Goal: Information Seeking & Learning: Learn about a topic

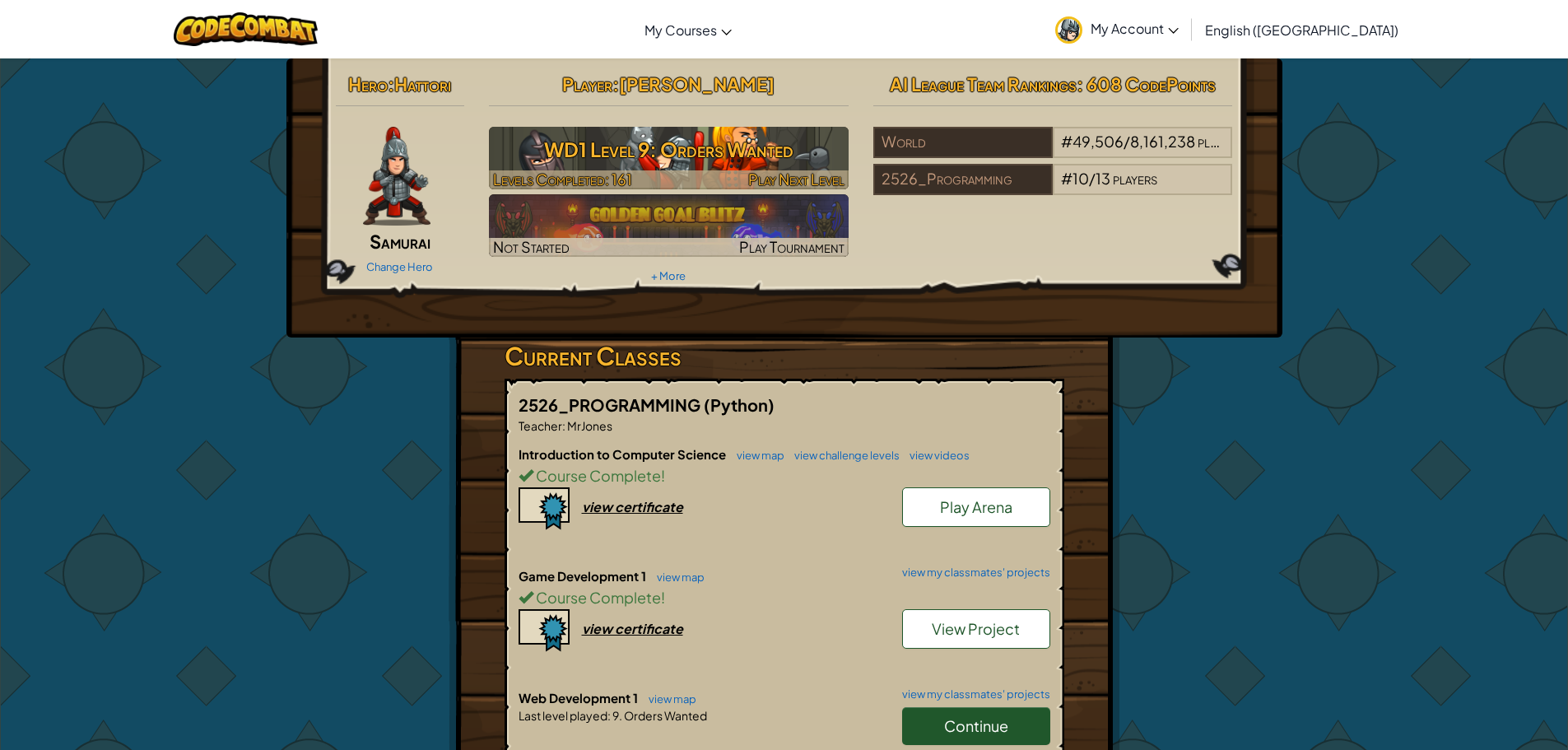
click at [758, 139] on h3 "WD1 Level 9: Orders Wanted" at bounding box center [668, 150] width 360 height 37
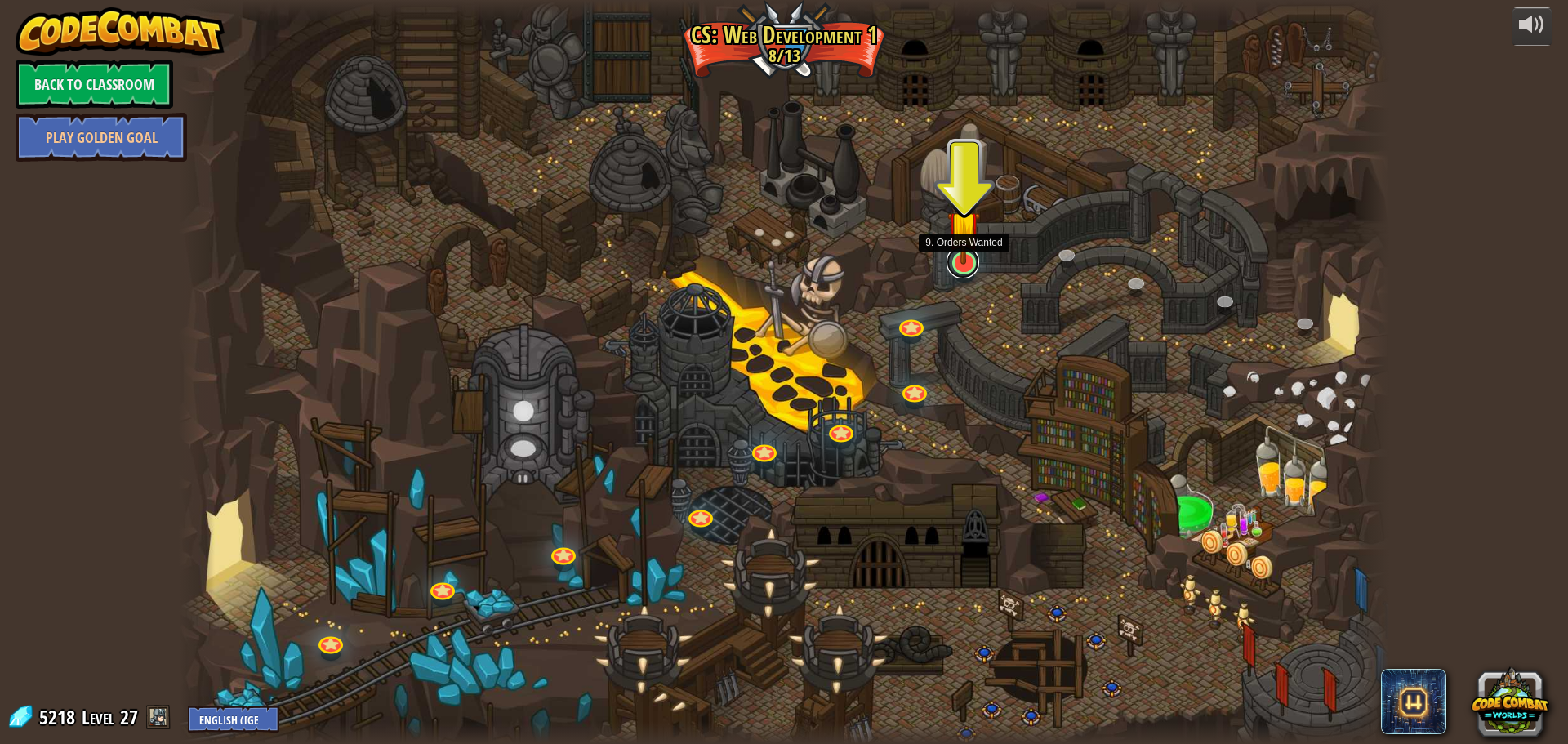
click at [969, 271] on link at bounding box center [962, 262] width 33 height 33
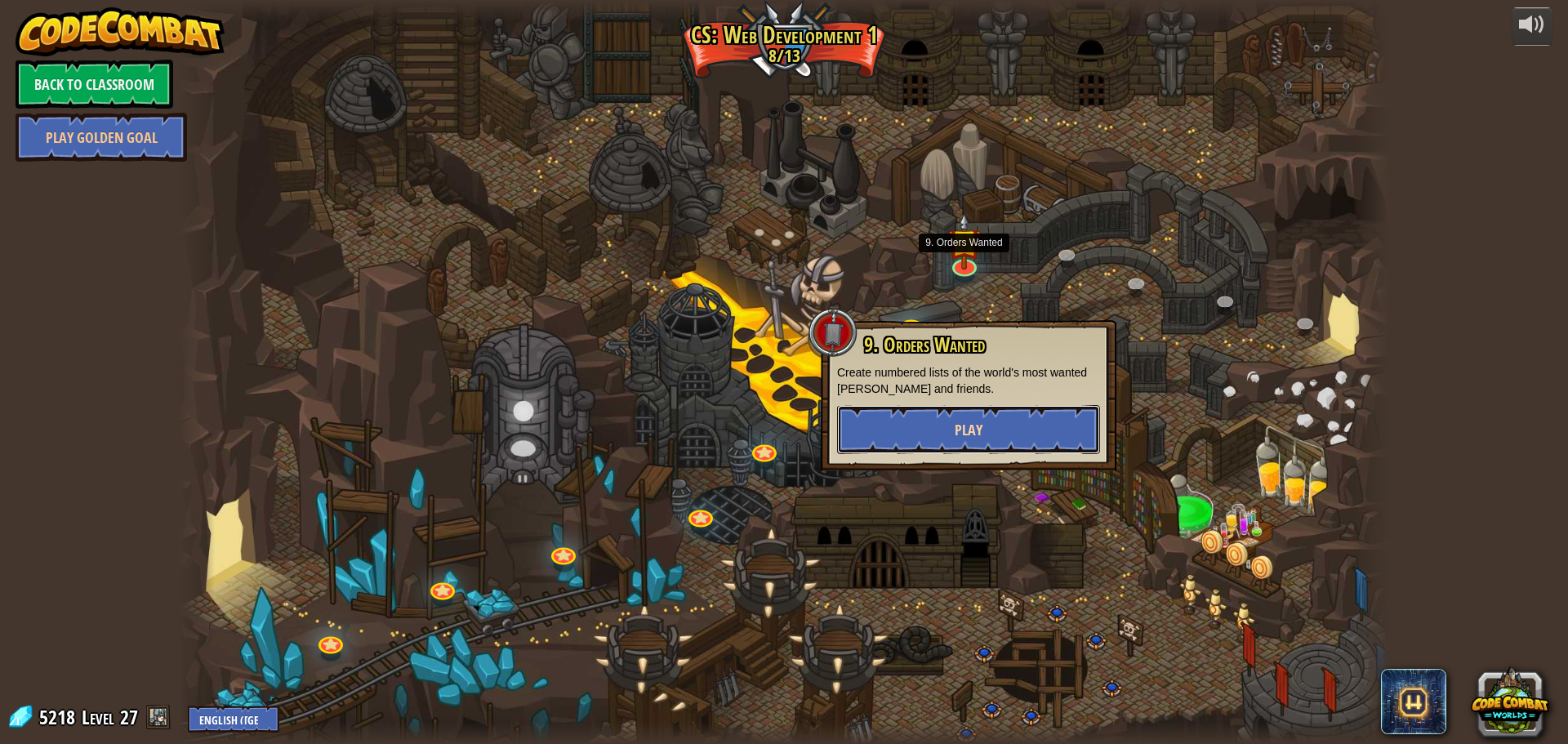
click at [980, 452] on button "Play" at bounding box center [968, 429] width 263 height 49
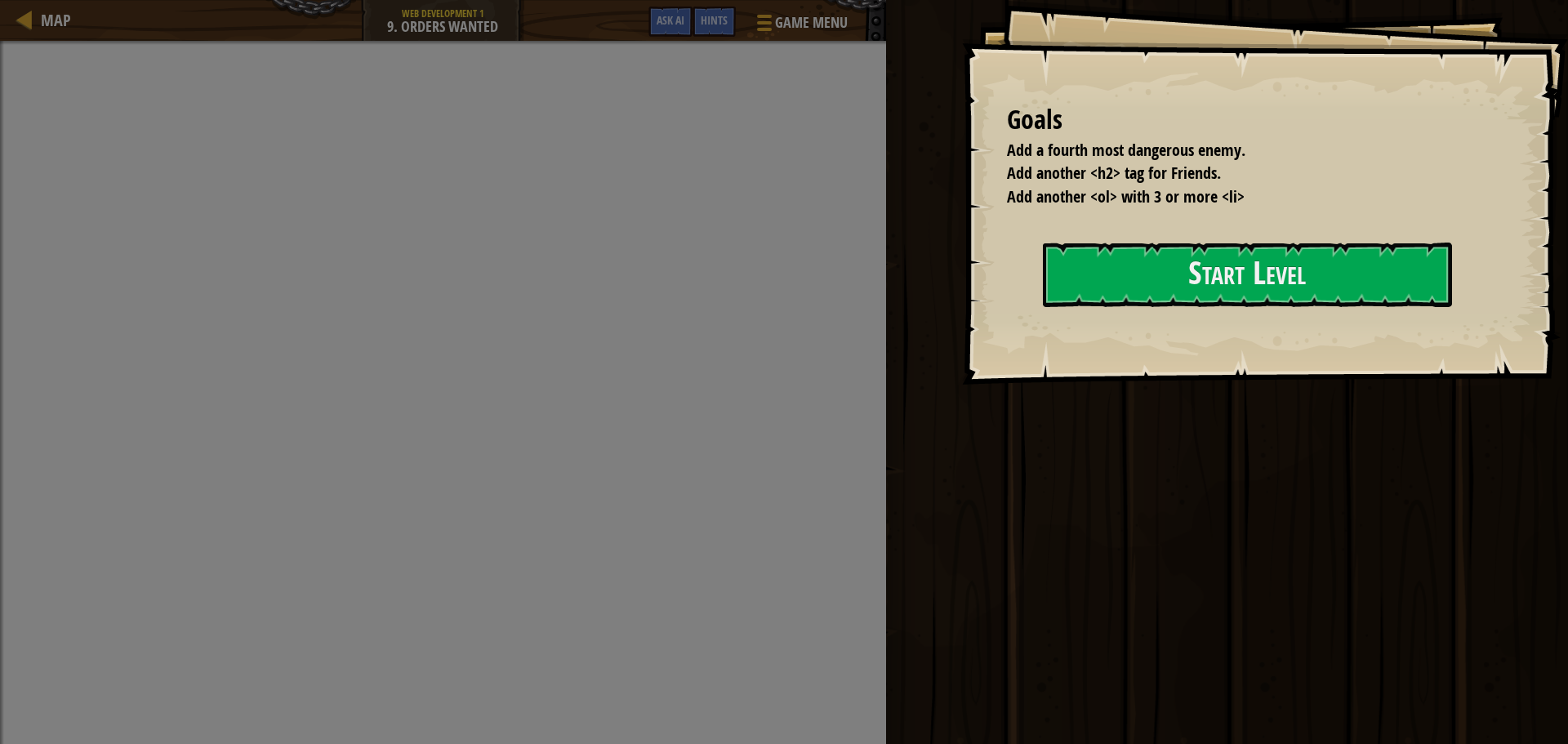
drag, startPoint x: 870, startPoint y: 374, endPoint x: 902, endPoint y: 338, distance: 48.2
click at [962, 369] on div "Goals Add a fourth most dangerous enemy. Add another <h2> tag for Friends. Add …" at bounding box center [1265, 192] width 606 height 385
click at [962, 302] on div "Goals Add a fourth most dangerous enemy. Add another <h2> tag for Friends. Add …" at bounding box center [1265, 192] width 606 height 385
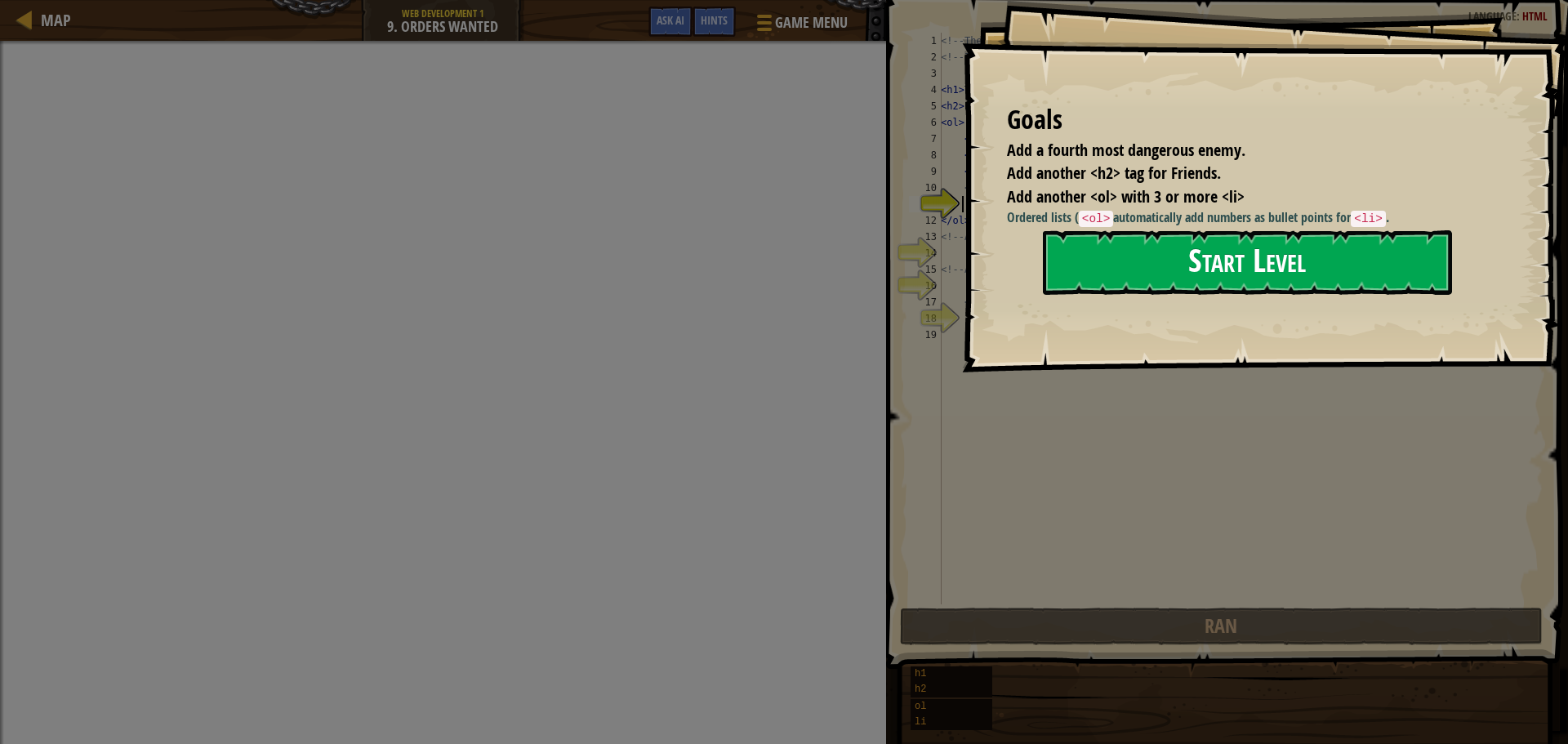
click at [1113, 275] on button "Start Level" at bounding box center [1248, 262] width 409 height 64
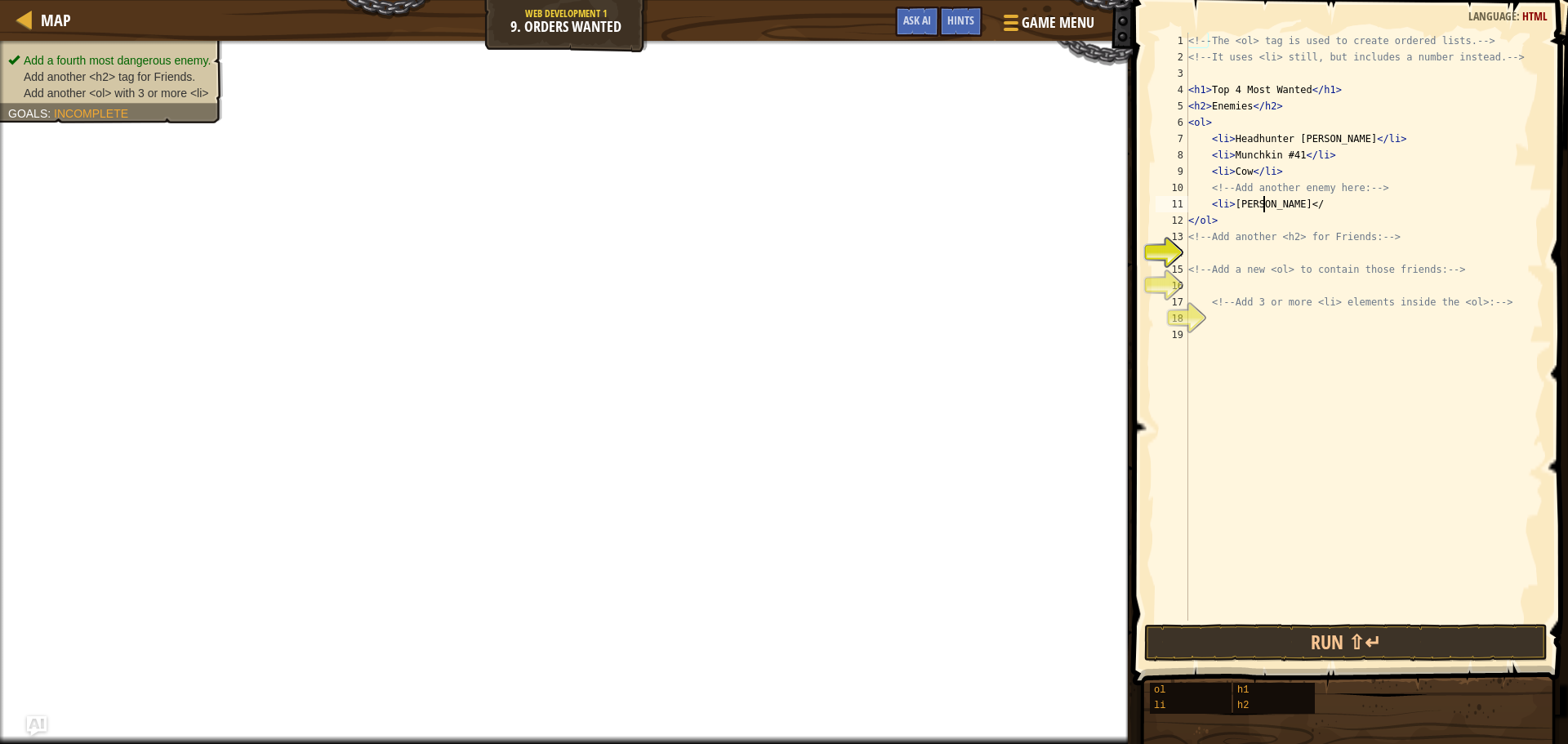
scroll to position [8, 6]
type textarea "<li>[PERSON_NAME]</li>"
click at [1247, 250] on div "<!-- The <ol> tag is used to create ordered lists. --> <!-- It uses <li> still,…" at bounding box center [1364, 343] width 359 height 621
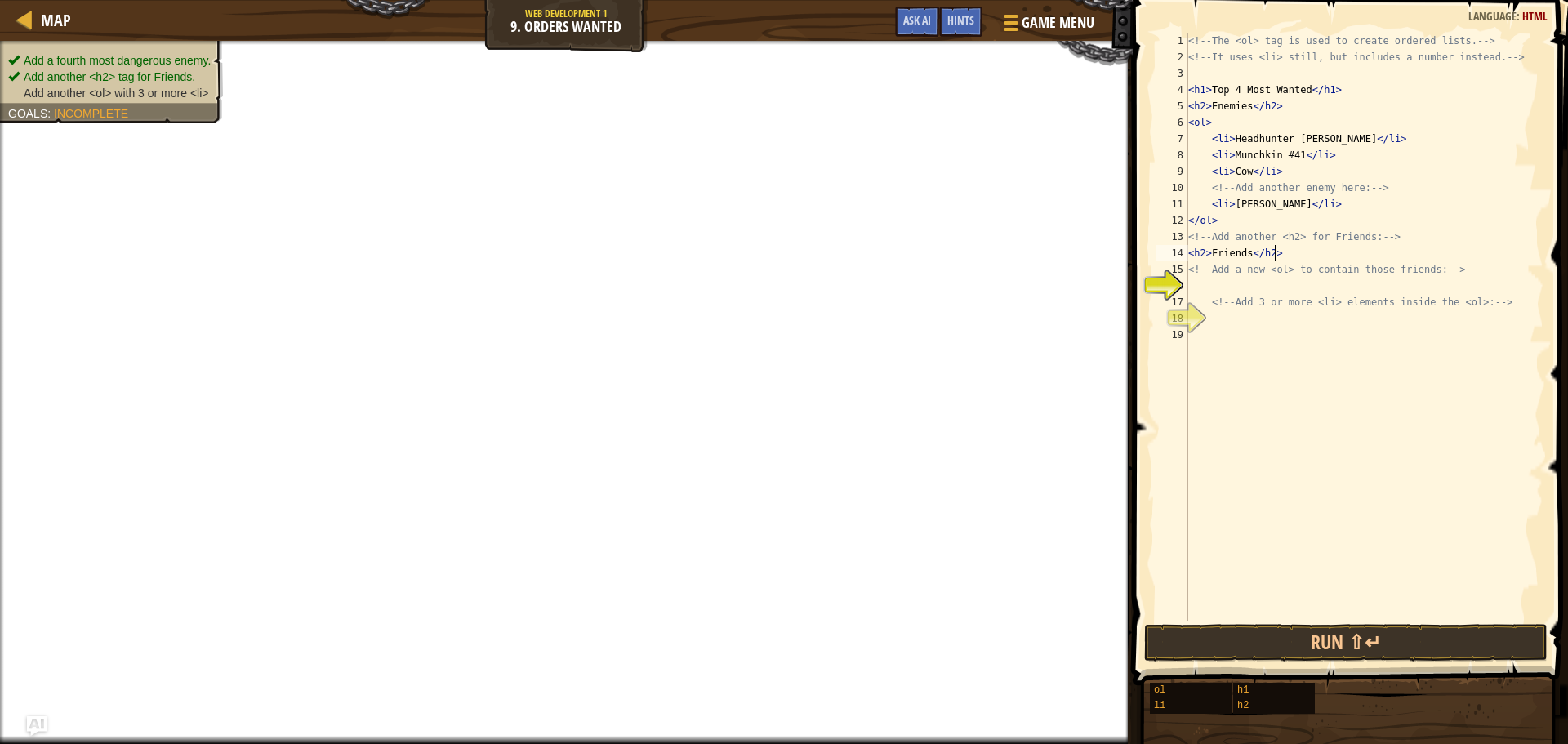
click at [1253, 300] on div "<!-- The <ol> tag is used to create ordered lists. --> <!-- It uses <li> still,…" at bounding box center [1364, 343] width 359 height 621
type textarea "<!-- Add 3 or more <li> elements inside the <ol>: -->"
click at [1253, 285] on div "<!-- The <ol> tag is used to create ordered lists. --> <!-- It uses <li> still,…" at bounding box center [1364, 343] width 359 height 621
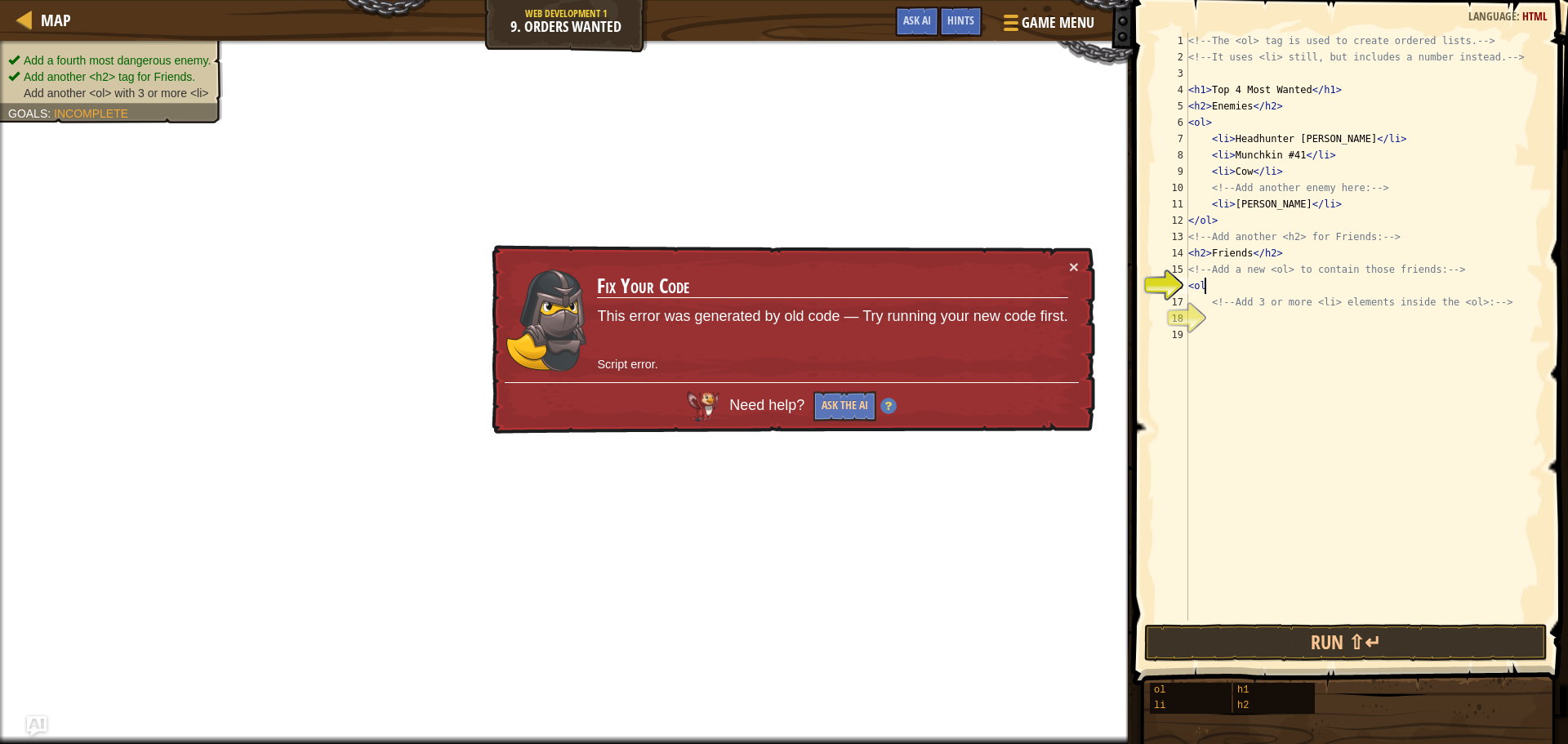
type textarea "<ol>"
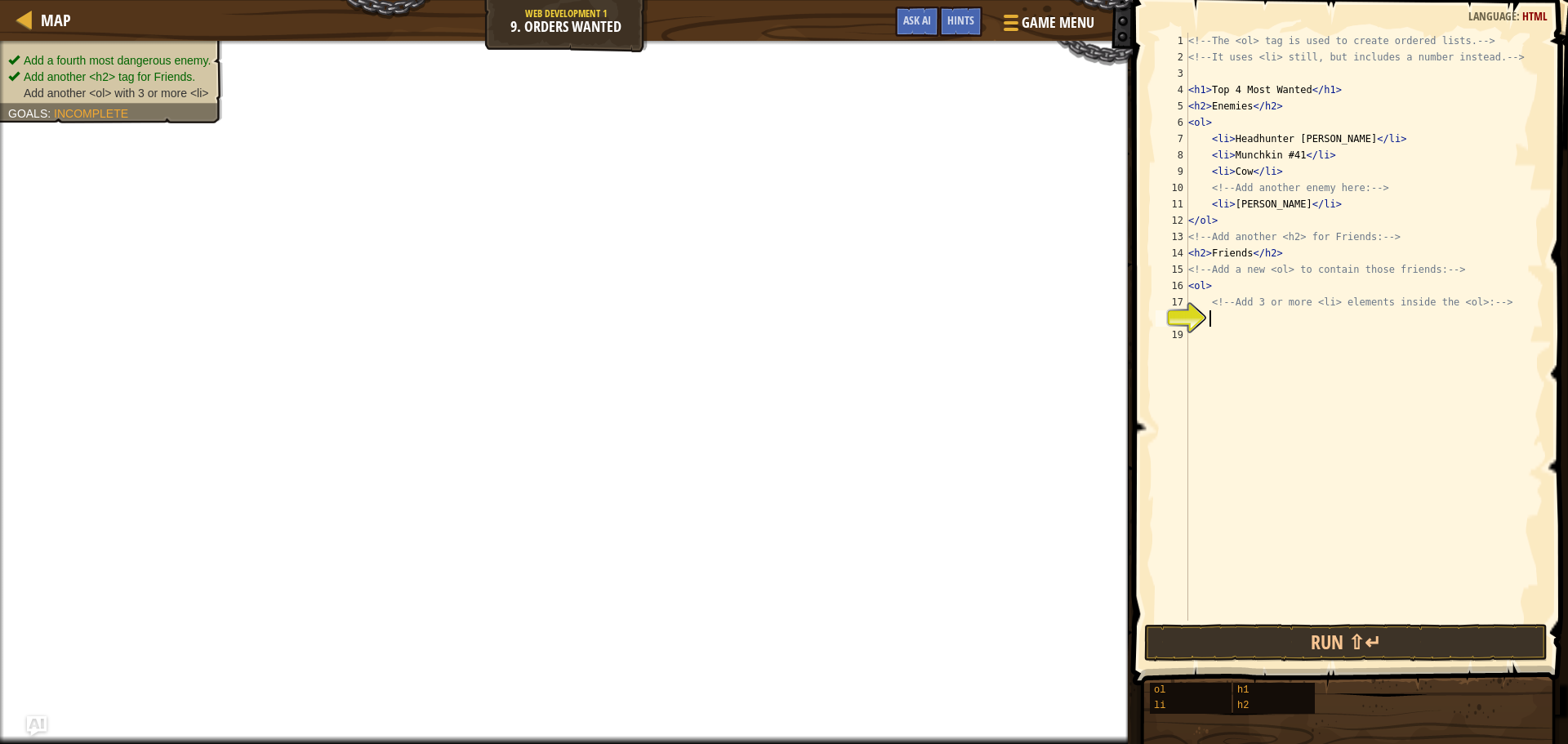
click at [1318, 318] on div "<!-- The <ol> tag is used to create ordered lists. --> <!-- It uses <li> still,…" at bounding box center [1364, 343] width 359 height 621
type textarea "L"
type textarea "<li>Pig</l>"
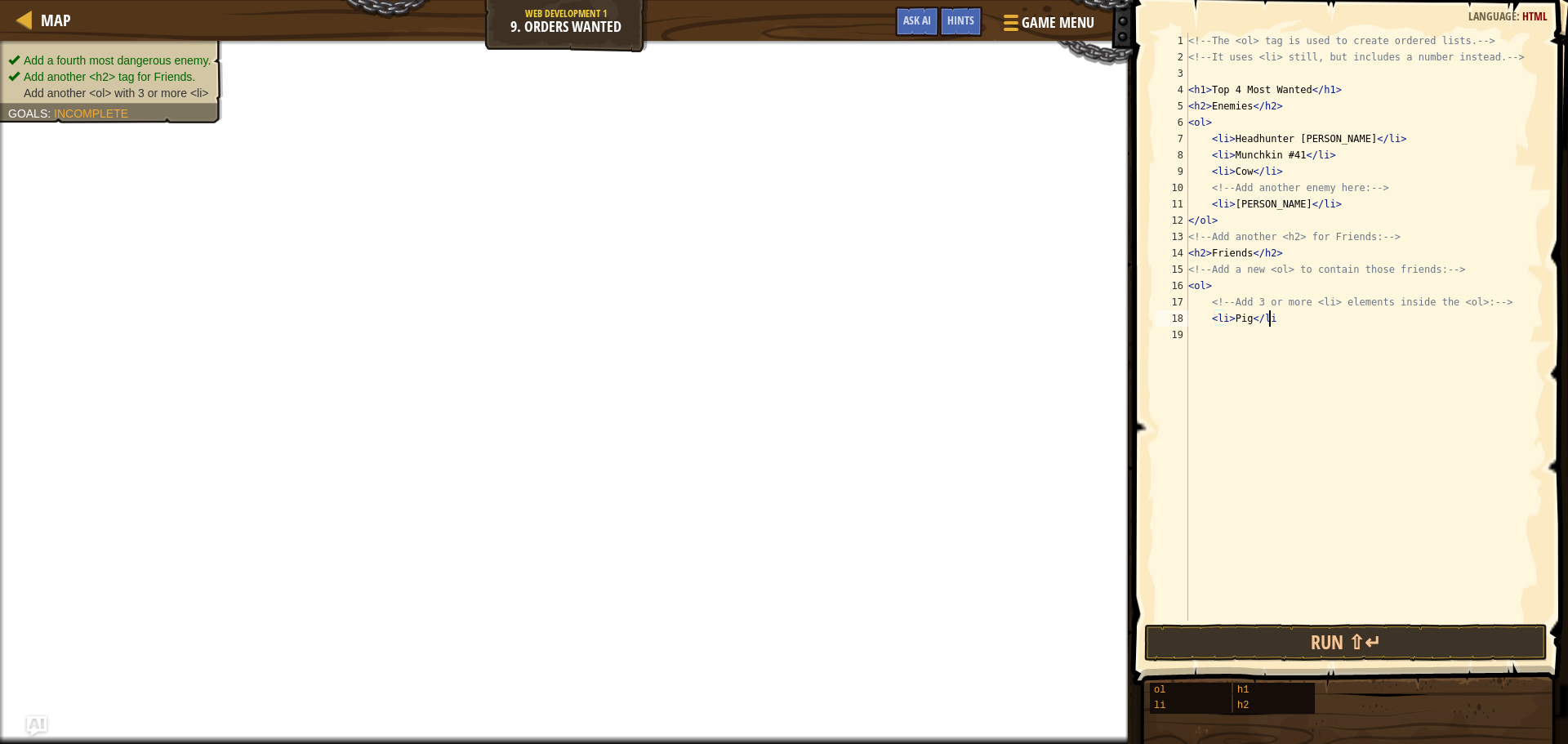
type textarea "<li>Pig</li>"
type textarea "<li>Chicken</li>"
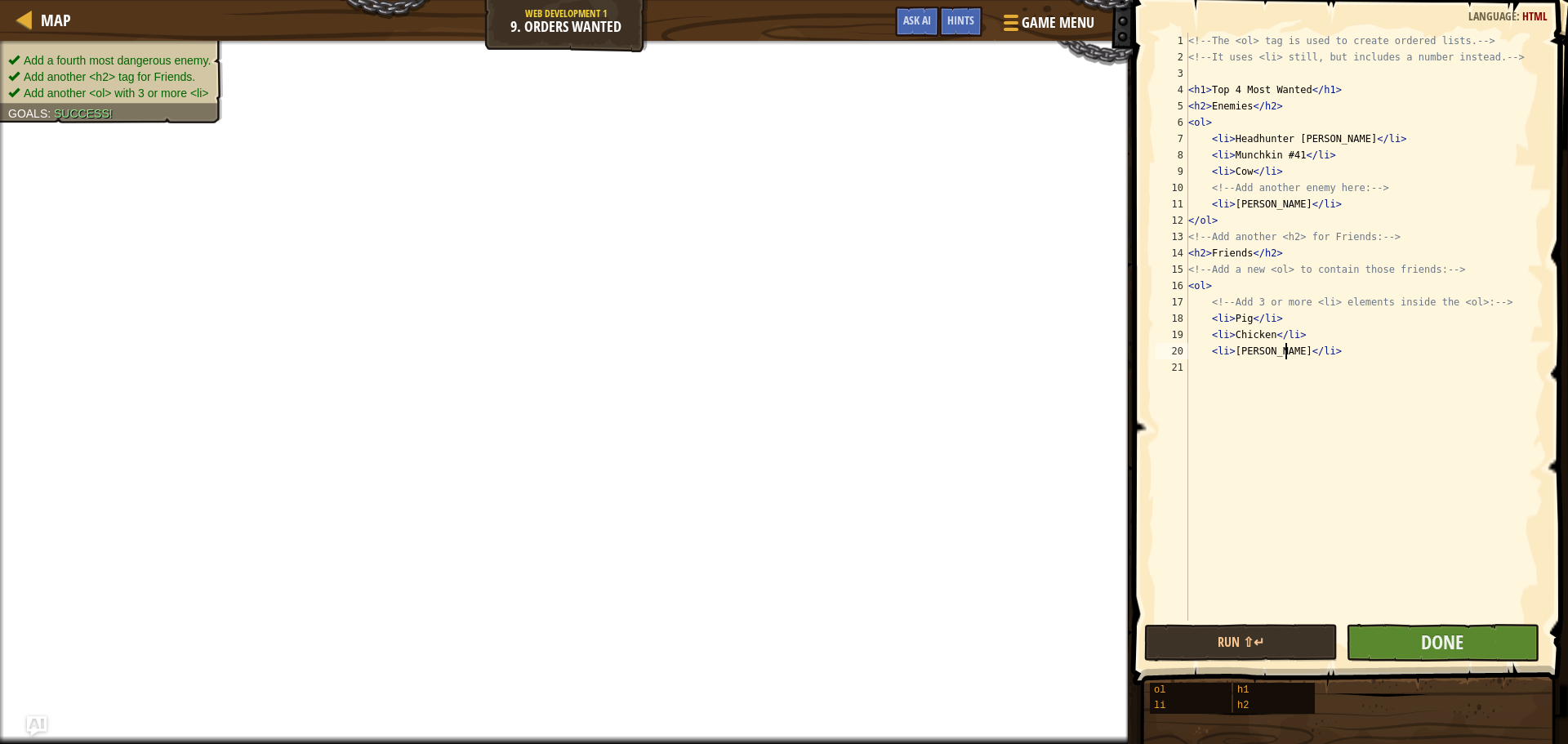
type textarea "<li>[PERSON_NAME]</li>"
click at [1388, 661] on button "Done" at bounding box center [1443, 642] width 194 height 38
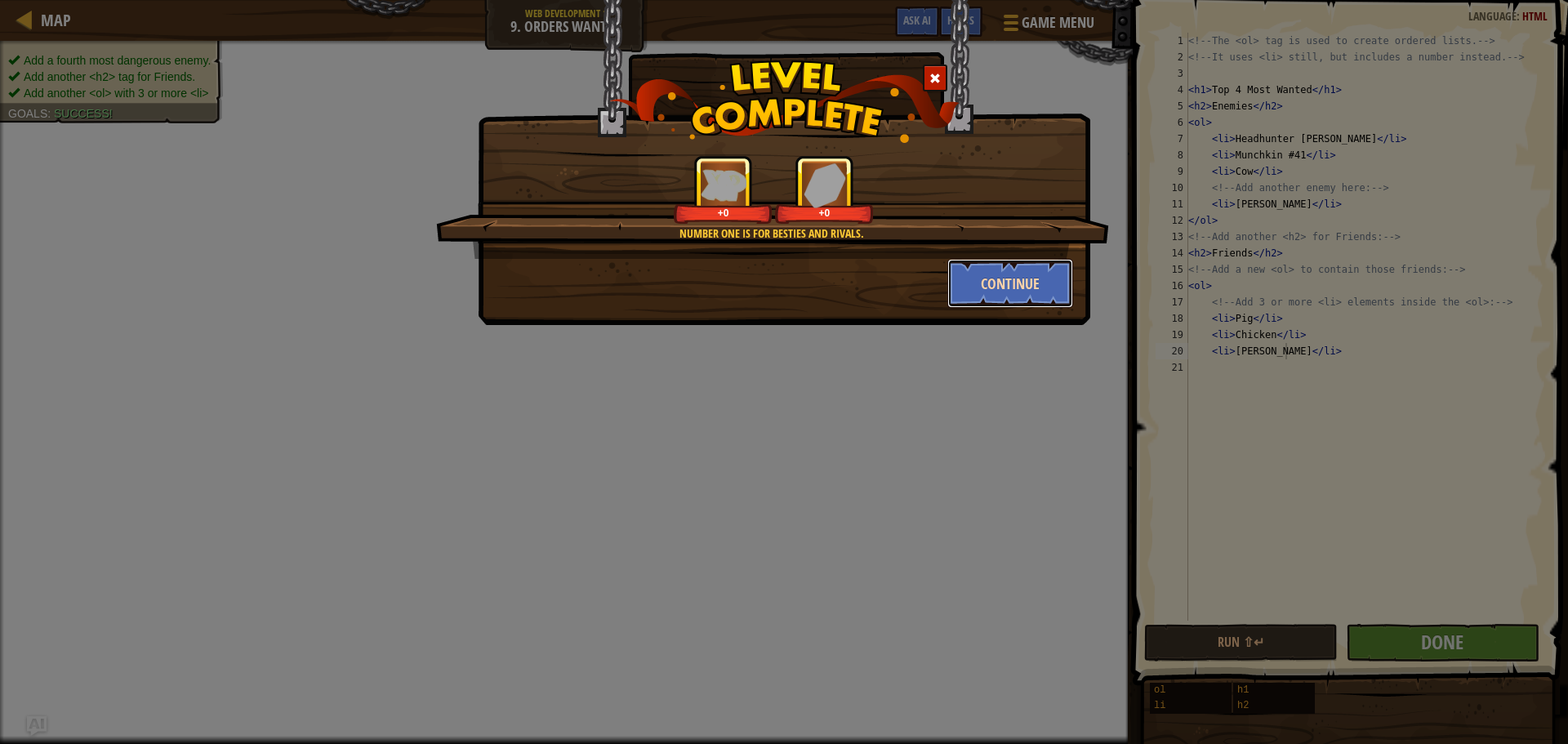
click at [971, 262] on button "Continue" at bounding box center [1011, 283] width 127 height 49
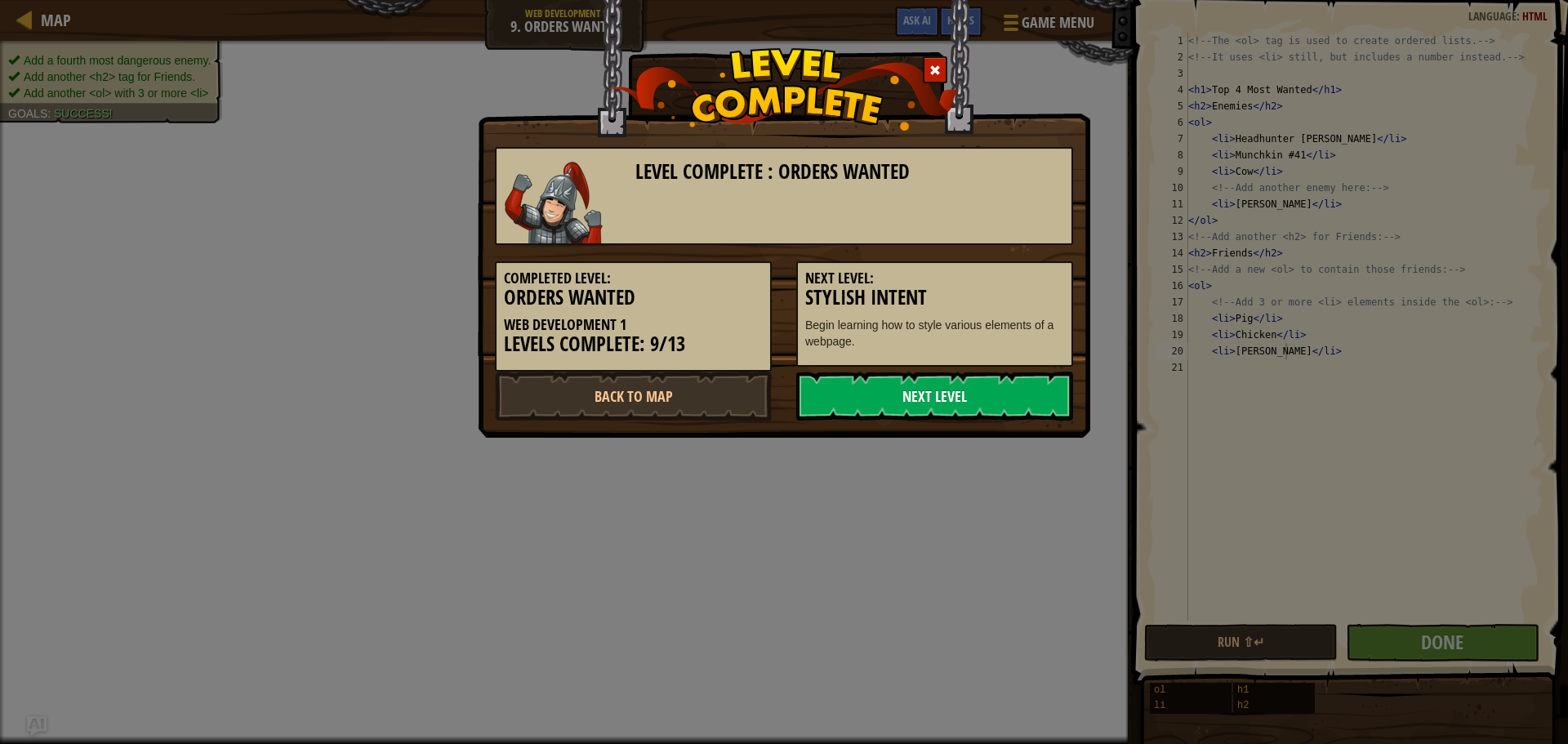
click at [996, 390] on link "Next Level" at bounding box center [935, 395] width 277 height 49
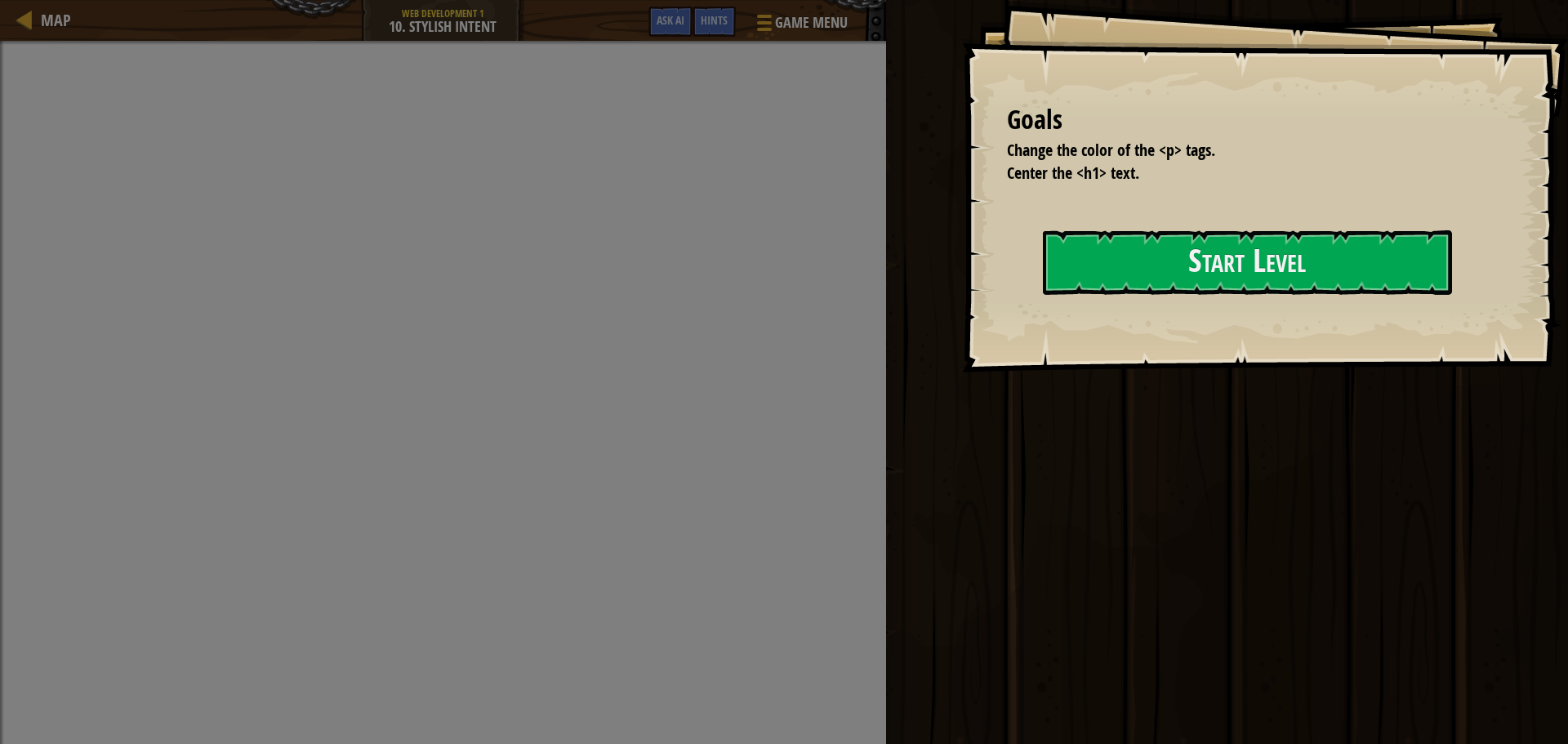
click at [1043, 348] on div at bounding box center [1248, 329] width 409 height 37
drag, startPoint x: 996, startPoint y: 284, endPoint x: 963, endPoint y: 328, distance: 55.0
click at [996, 288] on div "Goals Change the color of the <p> tags. Center the <h1> text. Start Level Error…" at bounding box center [1265, 186] width 606 height 372
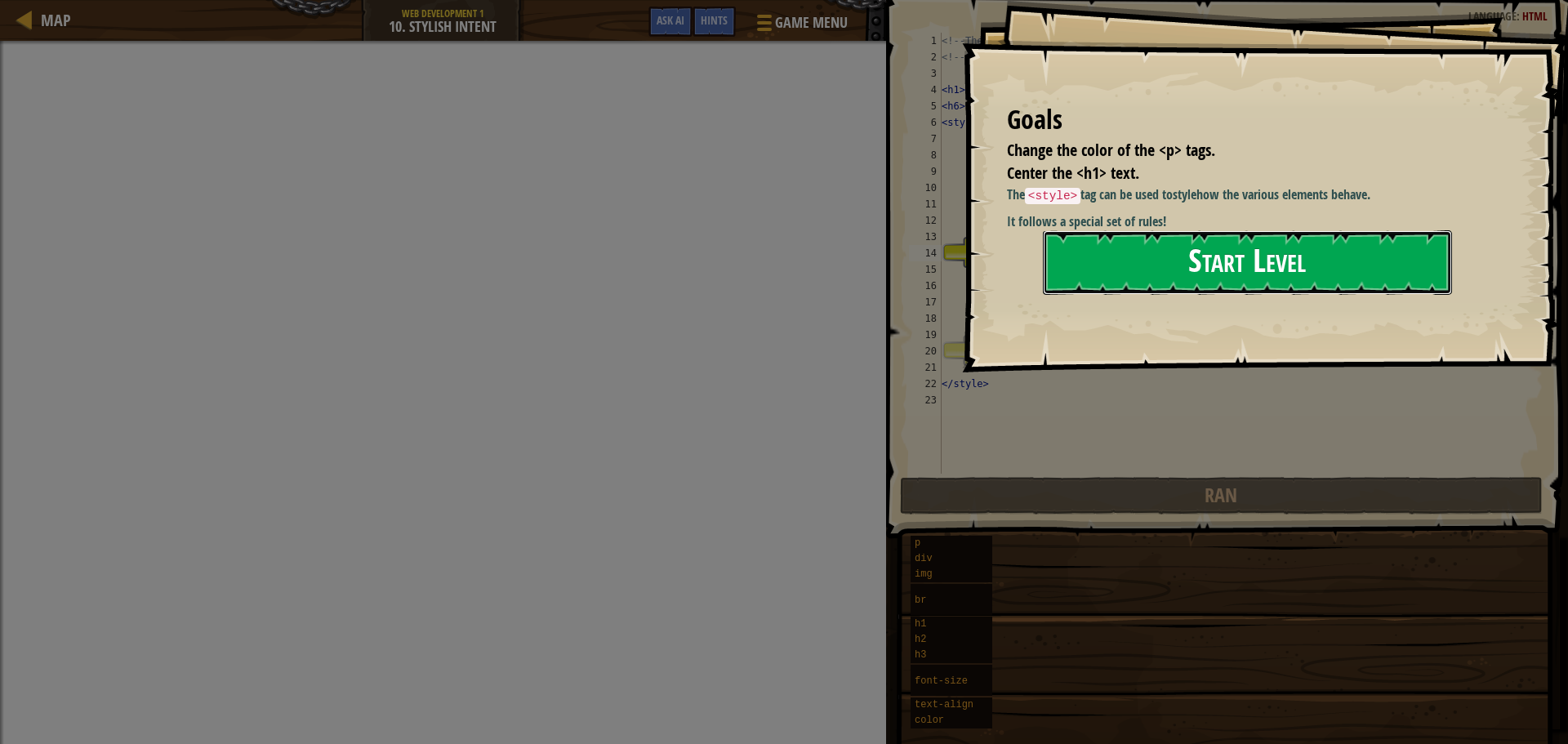
click at [1390, 251] on button "Start Level" at bounding box center [1248, 262] width 409 height 64
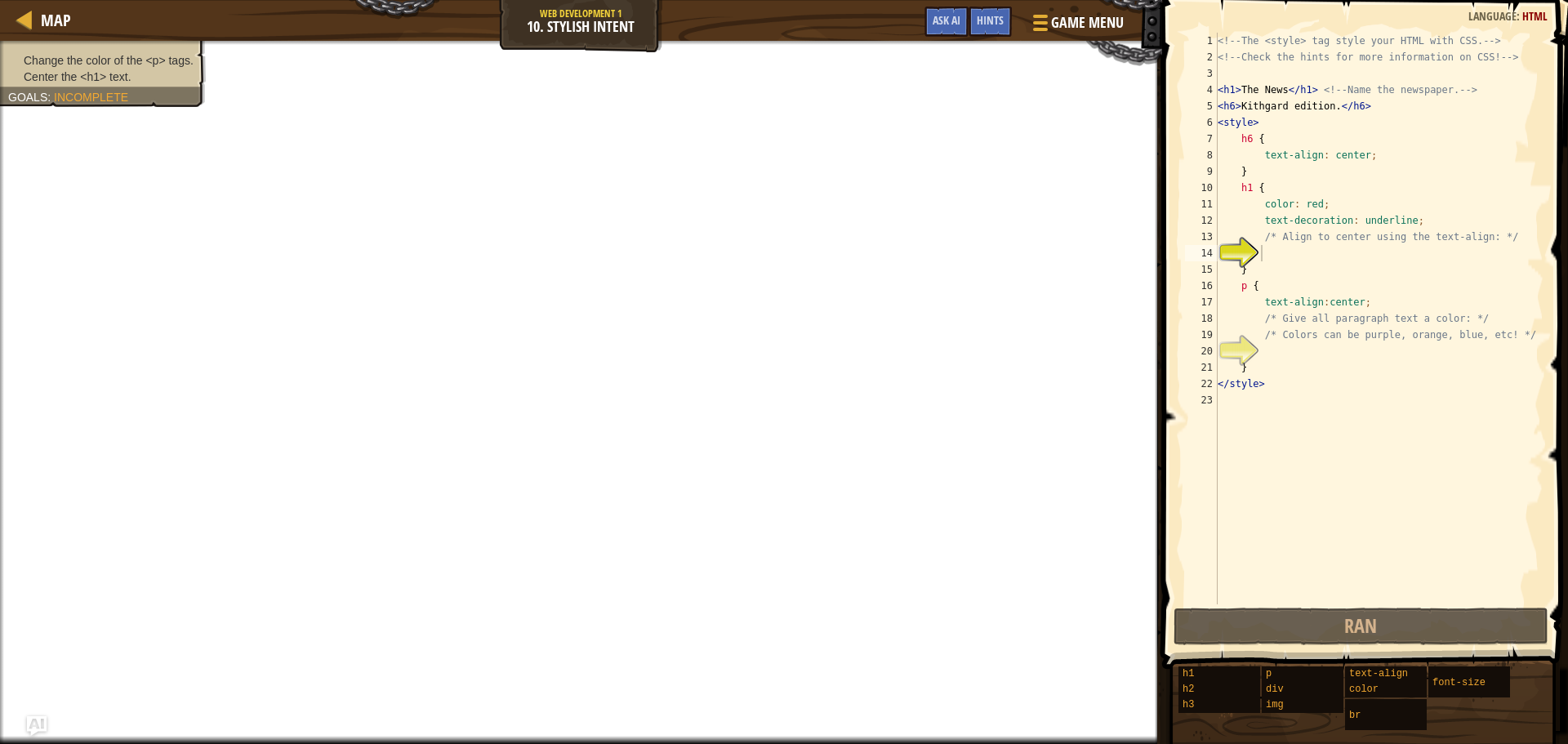
click at [1274, 250] on div "<!-- The <style> tag style your HTML with CSS. --> <!-- Check the hints for mor…" at bounding box center [1379, 334] width 329 height 604
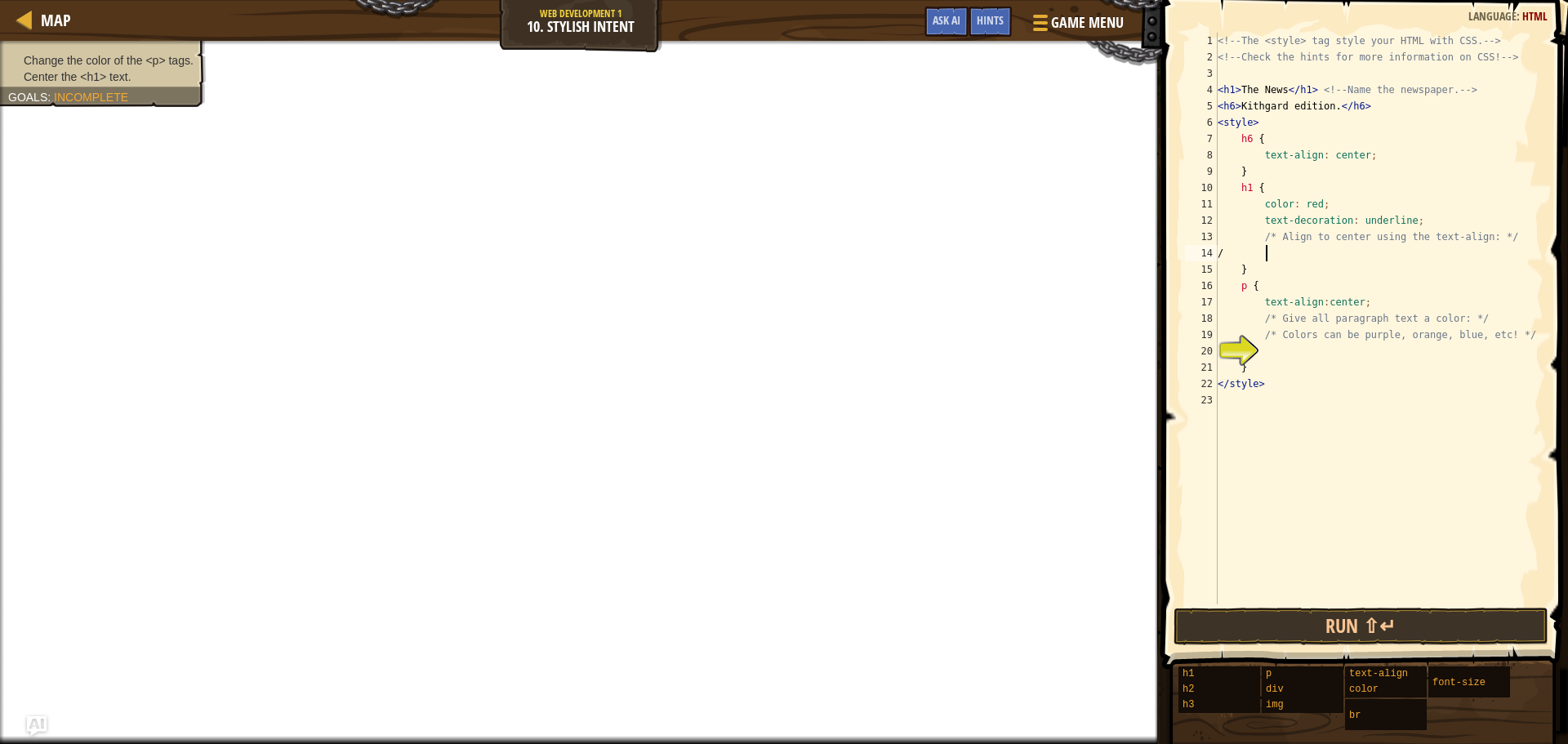
scroll to position [8, 3]
type textarea "/*"
click at [1218, 410] on div "<!-- The <style> tag style your HTML with CSS. --> <!-- Check the hints for mor…" at bounding box center [1379, 334] width 329 height 604
click at [1292, 361] on div "<!-- The <style> tag style your HTML with CSS. --> <!-- Check the hints for mor…" at bounding box center [1379, 334] width 329 height 604
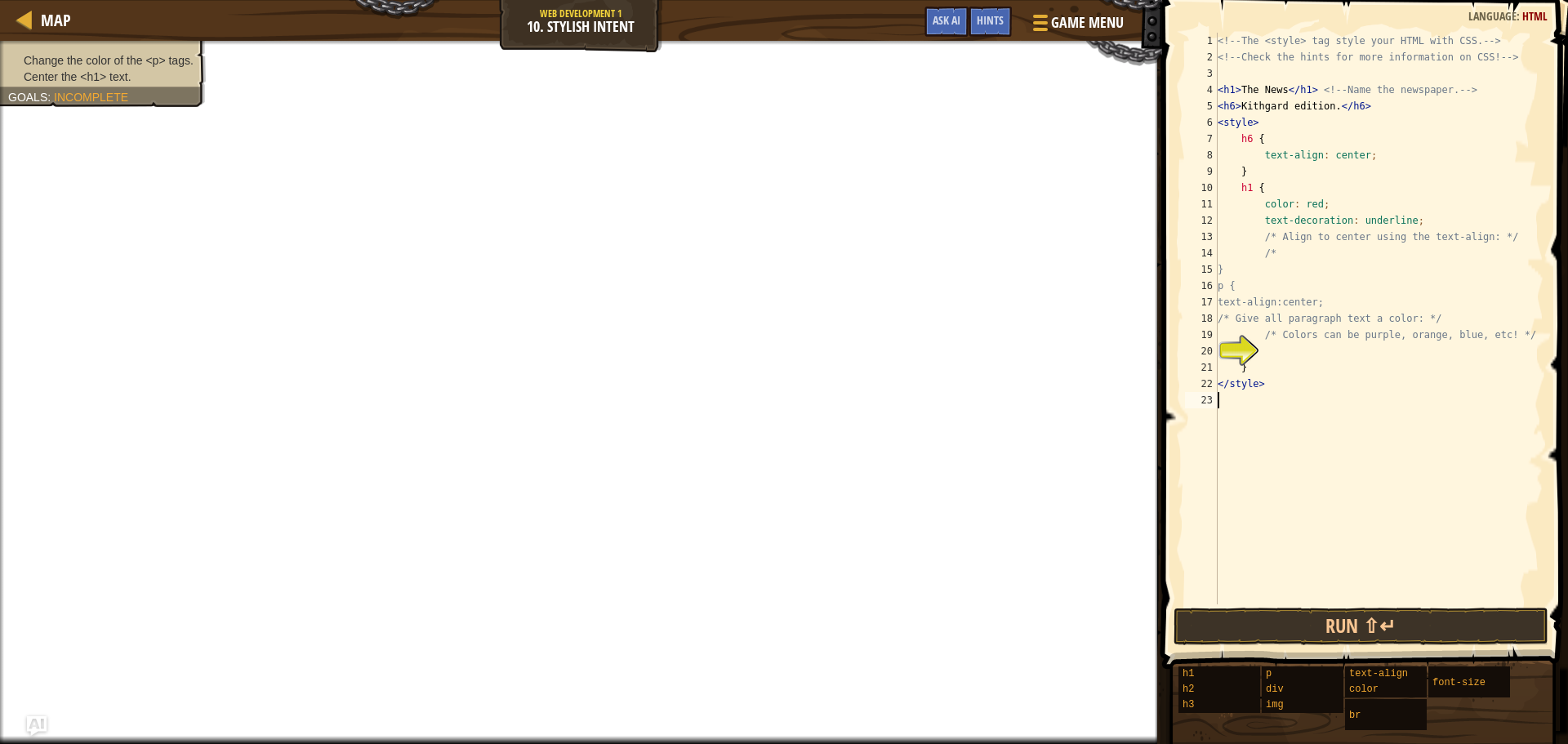
type textarea "}"
click at [1293, 345] on div "<!-- The <style> tag style your HTML with CSS. --> <!-- Check the hints for mor…" at bounding box center [1379, 334] width 329 height 604
click at [936, 7] on button "Ask AI" at bounding box center [946, 22] width 44 height 30
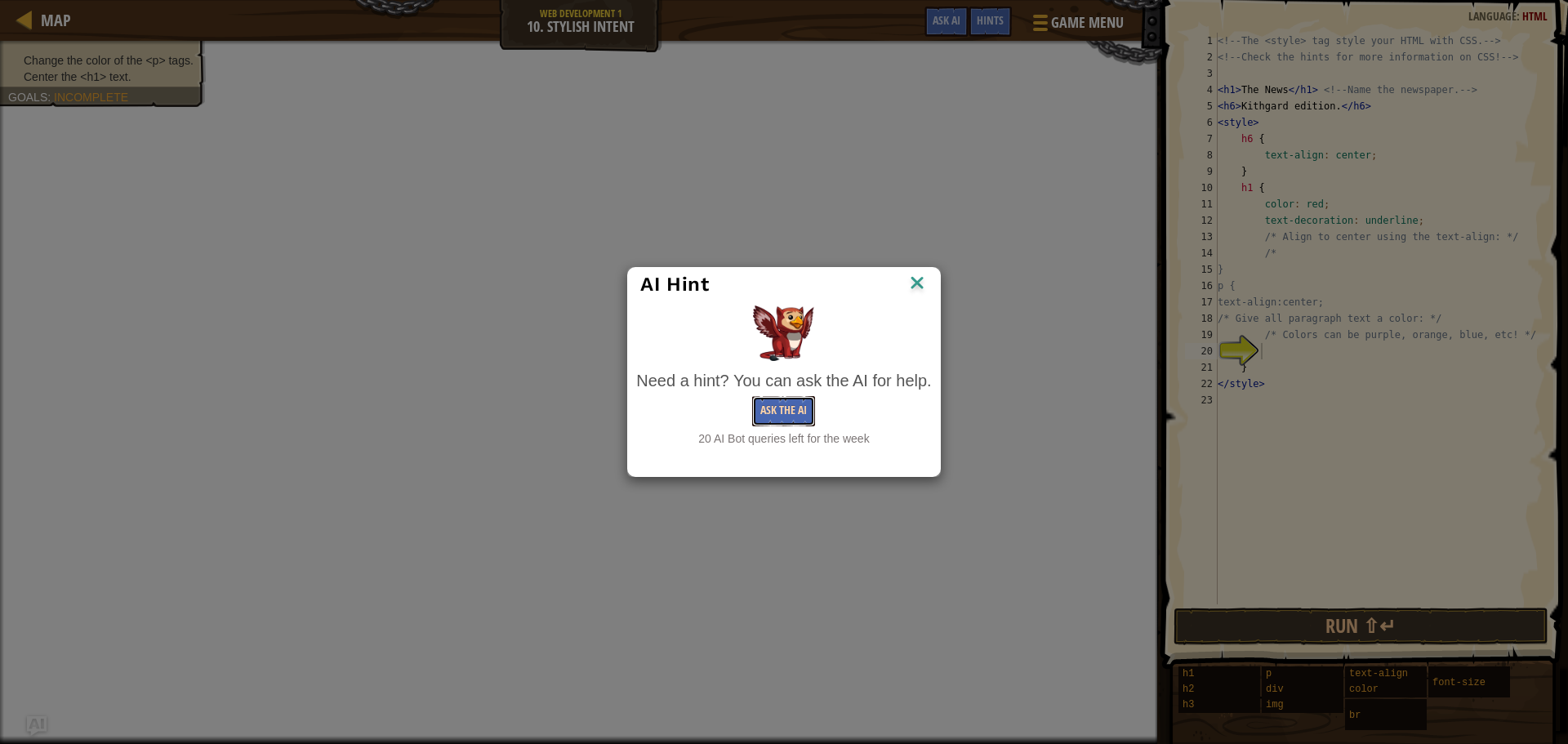
click at [801, 417] on button "Ask the AI" at bounding box center [783, 411] width 63 height 30
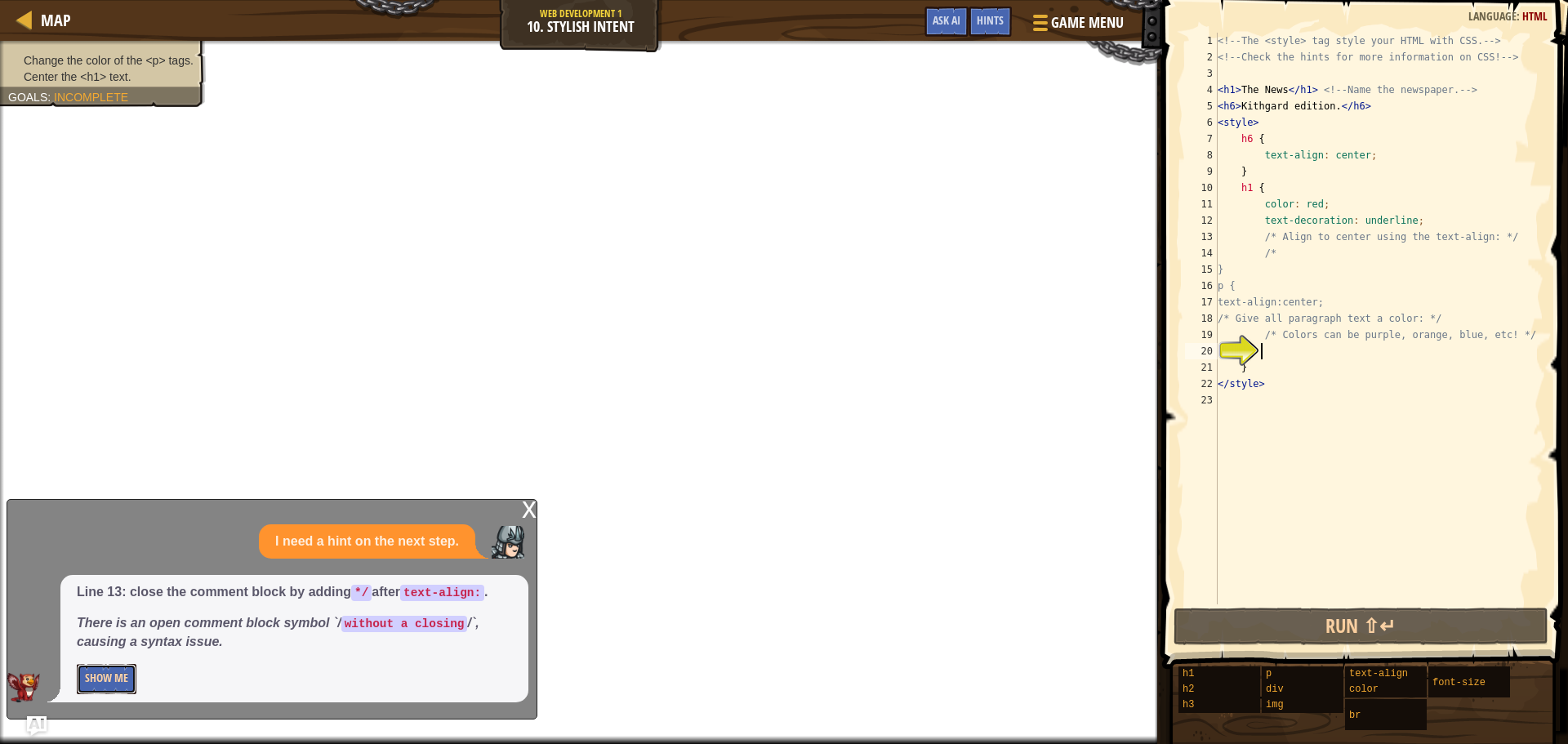
click at [128, 682] on button "Show Me" at bounding box center [106, 679] width 59 height 30
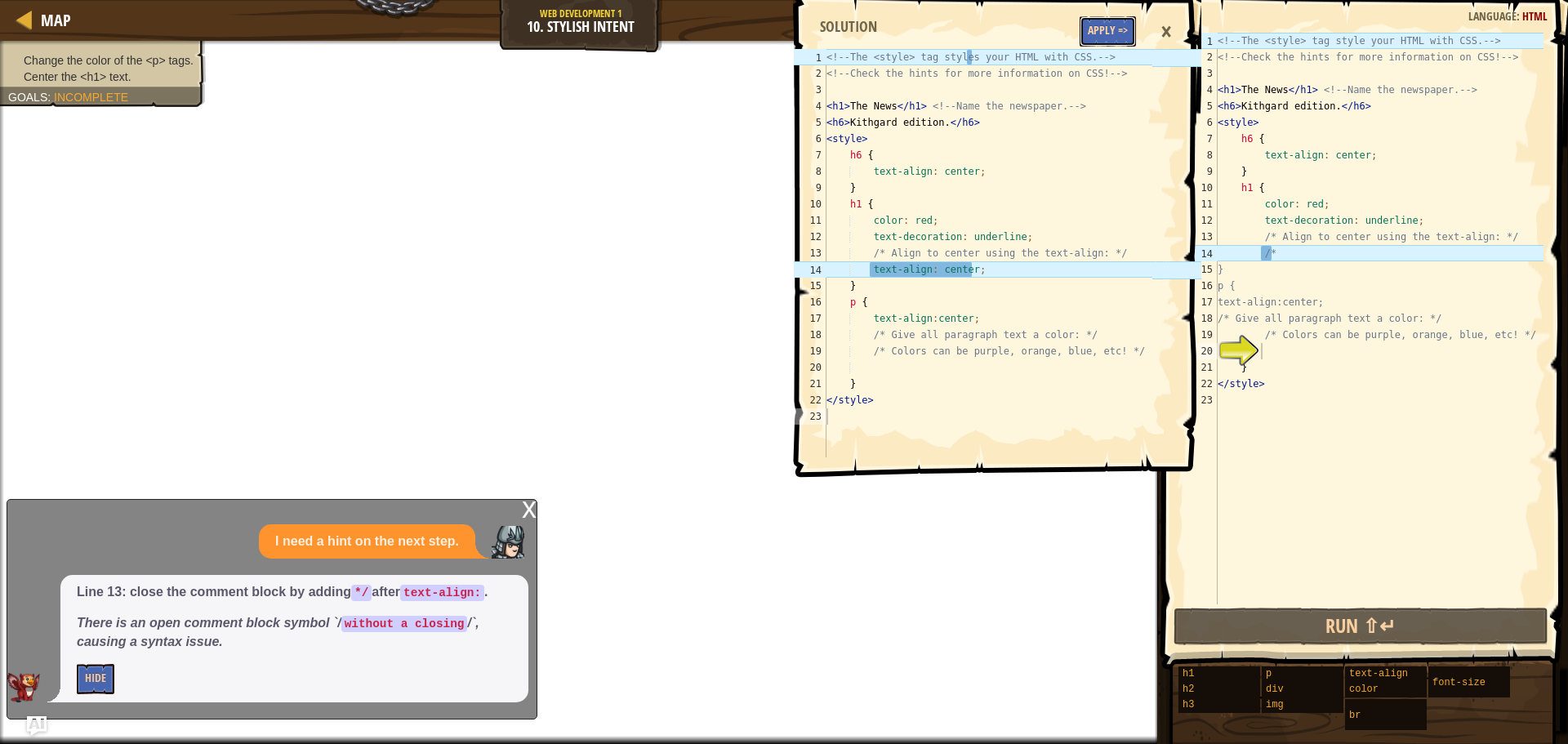
click at [1103, 39] on button "Apply =>" at bounding box center [1108, 32] width 57 height 30
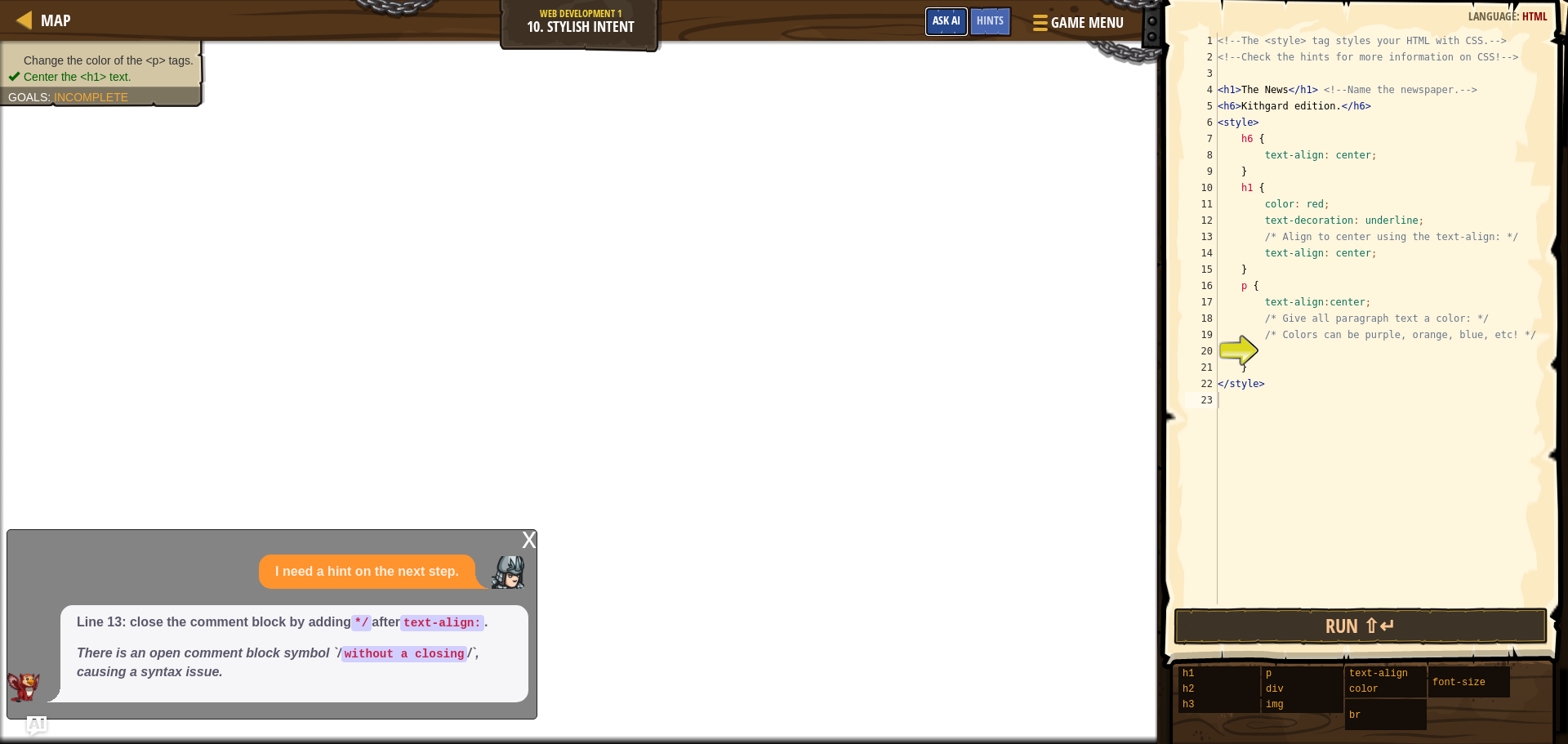
click at [933, 15] on span "Ask AI" at bounding box center [946, 20] width 28 height 16
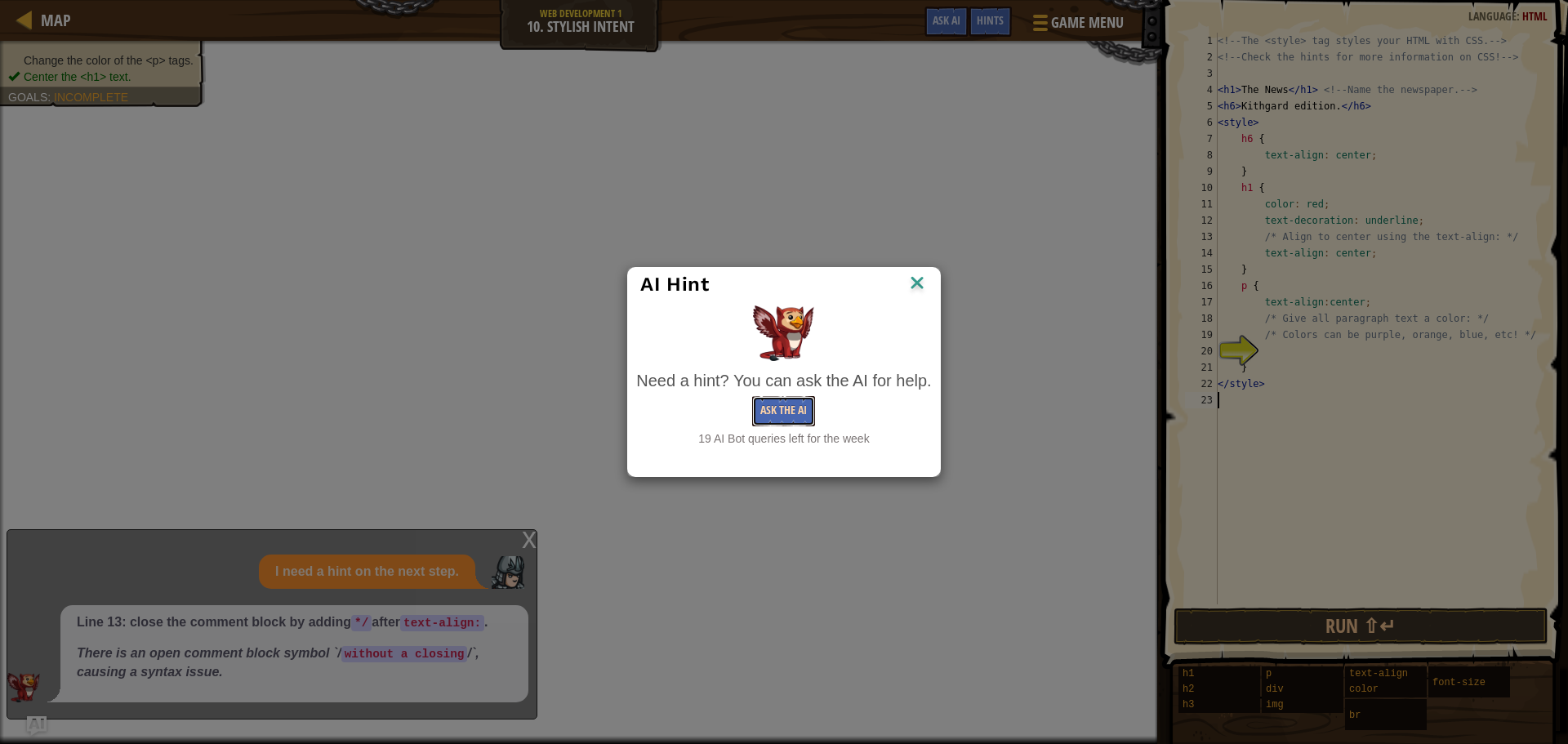
click at [796, 416] on button "Ask the AI" at bounding box center [783, 411] width 63 height 30
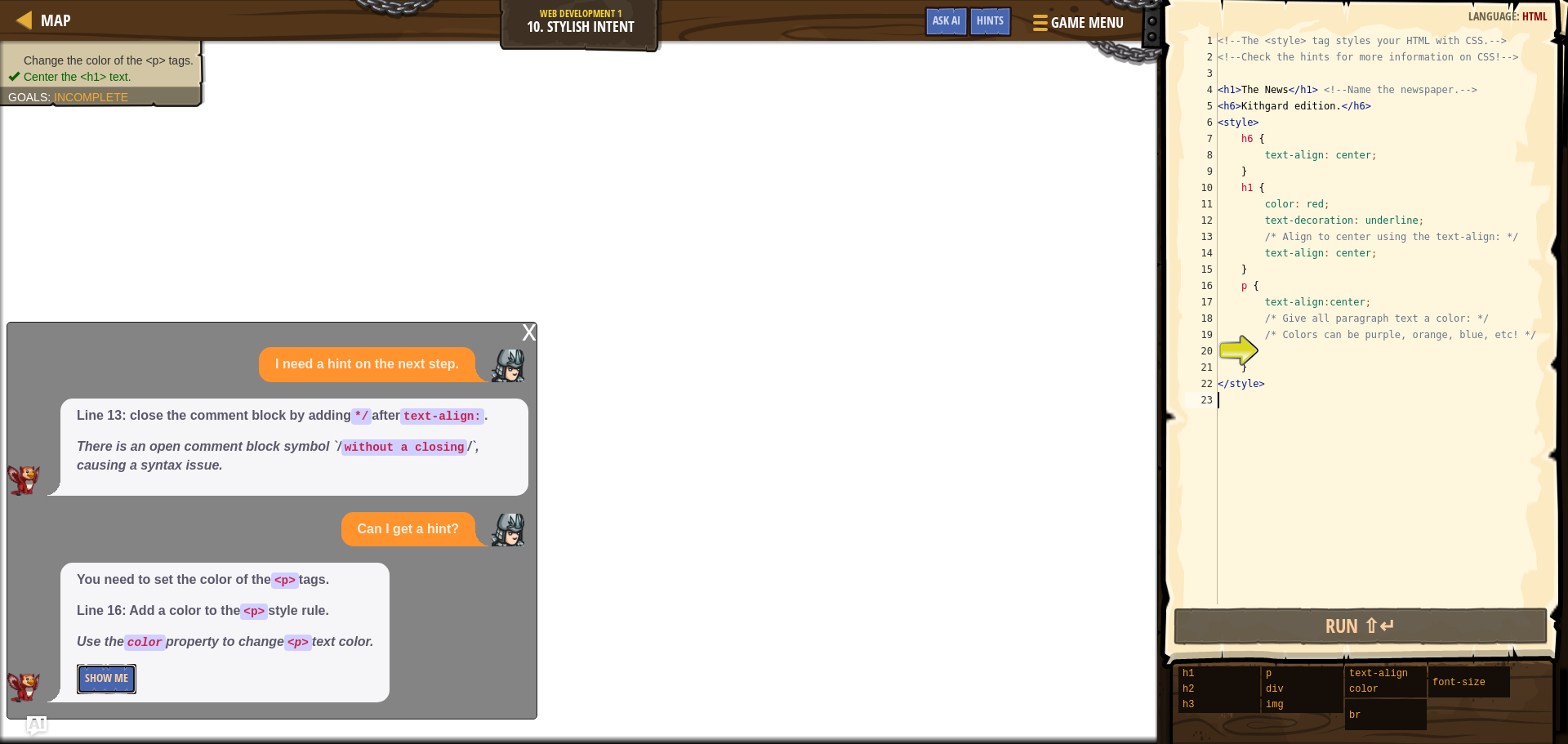
click at [118, 683] on button "Show Me" at bounding box center [106, 679] width 59 height 30
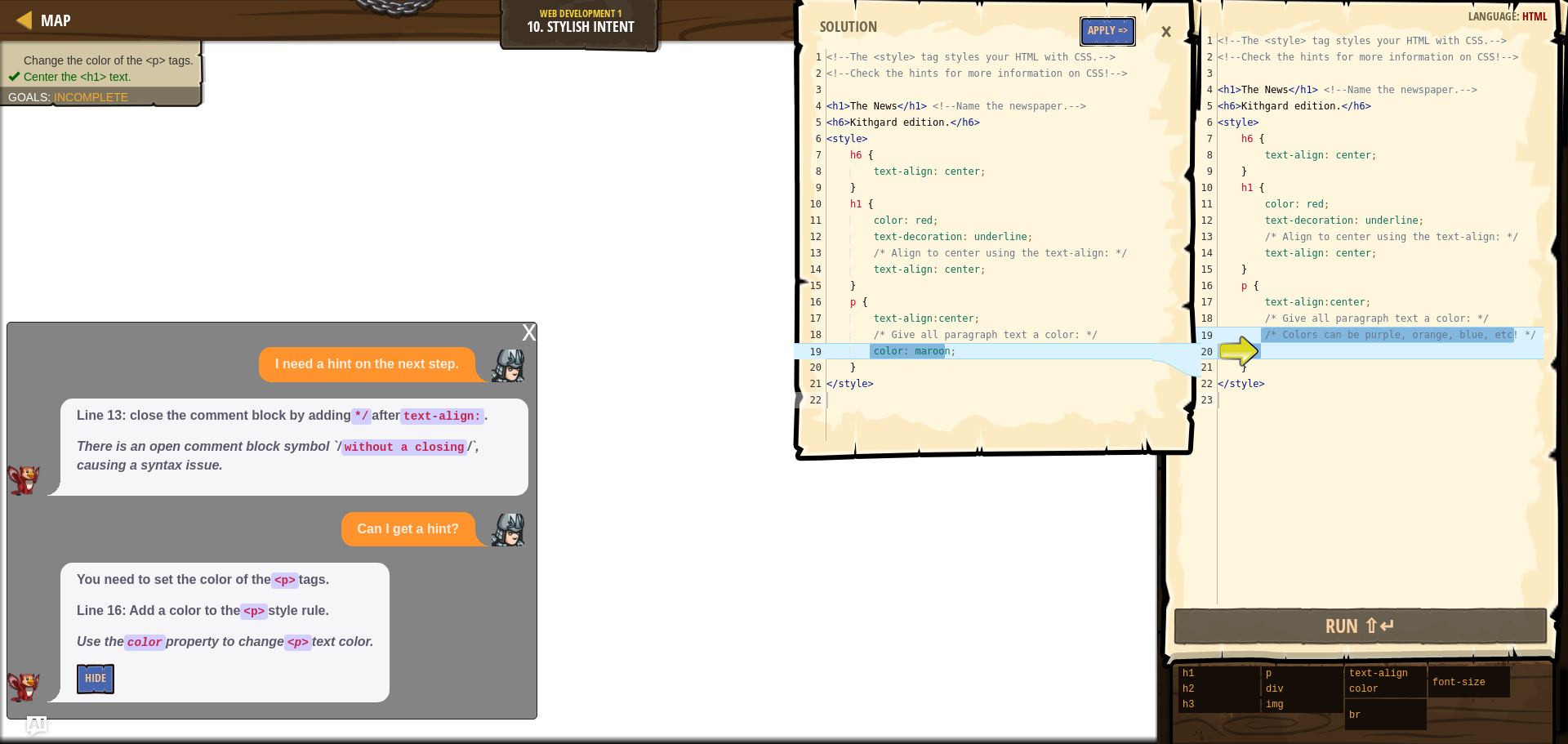
click at [1096, 25] on button "Apply =>" at bounding box center [1108, 32] width 57 height 30
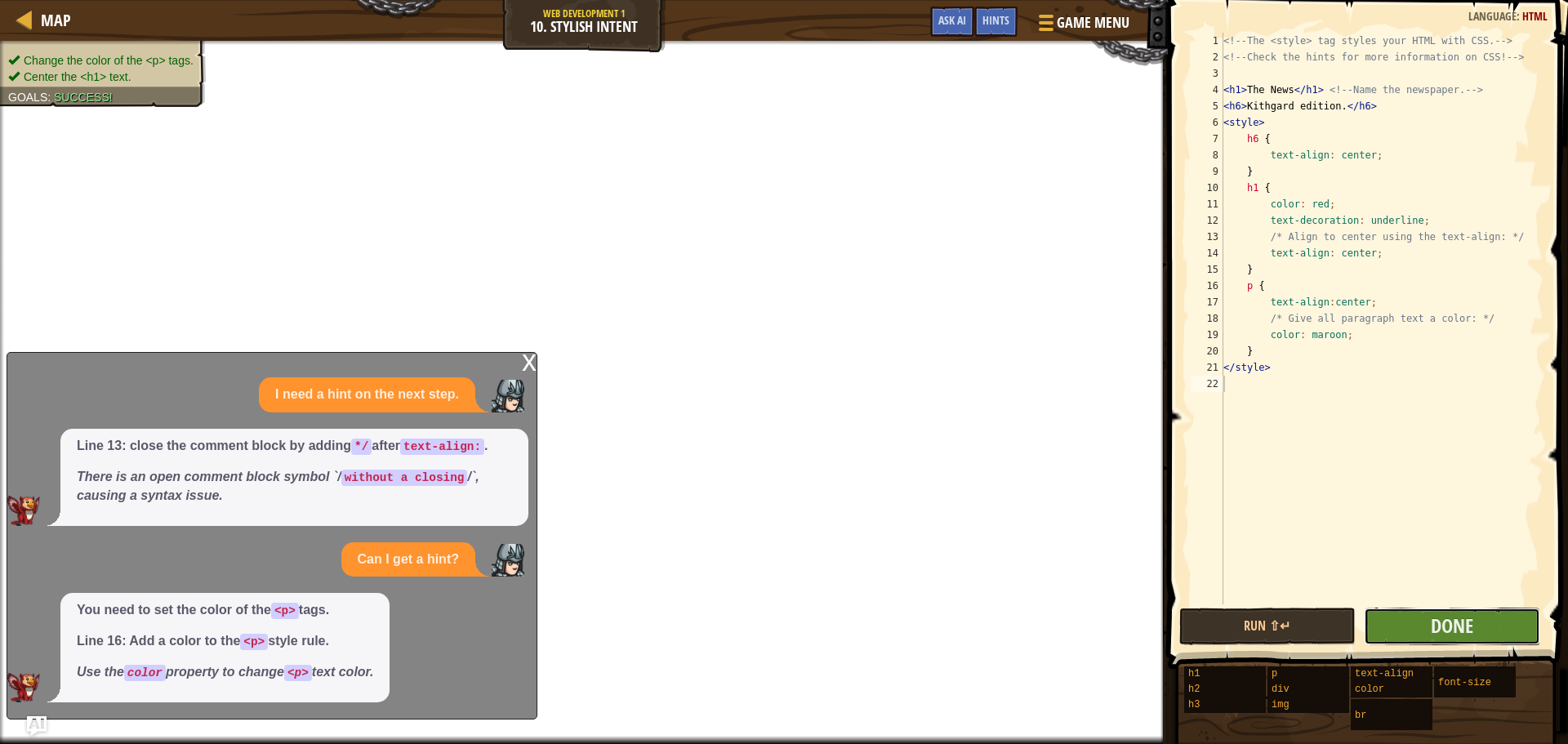
click at [1436, 638] on button "Done" at bounding box center [1452, 626] width 176 height 38
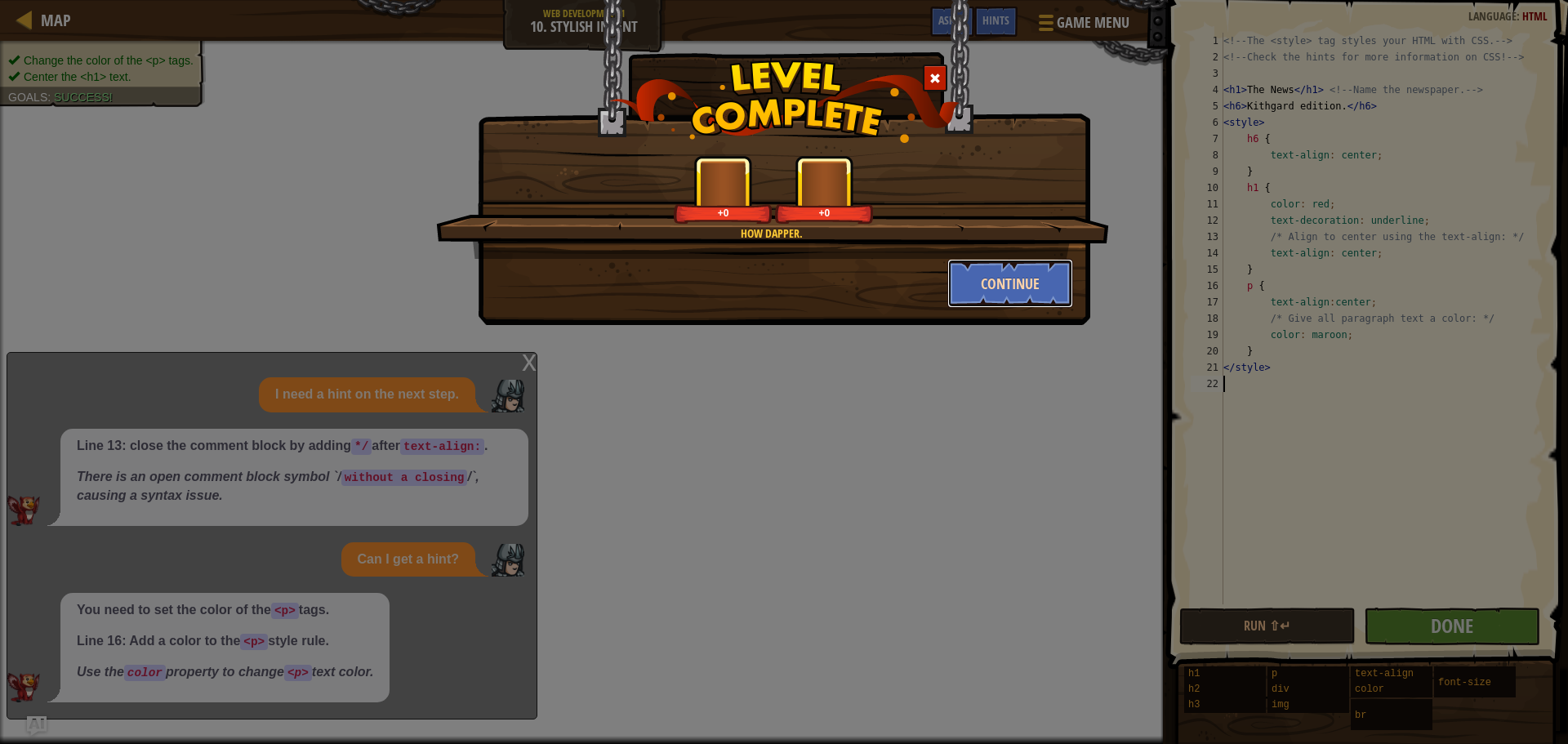
click at [972, 280] on button "Continue" at bounding box center [1011, 283] width 127 height 49
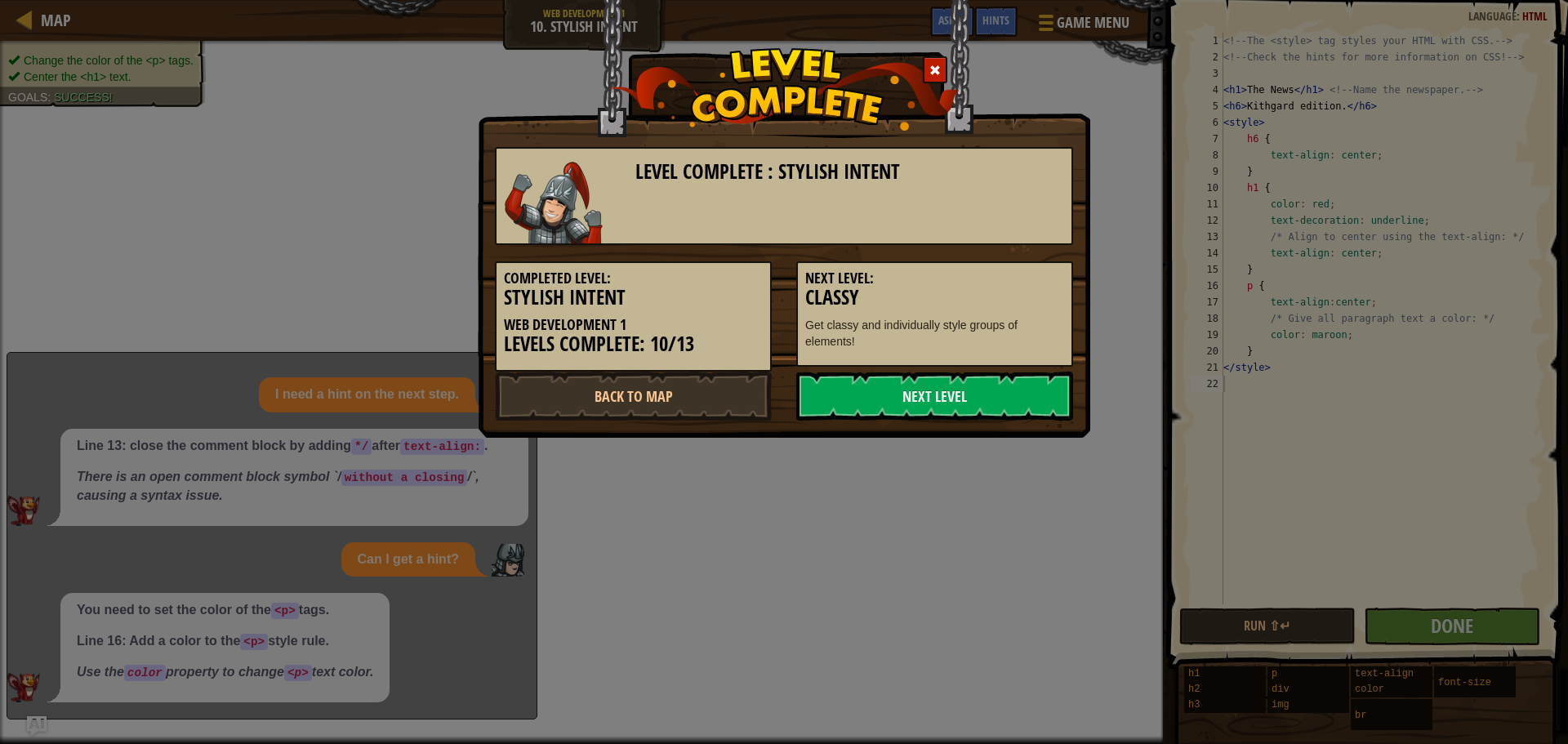
click at [986, 383] on link "Next Level" at bounding box center [935, 395] width 277 height 49
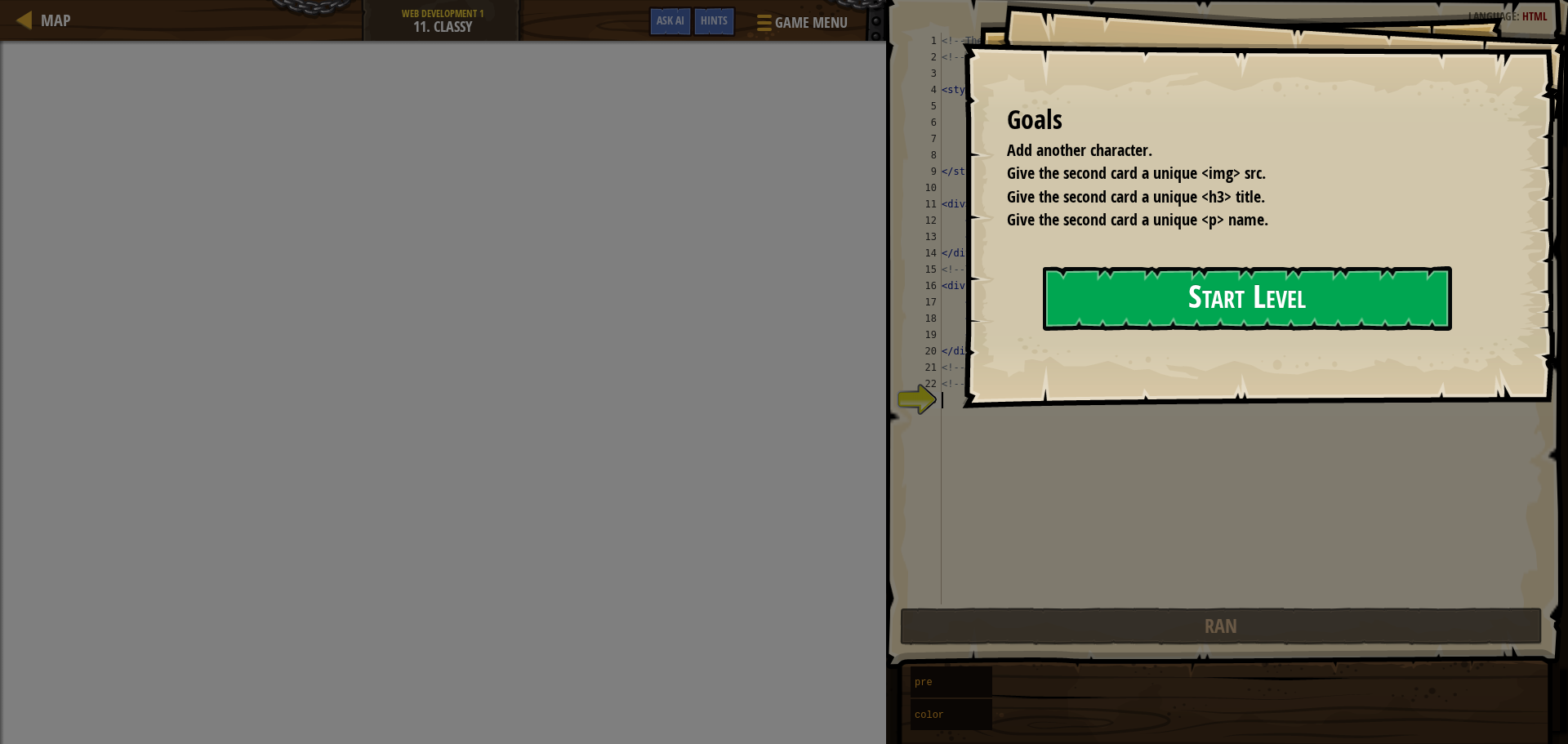
click at [1043, 322] on button "Start Level" at bounding box center [1248, 298] width 409 height 64
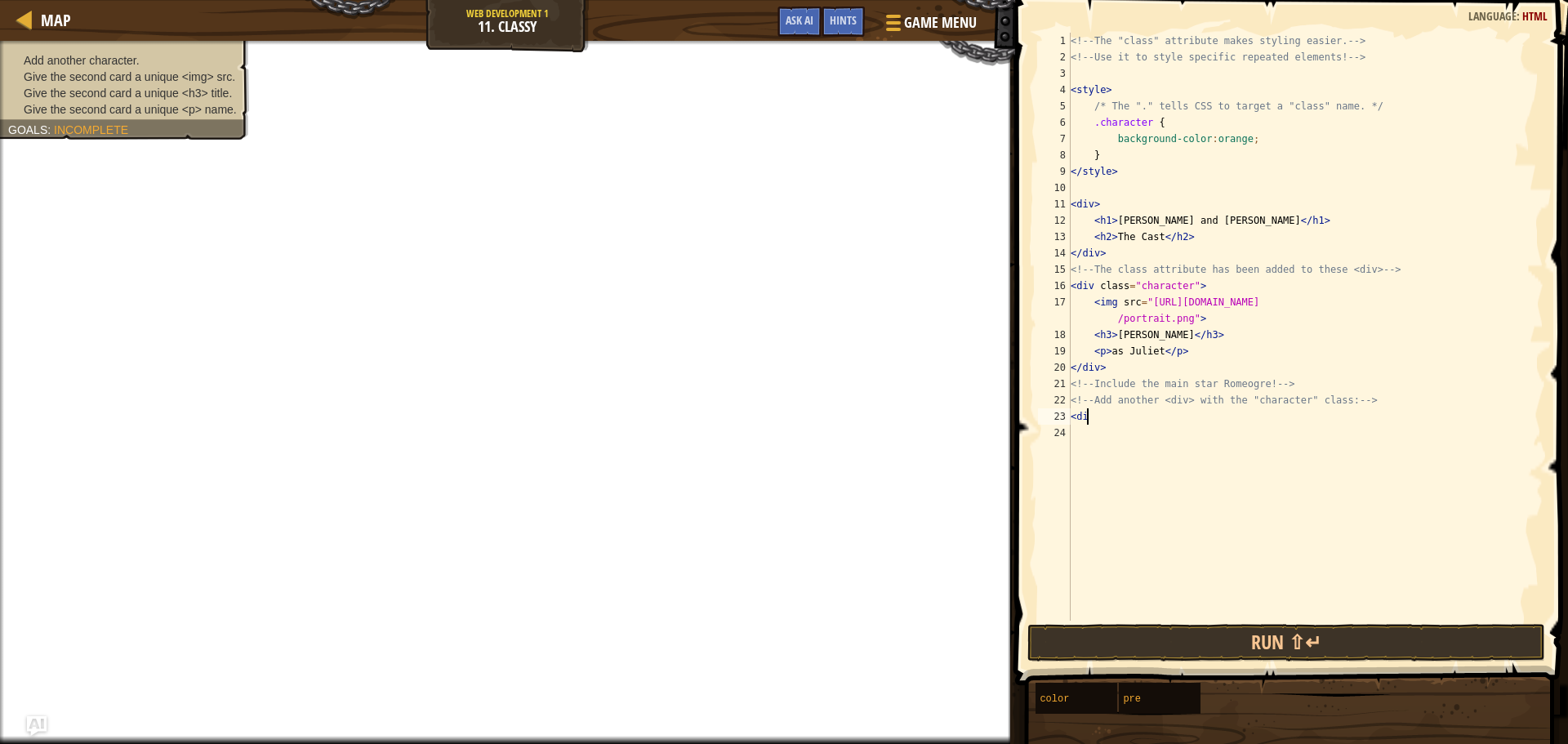
scroll to position [8, 1]
type textarea "<div>"
click at [786, 12] on button "Ask AI" at bounding box center [799, 22] width 44 height 30
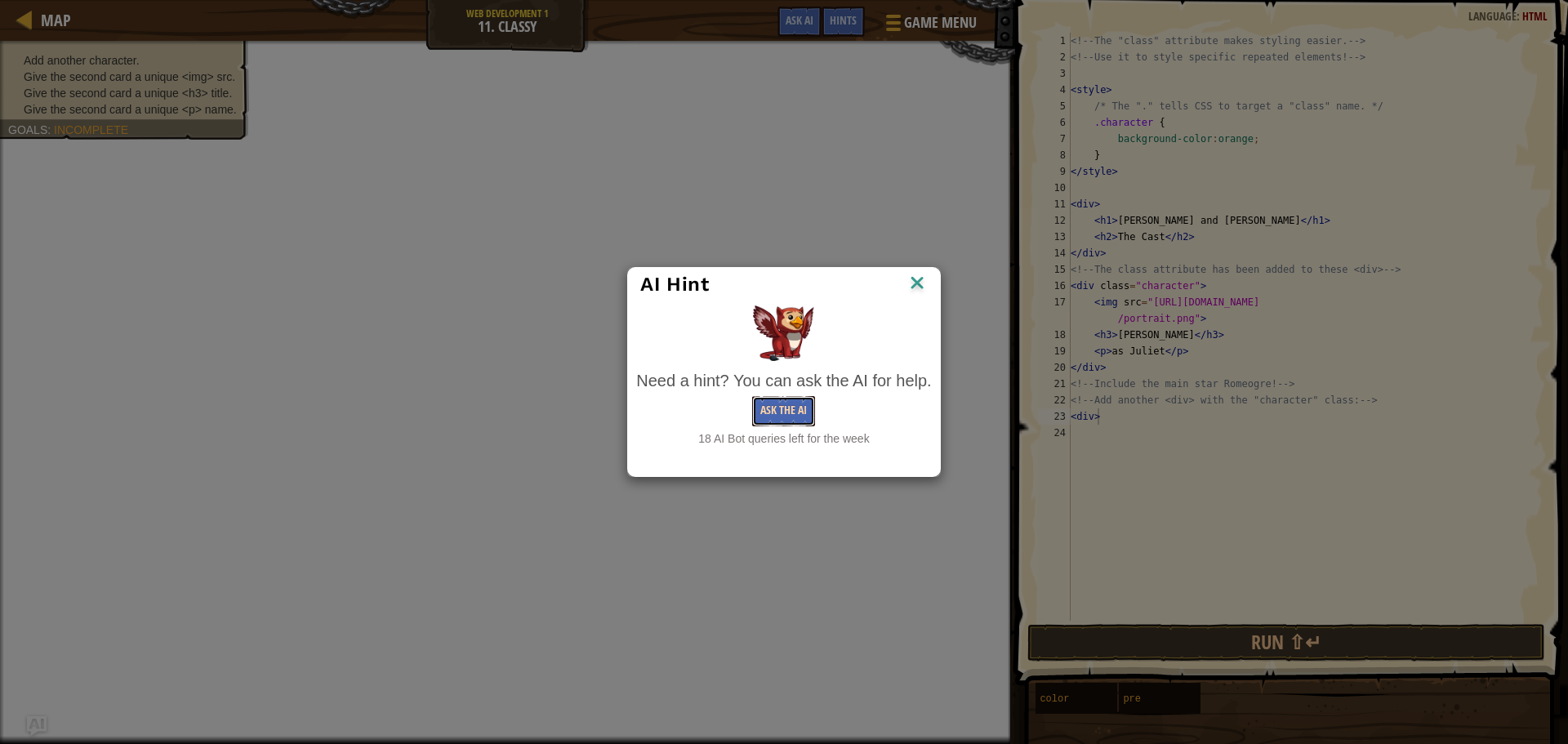
click at [762, 420] on button "Ask the AI" at bounding box center [783, 411] width 63 height 30
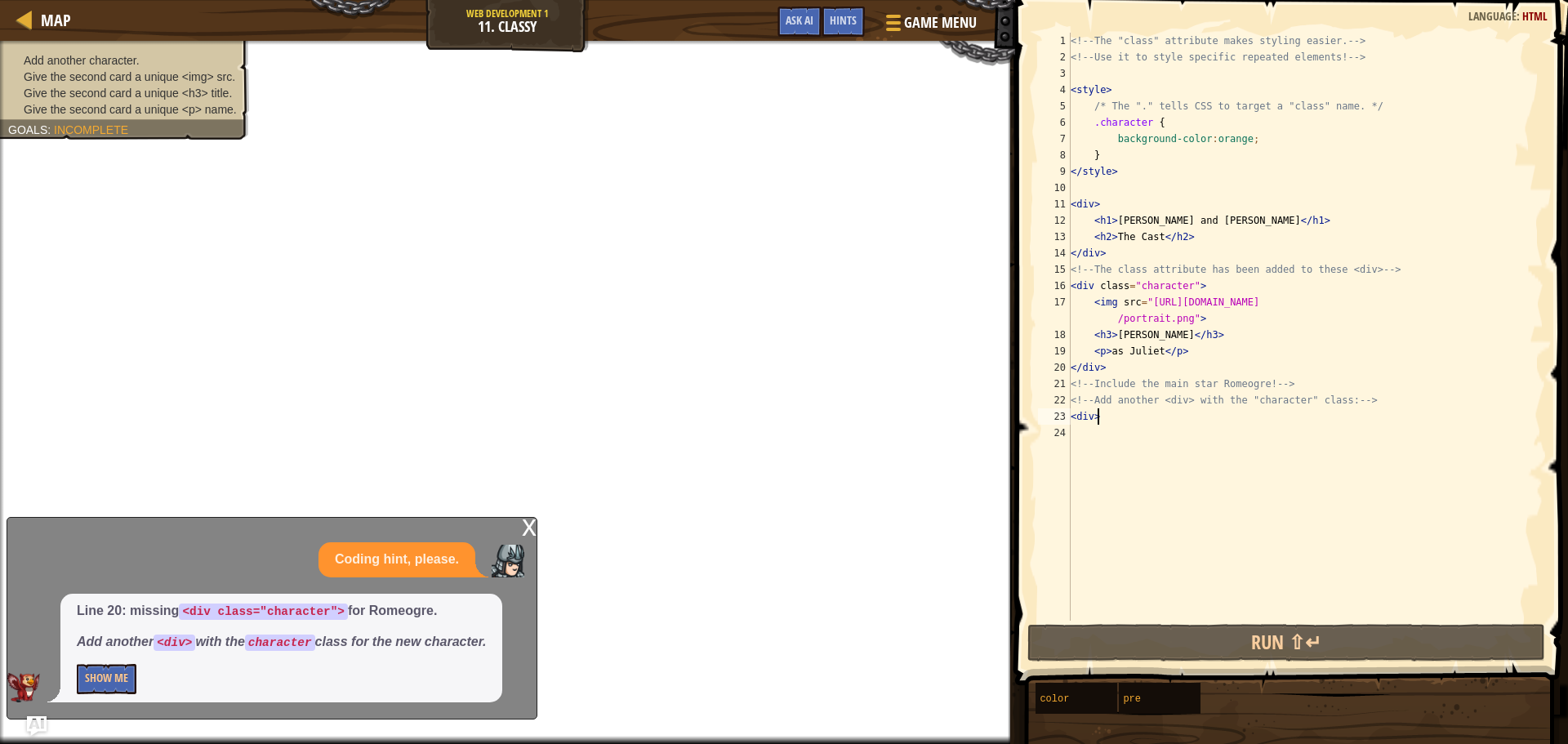
click at [60, 691] on div "Line 20: missing <div class="character"> for [PERSON_NAME]. Add another <div> w…" at bounding box center [281, 648] width 442 height 108
click at [94, 691] on button "Show Me" at bounding box center [106, 679] width 59 height 30
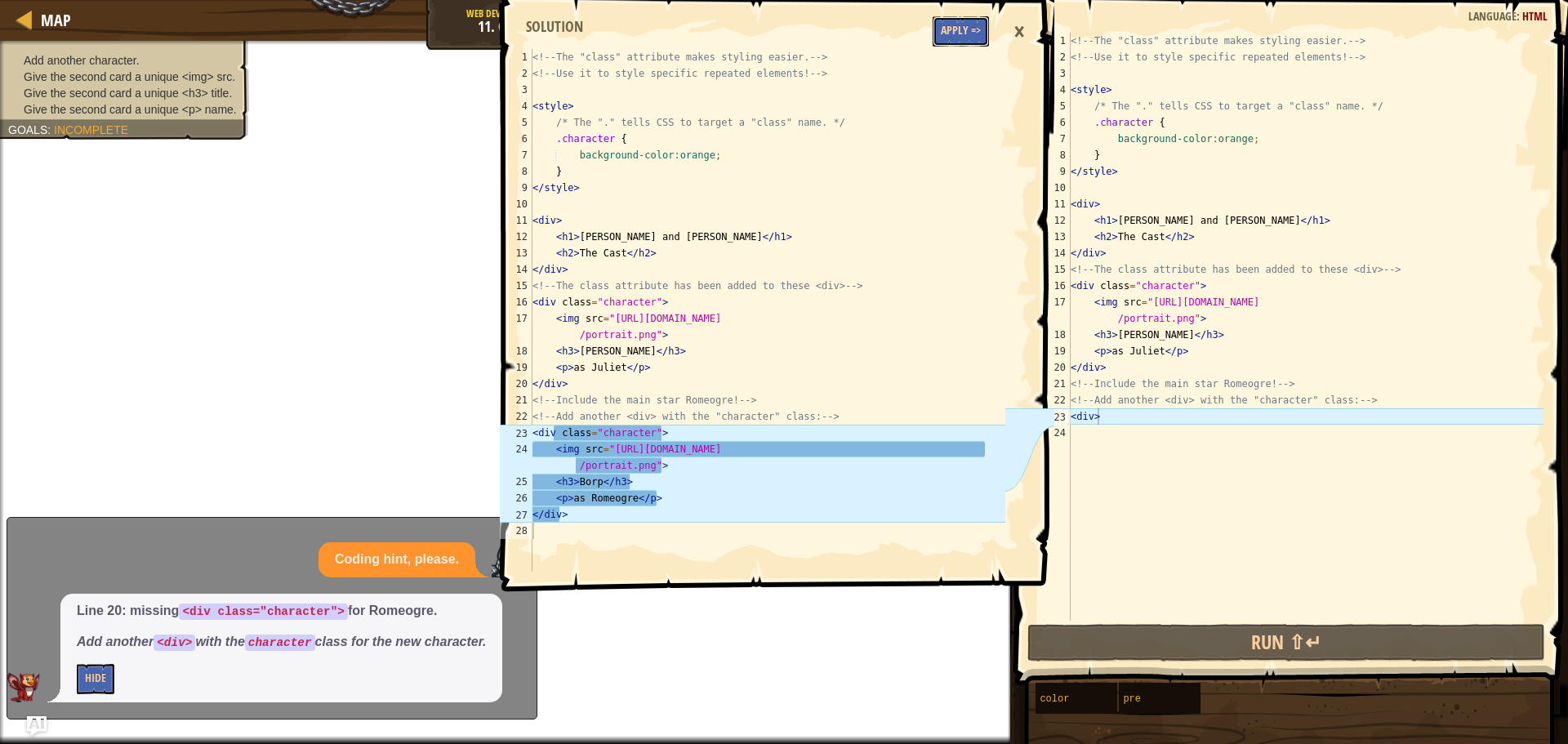
click at [977, 33] on button "Apply =>" at bounding box center [961, 32] width 57 height 30
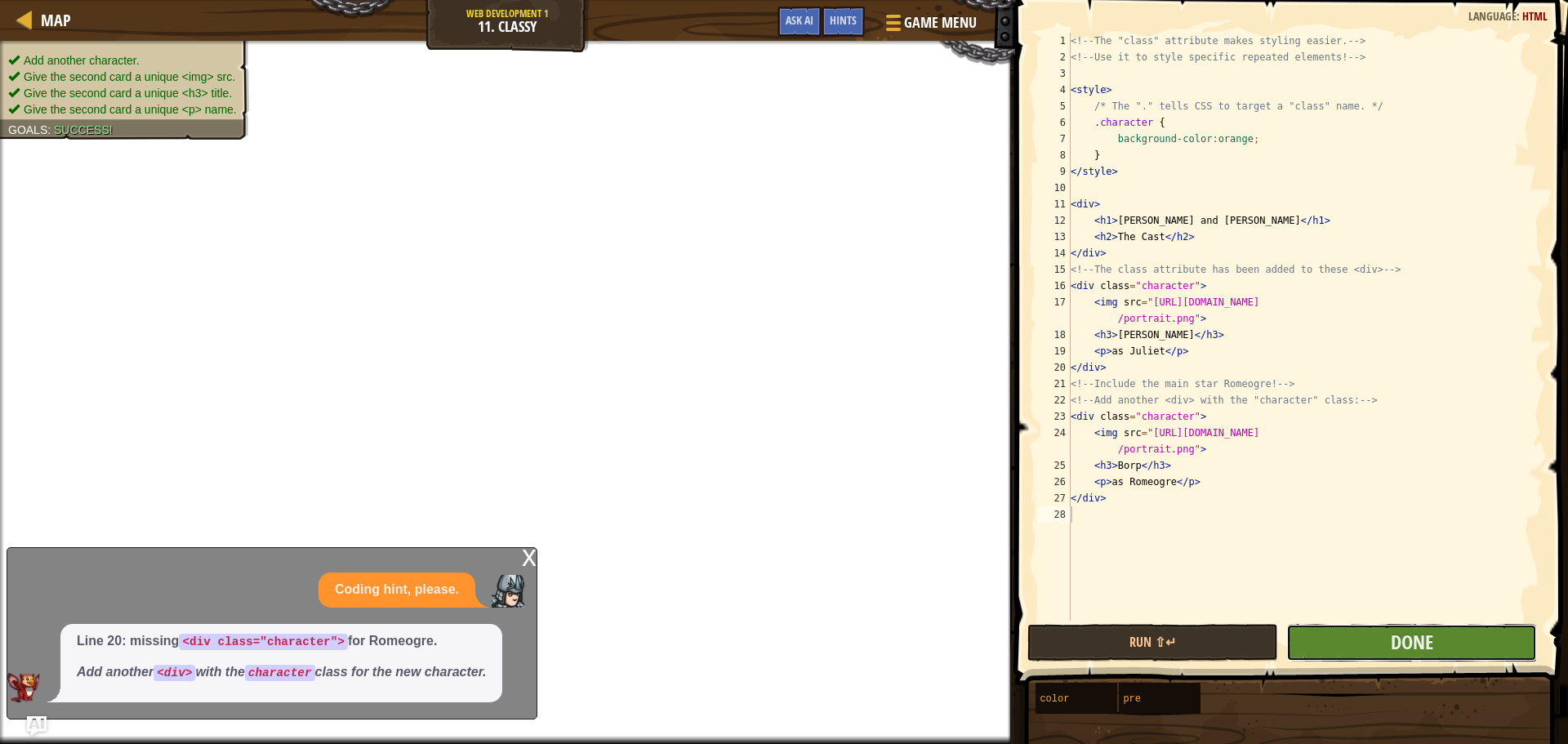
click at [1378, 631] on button "Done" at bounding box center [1412, 642] width 250 height 38
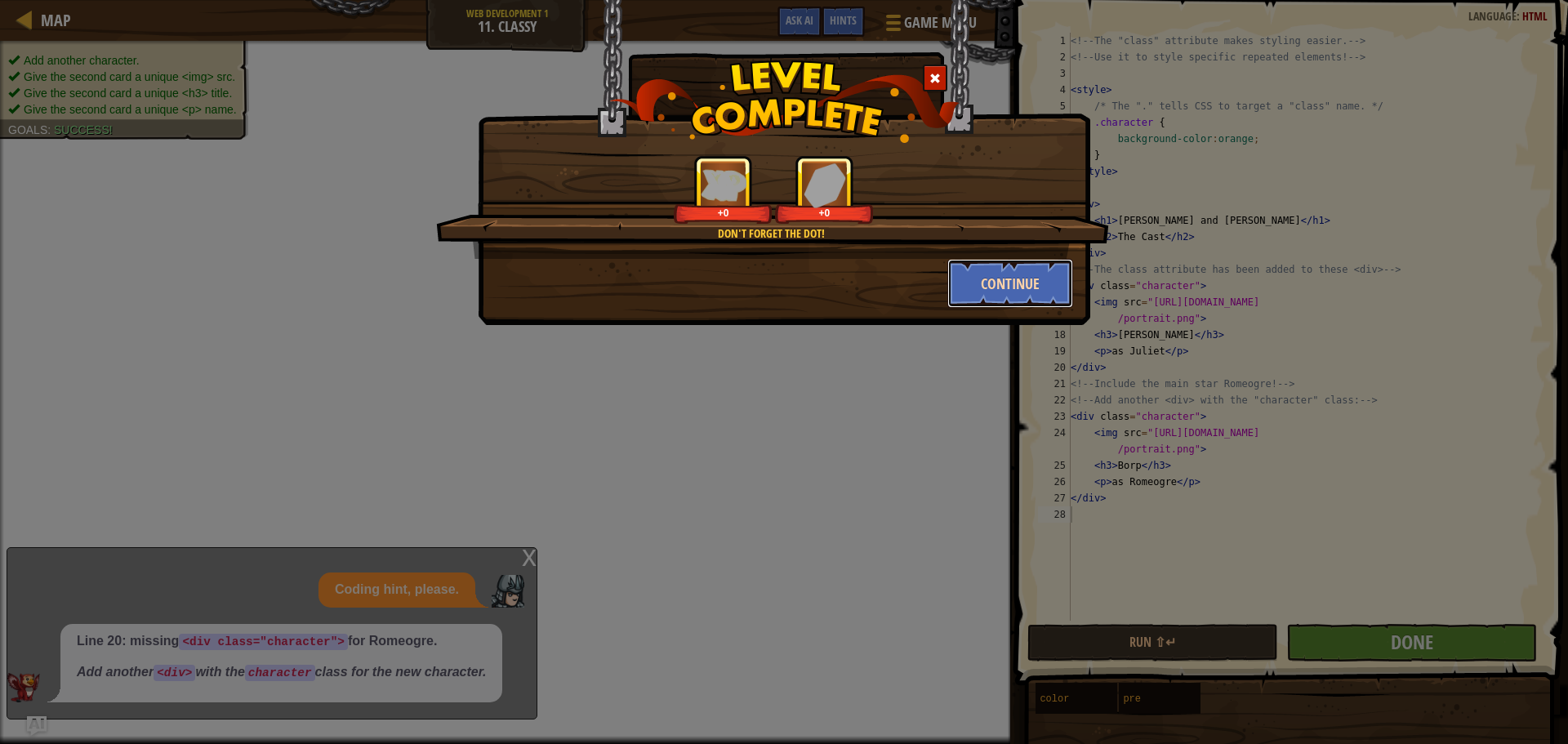
click at [981, 270] on button "Continue" at bounding box center [1011, 283] width 127 height 49
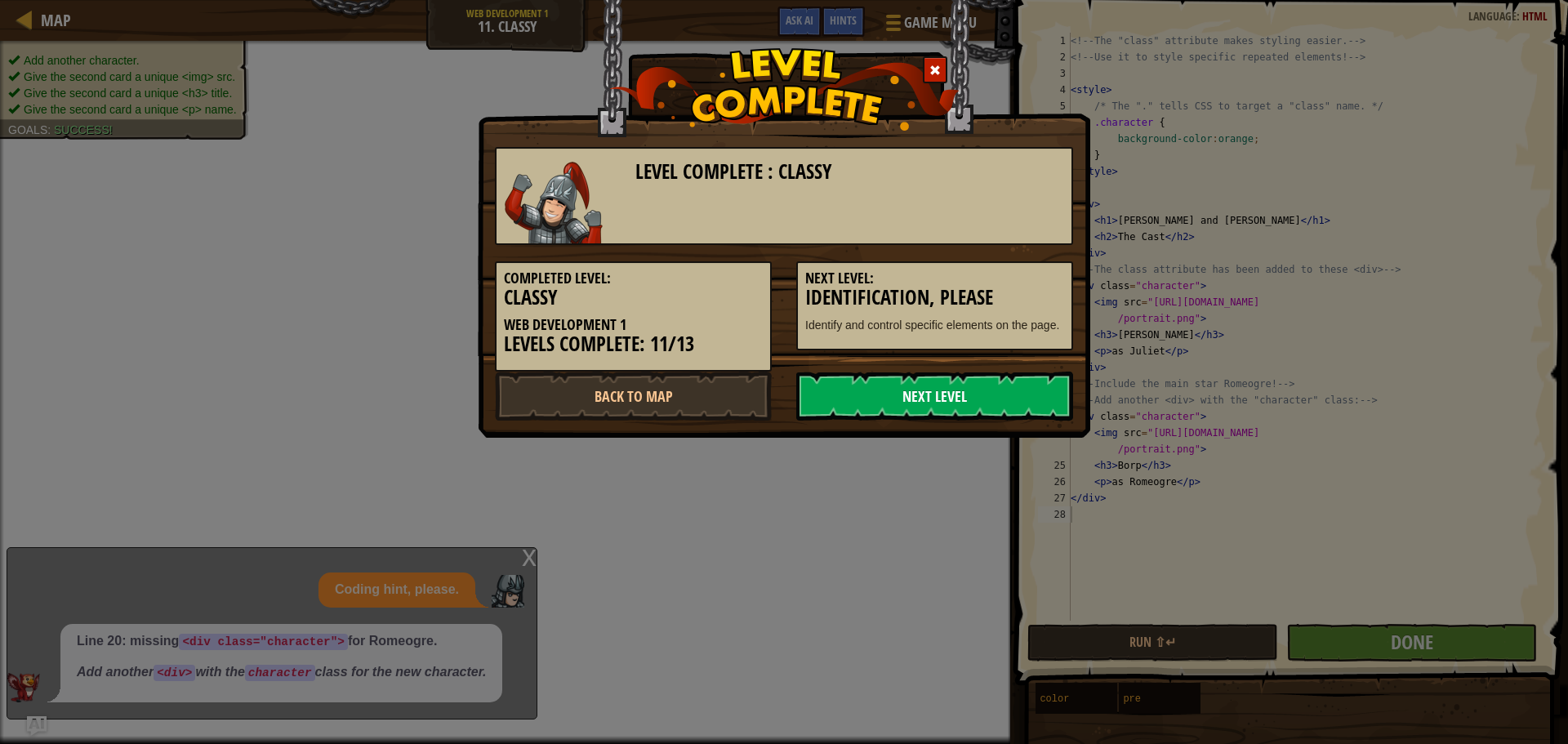
click at [1005, 392] on link "Next Level" at bounding box center [935, 395] width 277 height 49
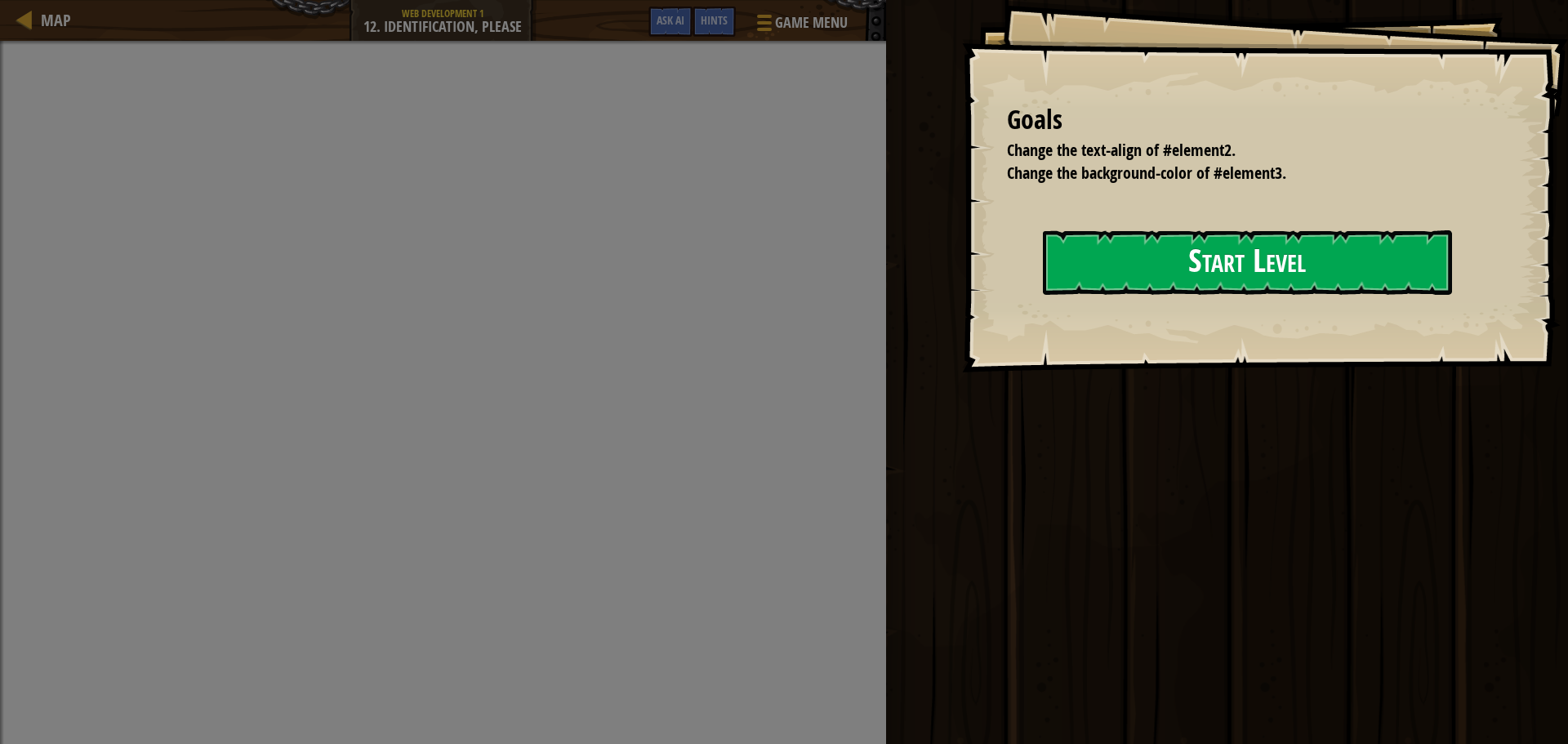
click at [1052, 249] on button "Start Level" at bounding box center [1248, 262] width 409 height 64
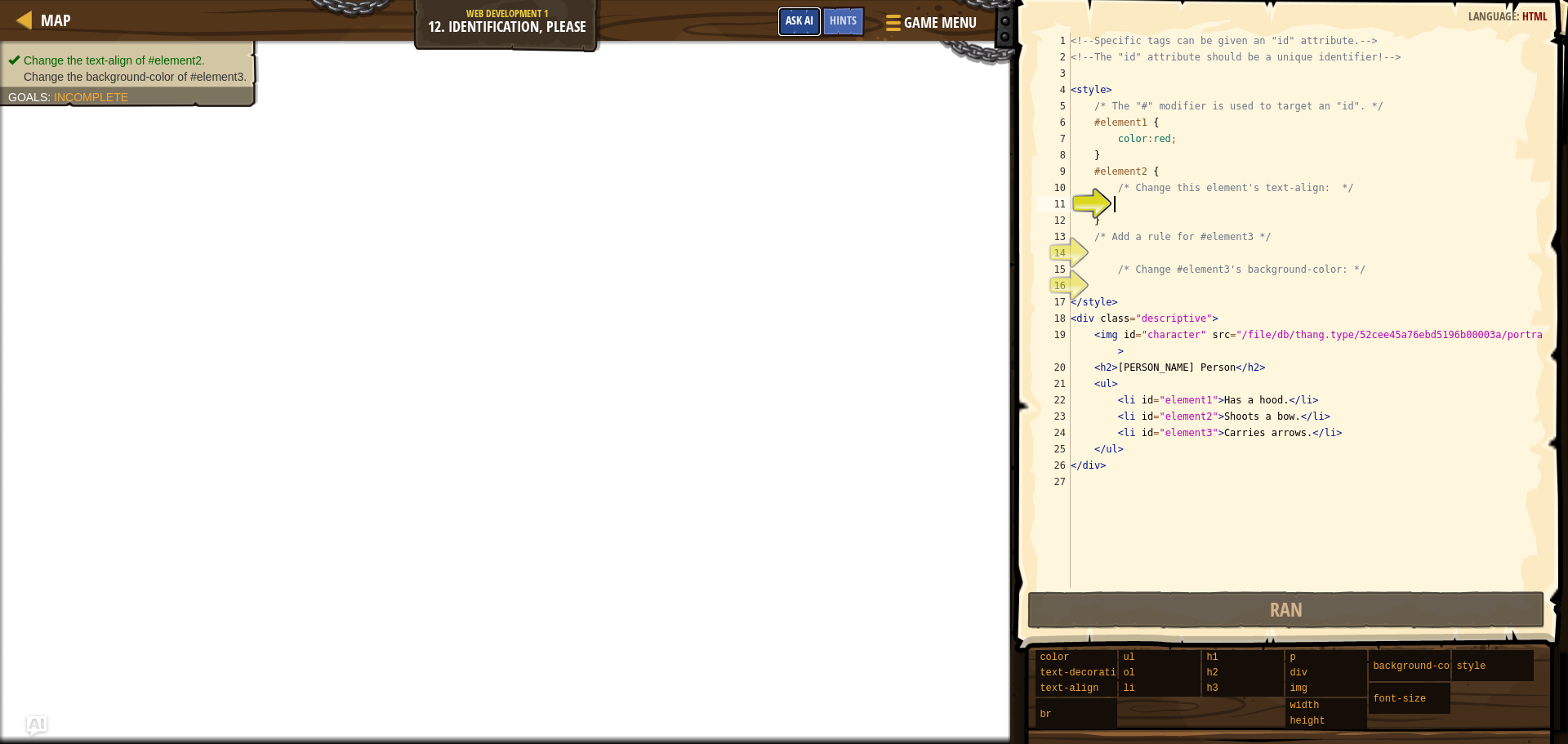
click at [794, 10] on button "Ask AI" at bounding box center [799, 22] width 44 height 30
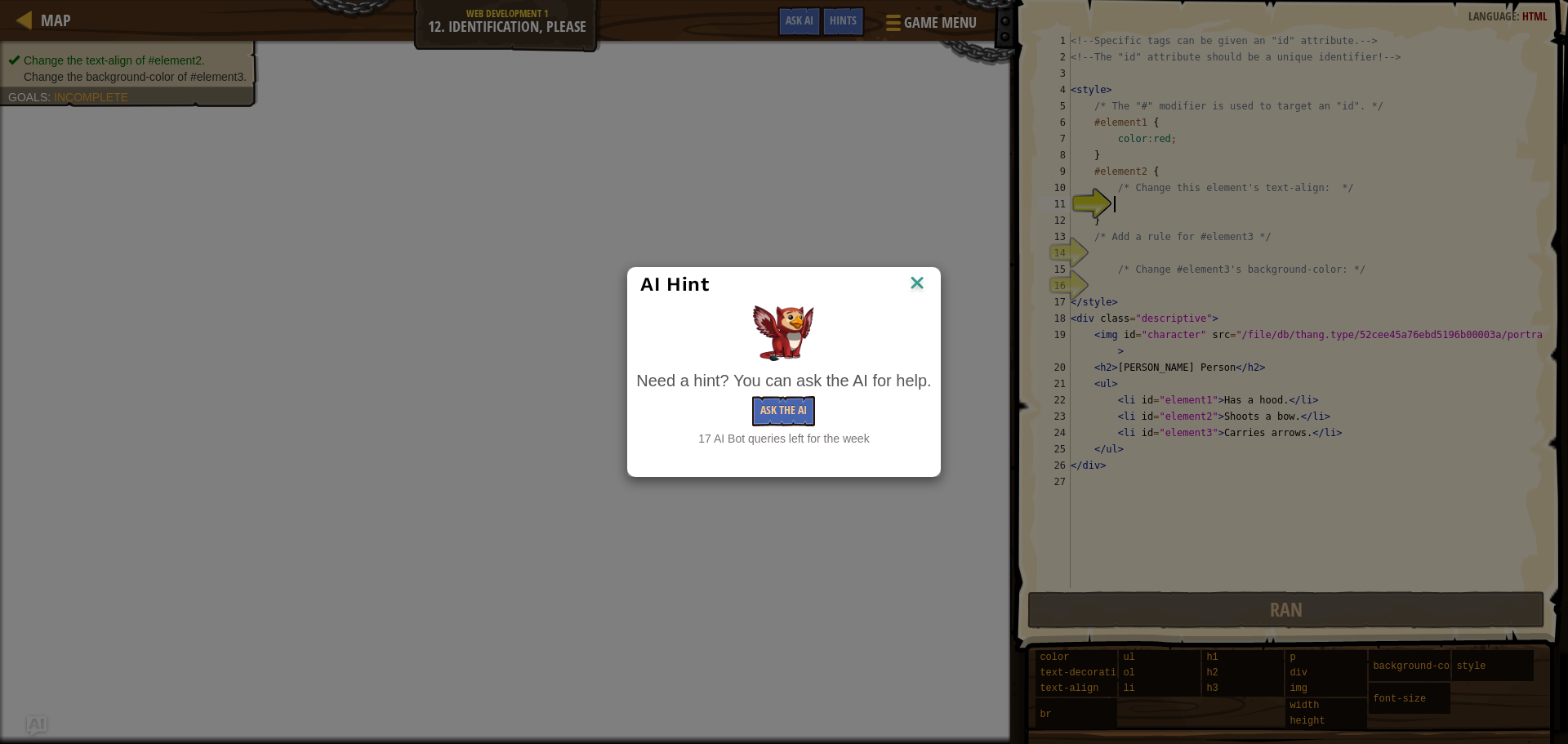
click at [775, 394] on div "Need a hint? You can ask the AI for help. Ask the AI 17 AI Bot queries left for…" at bounding box center [783, 408] width 295 height 78
click at [780, 400] on button "Ask the AI" at bounding box center [783, 411] width 63 height 30
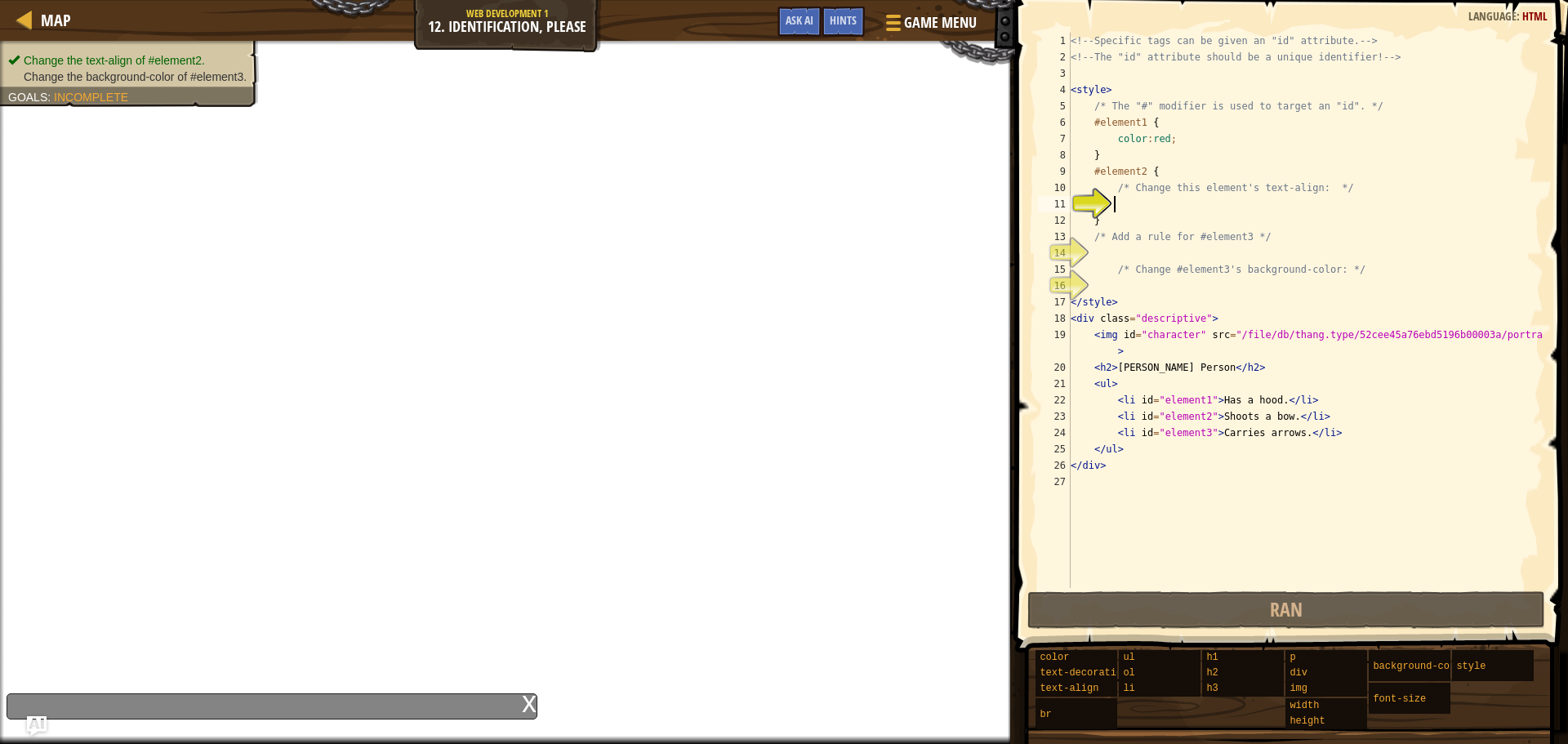
click at [1136, 201] on div "<!-- Specific tags can be given an "id" attribute. --> <!-- The "id" attribute …" at bounding box center [1305, 326] width 476 height 588
click at [1123, 254] on div "<!-- Specific tags can be given an "id" attribute. --> <!-- The "id" attribute …" at bounding box center [1305, 326] width 476 height 588
click at [1138, 205] on div "<!-- Specific tags can be given an "id" attribute. --> <!-- The "id" attribute …" at bounding box center [1305, 326] width 476 height 588
drag, startPoint x: 1137, startPoint y: 204, endPoint x: 1126, endPoint y: 204, distance: 11.0
click at [1134, 204] on div "<!-- Specific tags can be given an "id" attribute. --> <!-- The "id" attribute …" at bounding box center [1305, 326] width 476 height 588
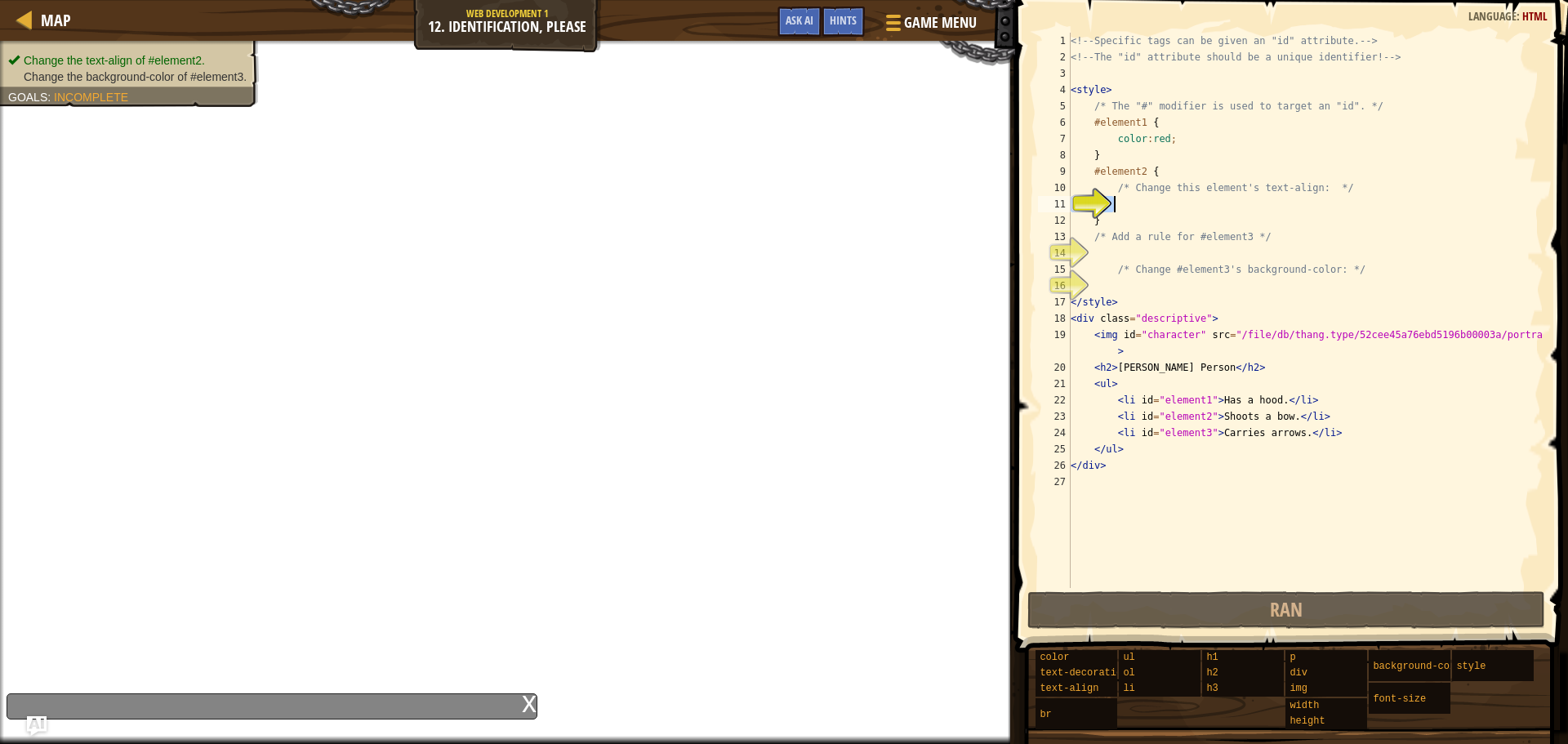
click at [1126, 204] on div "<!-- Specific tags can be given an "id" attribute. --> <!-- The "id" attribute …" at bounding box center [1305, 310] width 476 height 555
click at [1120, 203] on div "<!-- Specific tags can be given an "id" attribute. --> <!-- The "id" attribute …" at bounding box center [1305, 326] width 476 height 588
click at [1117, 203] on div "<!-- Specific tags can be given an "id" attribute. --> <!-- The "id" attribute …" at bounding box center [1305, 326] width 476 height 588
type textarea "s"
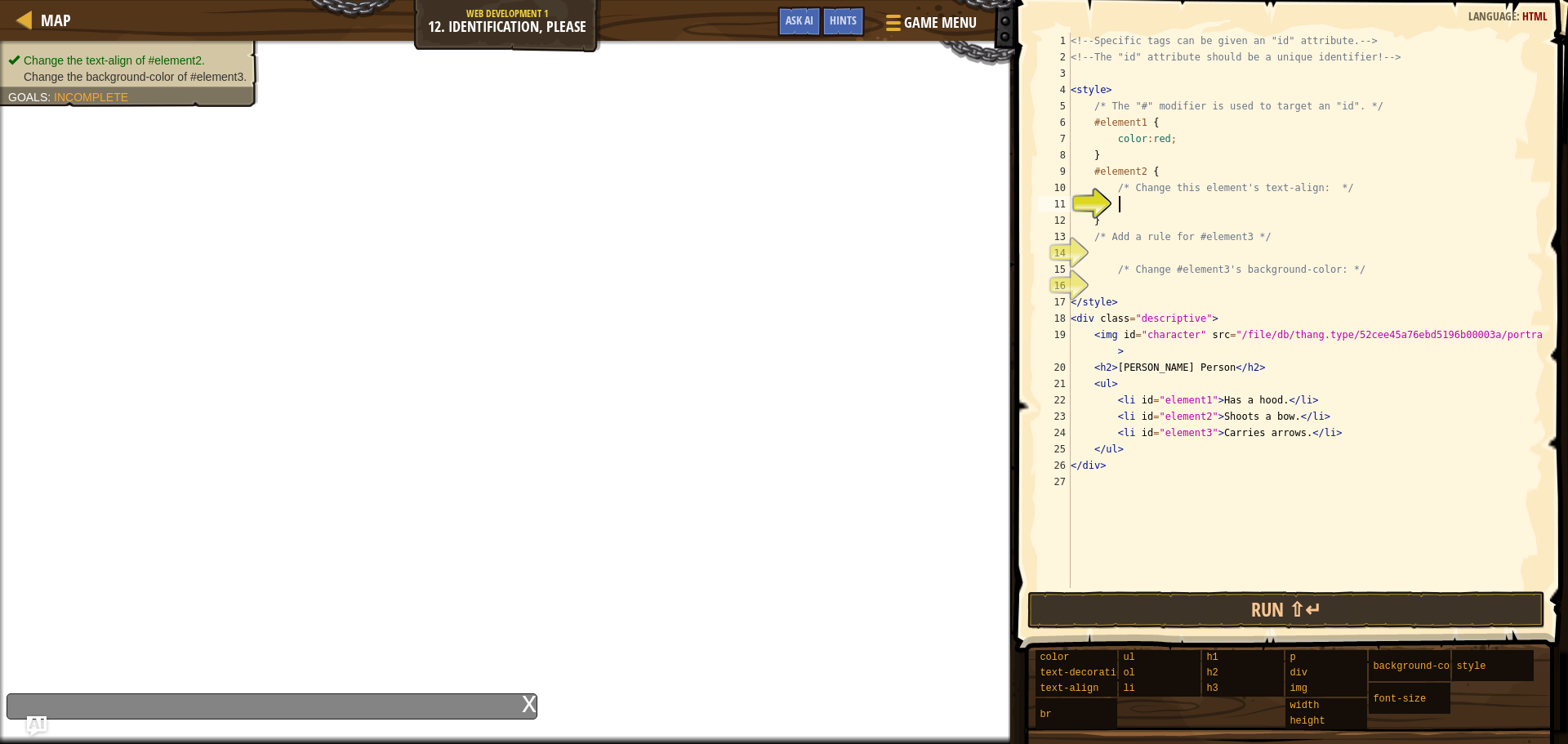
scroll to position [8, 3]
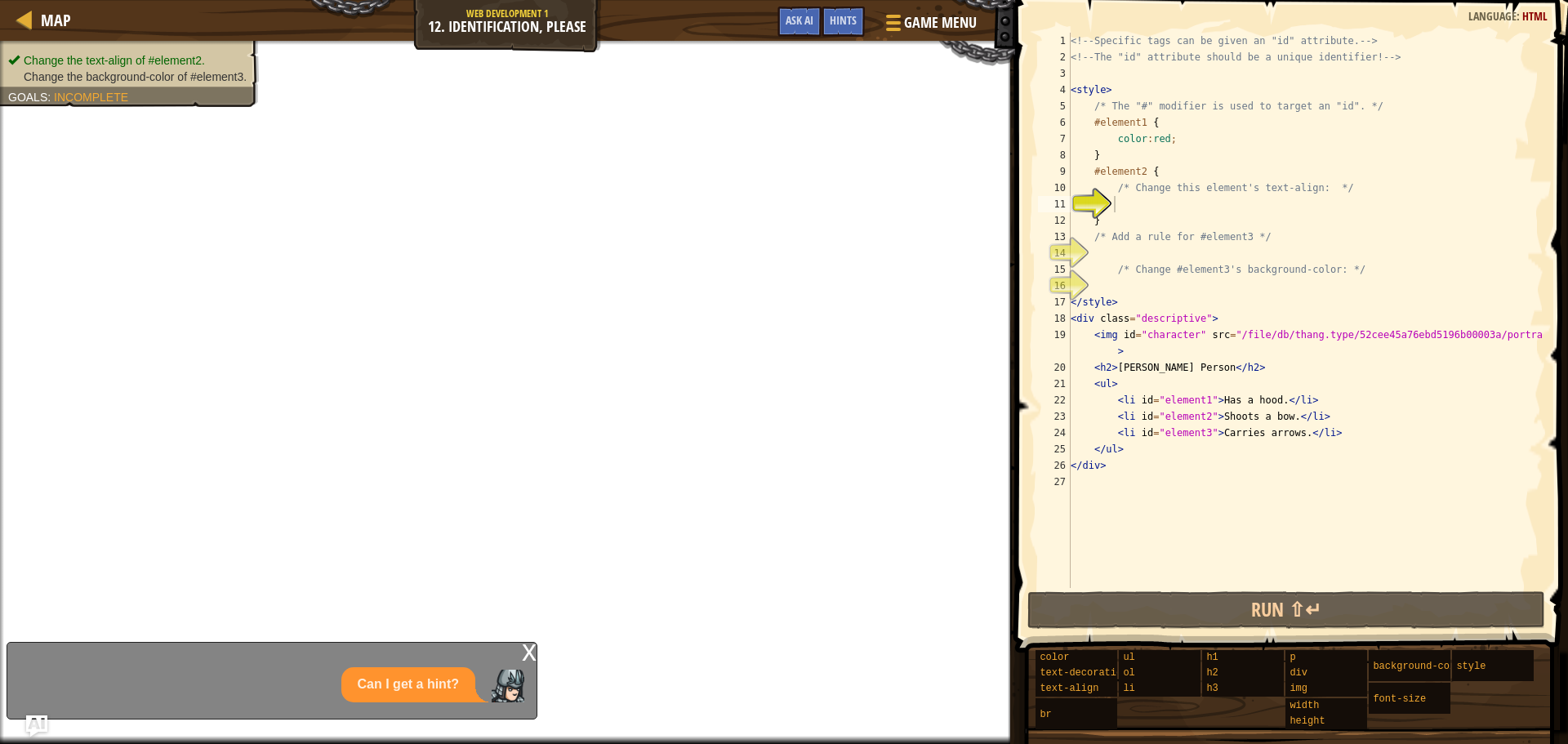
click at [42, 721] on img "Ask AI" at bounding box center [36, 725] width 21 height 21
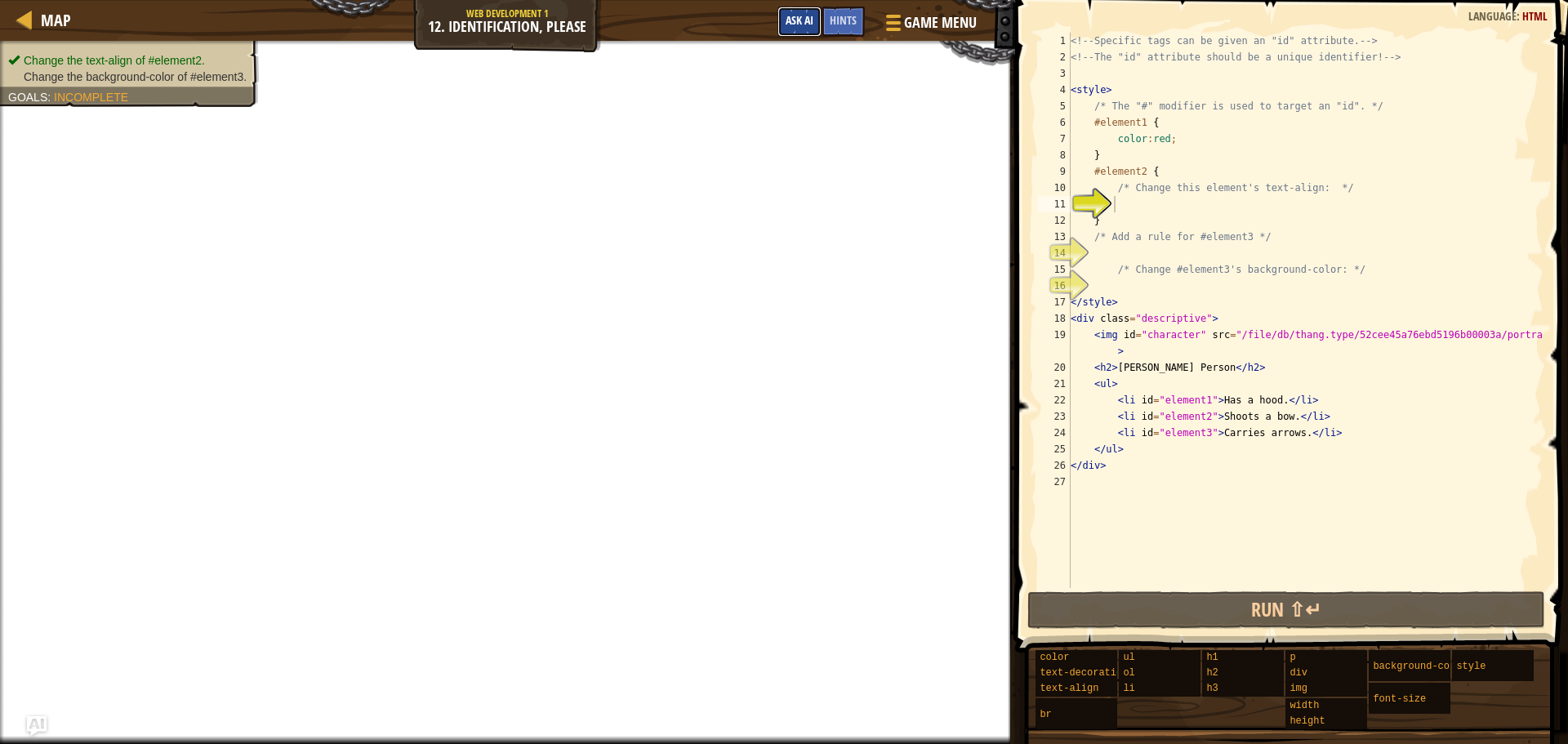
click at [799, 19] on span "Ask AI" at bounding box center [799, 20] width 28 height 16
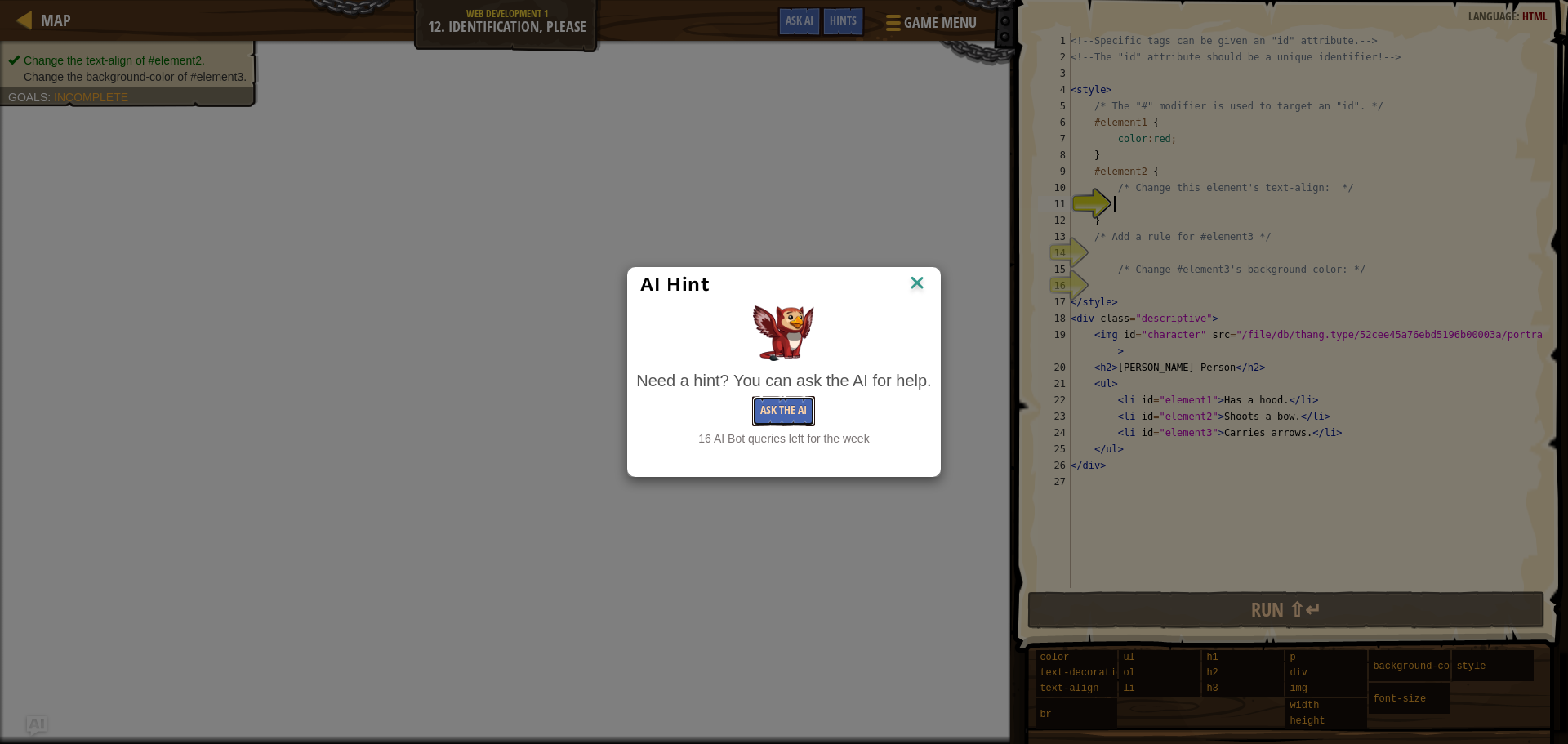
click at [791, 411] on button "Ask the AI" at bounding box center [783, 411] width 63 height 30
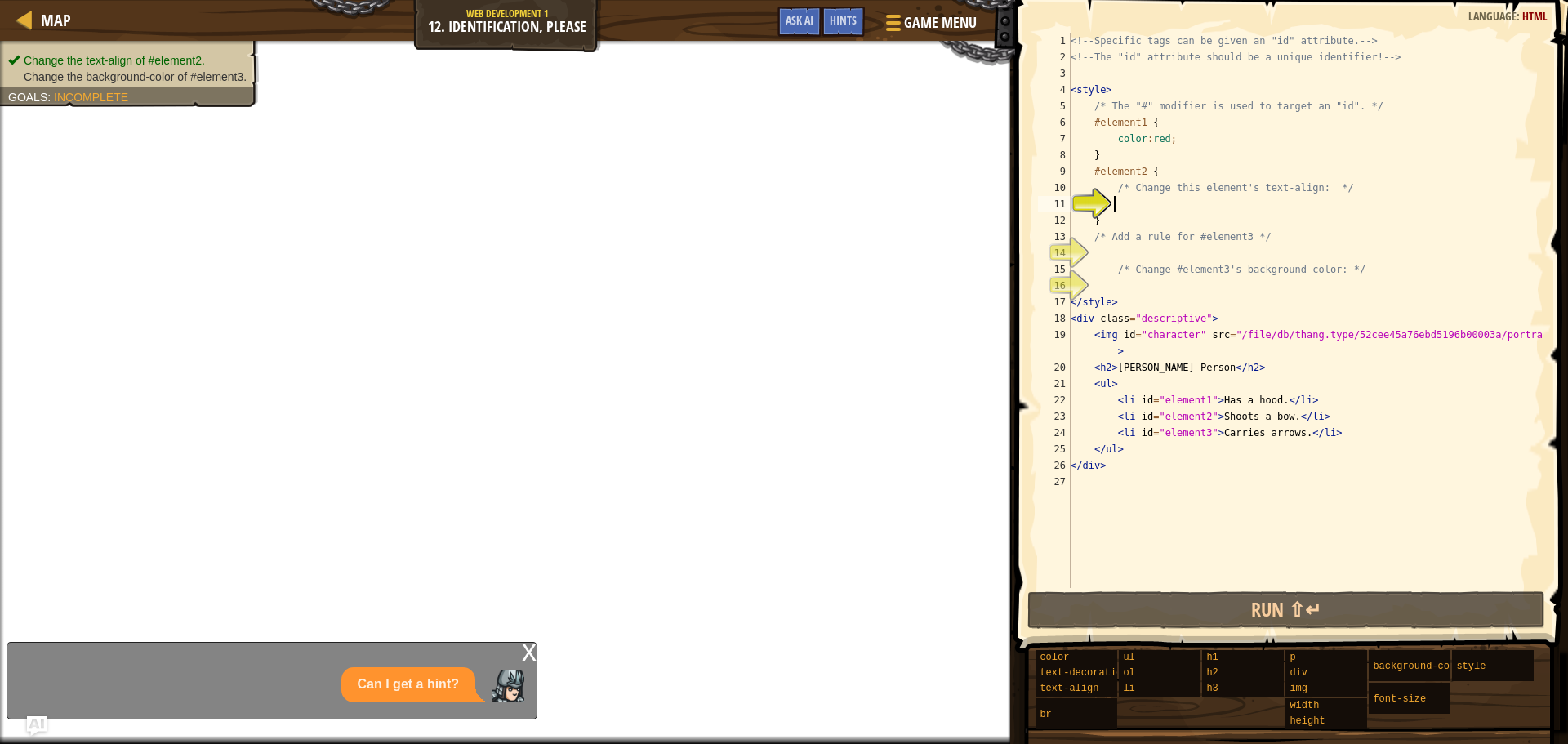
click at [527, 644] on div "x" at bounding box center [529, 651] width 15 height 17
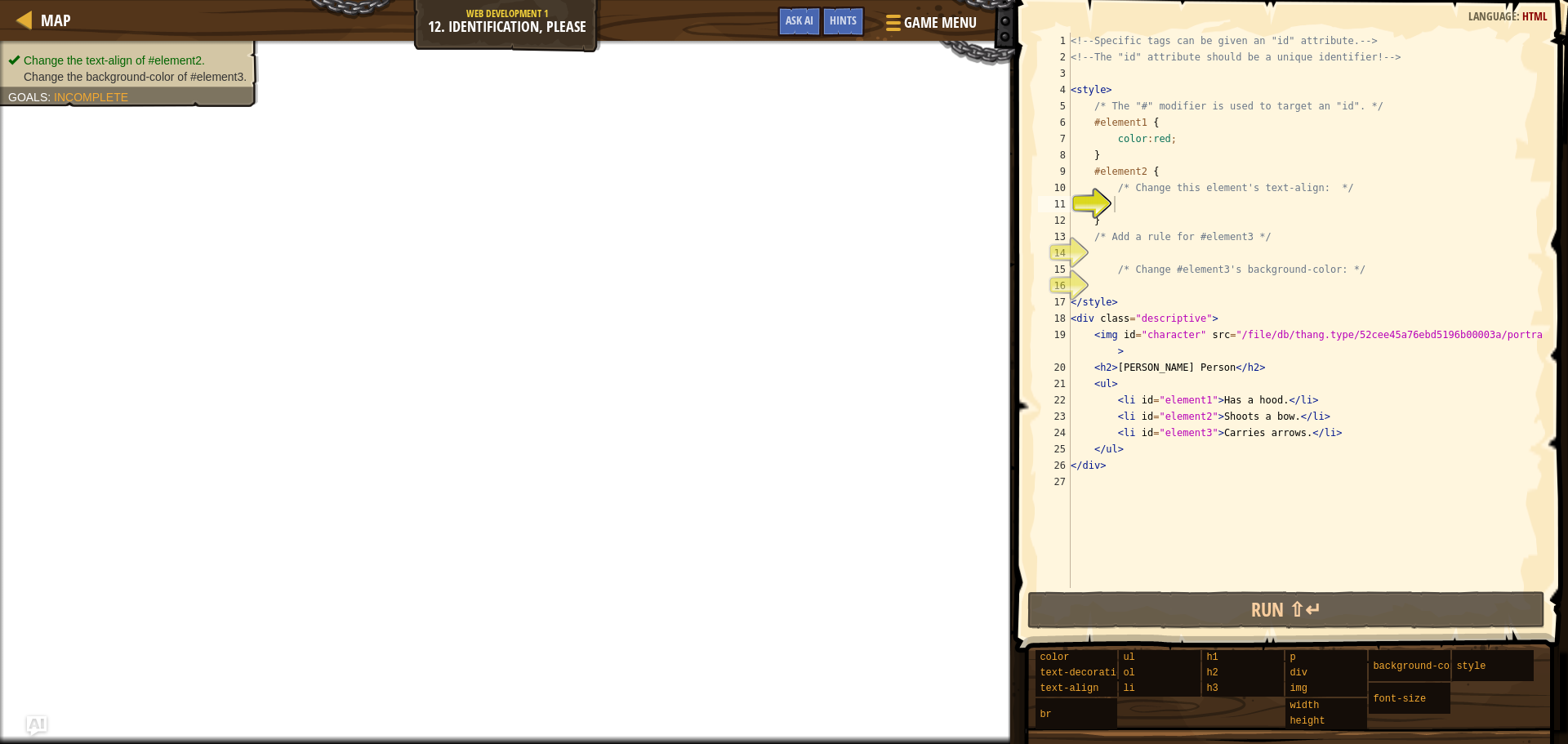
click at [1181, 204] on div "<!-- Specific tags can be given an "id" attribute. --> <!-- The "id" attribute …" at bounding box center [1305, 326] width 476 height 588
type textarea "*"
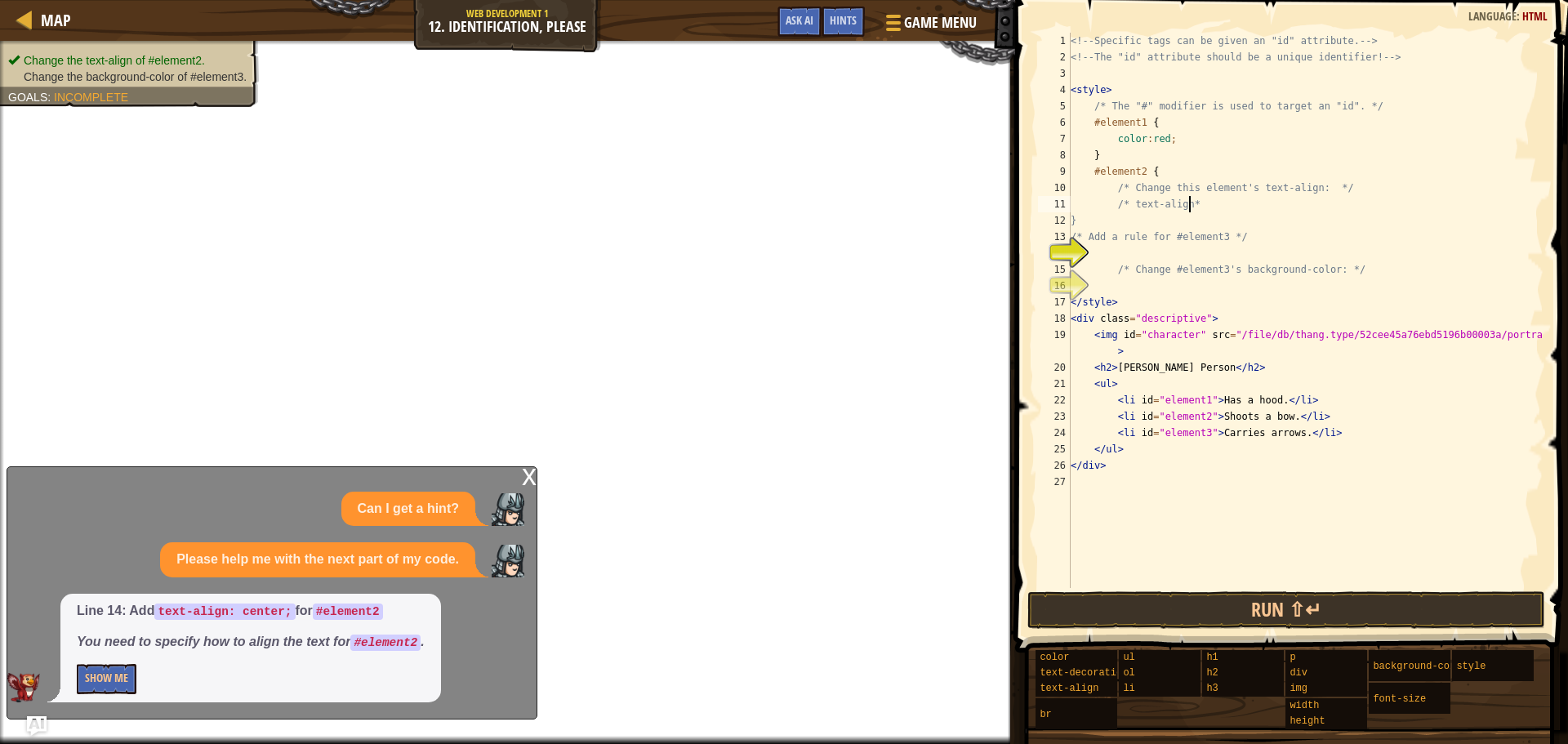
scroll to position [8, 9]
click at [1181, 204] on div "<!-- Specific tags can be given an "id" attribute. --> <!-- The "id" attribute …" at bounding box center [1305, 326] width 476 height 588
type textarea "/* text-align */"
click at [1165, 254] on div "<!-- Specific tags can be given an "id" attribute. --> <!-- The "id" attribute …" at bounding box center [1305, 326] width 476 height 588
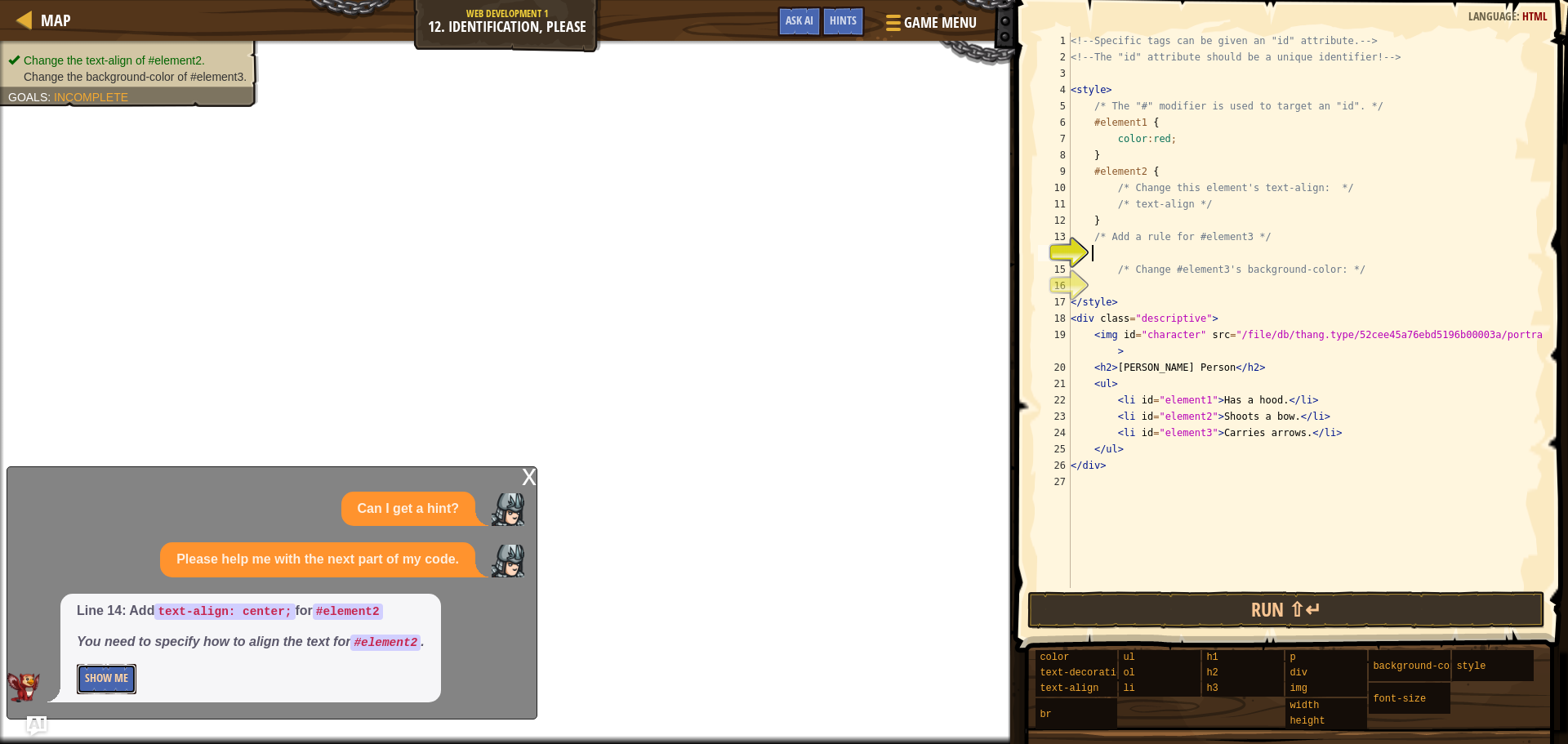
click at [91, 690] on button "Show Me" at bounding box center [106, 679] width 59 height 30
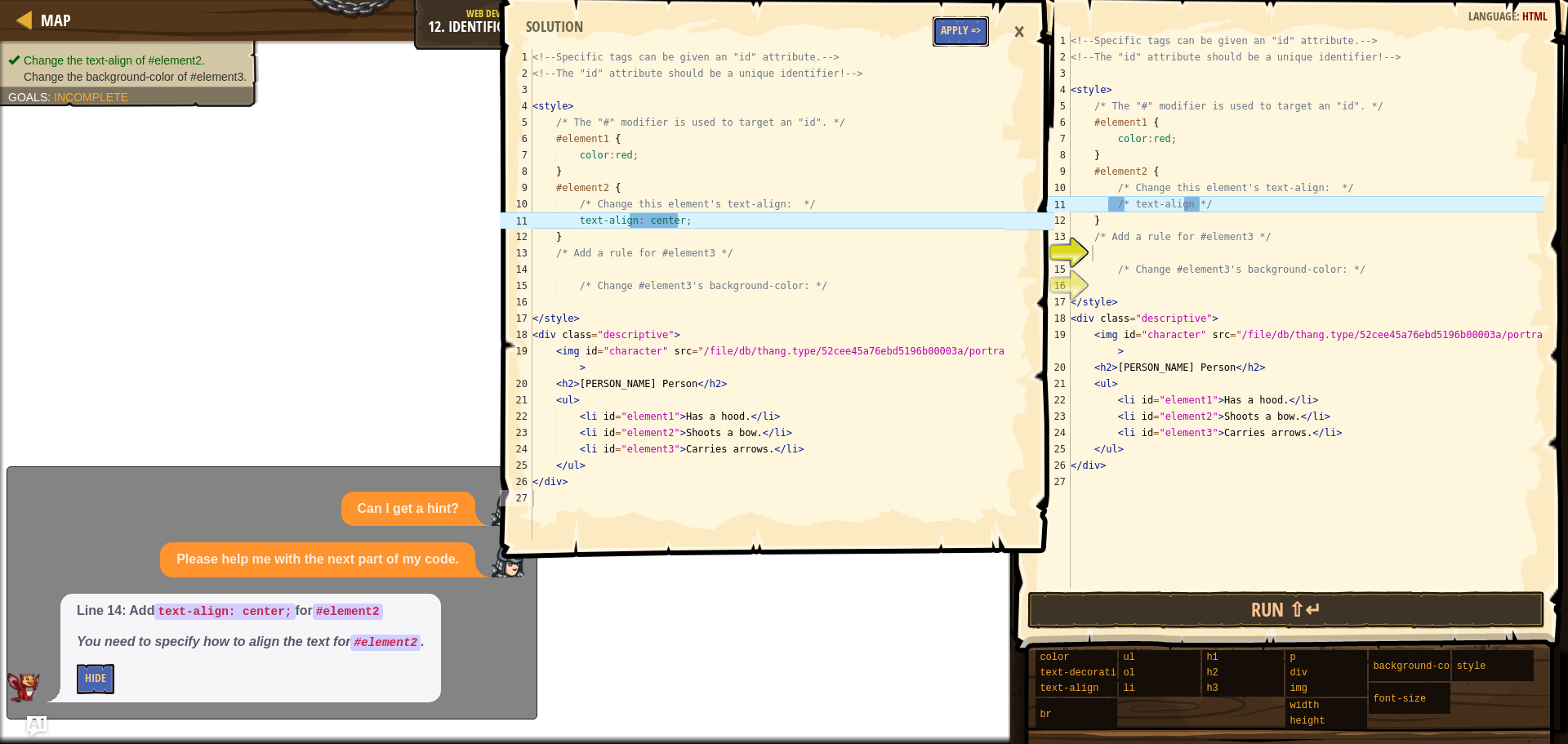
click at [954, 38] on button "Apply =>" at bounding box center [961, 32] width 57 height 30
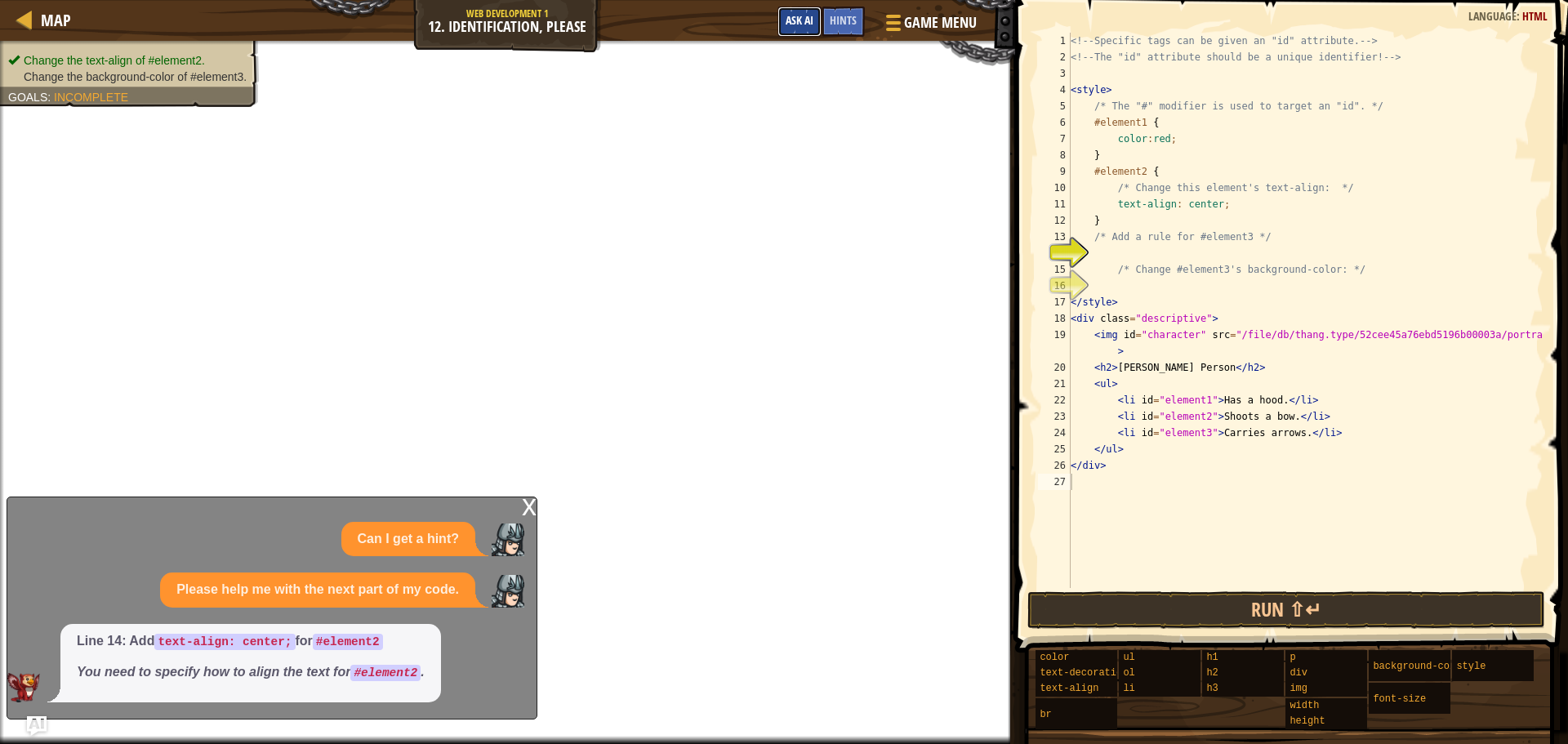
click at [789, 11] on button "Ask AI" at bounding box center [799, 22] width 44 height 30
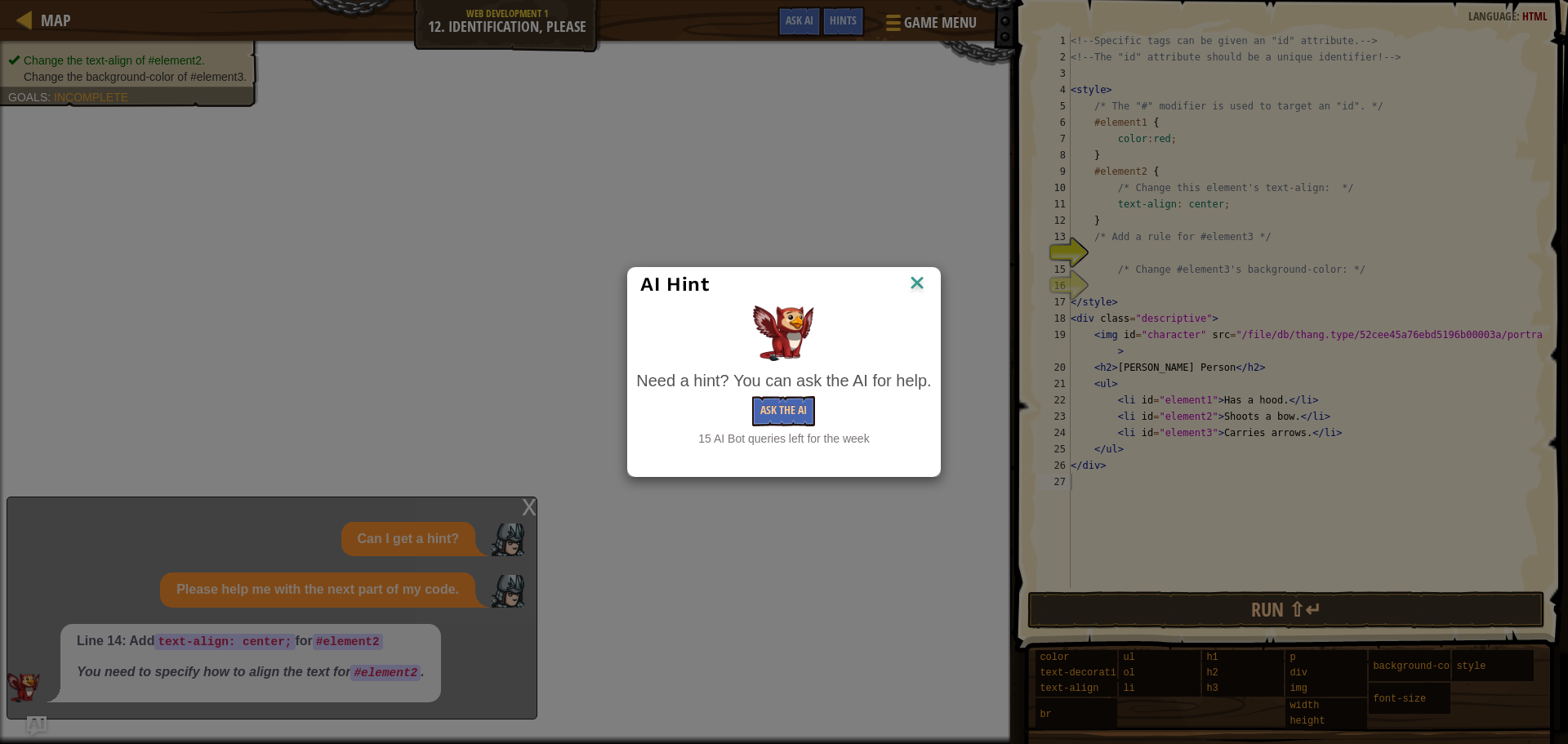
click at [785, 395] on div "Need a hint? You can ask the AI for help. Ask the AI 15 AI Bot queries left for…" at bounding box center [783, 408] width 295 height 78
click at [819, 420] on div "Ask the AI" at bounding box center [783, 411] width 295 height 30
click at [790, 419] on button "Ask the AI" at bounding box center [783, 411] width 63 height 30
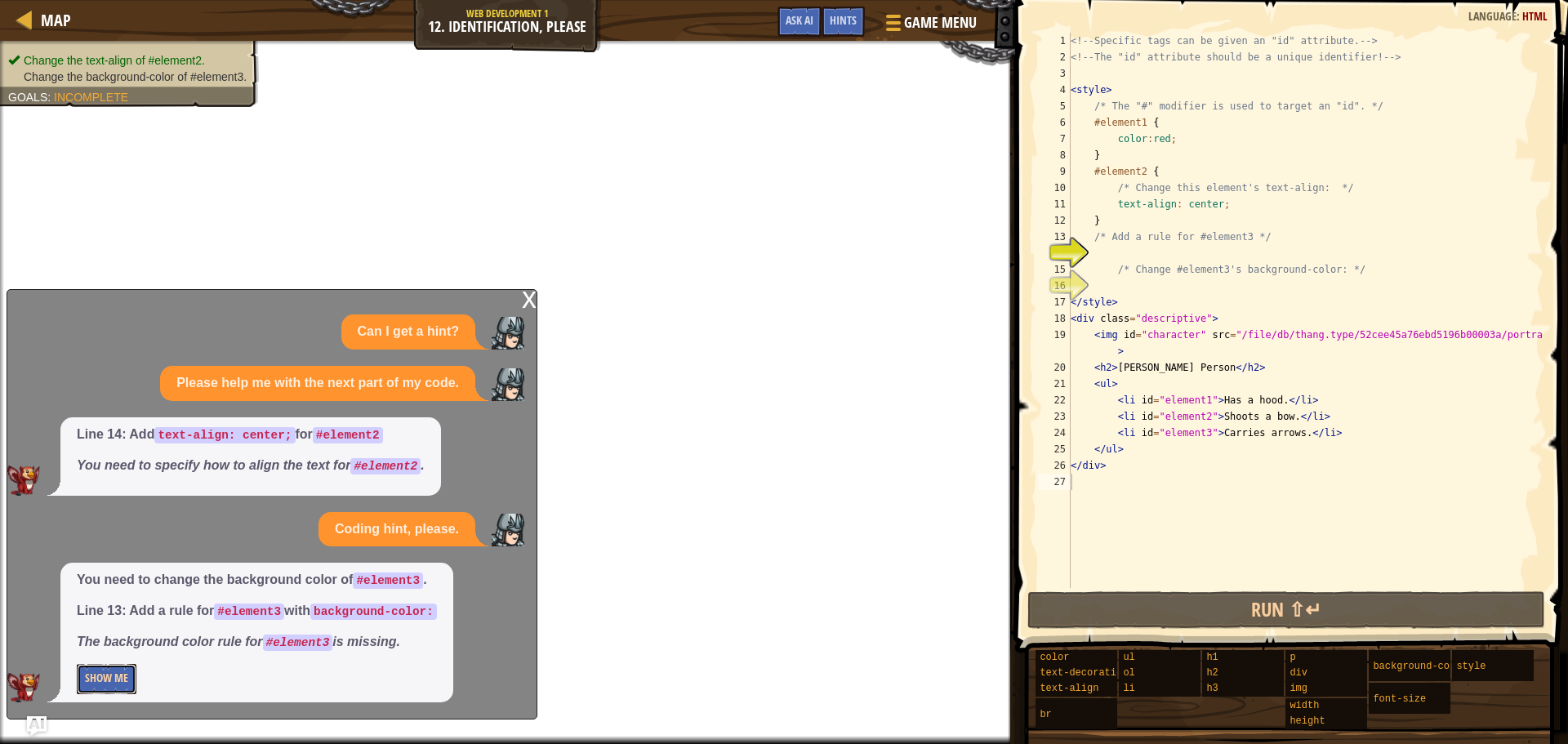
click at [113, 683] on button "Show Me" at bounding box center [106, 679] width 59 height 30
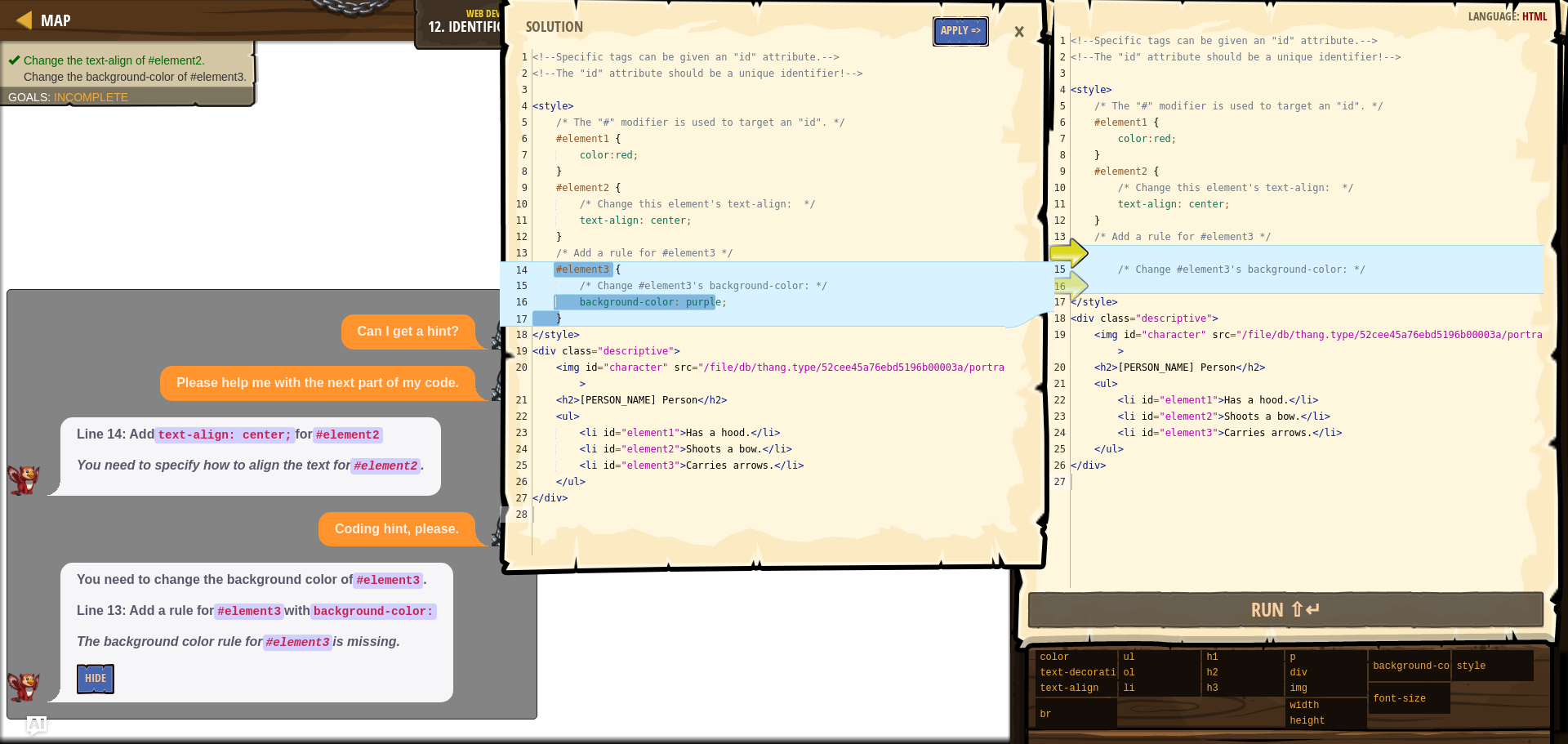
click at [971, 38] on button "Apply =>" at bounding box center [961, 32] width 57 height 30
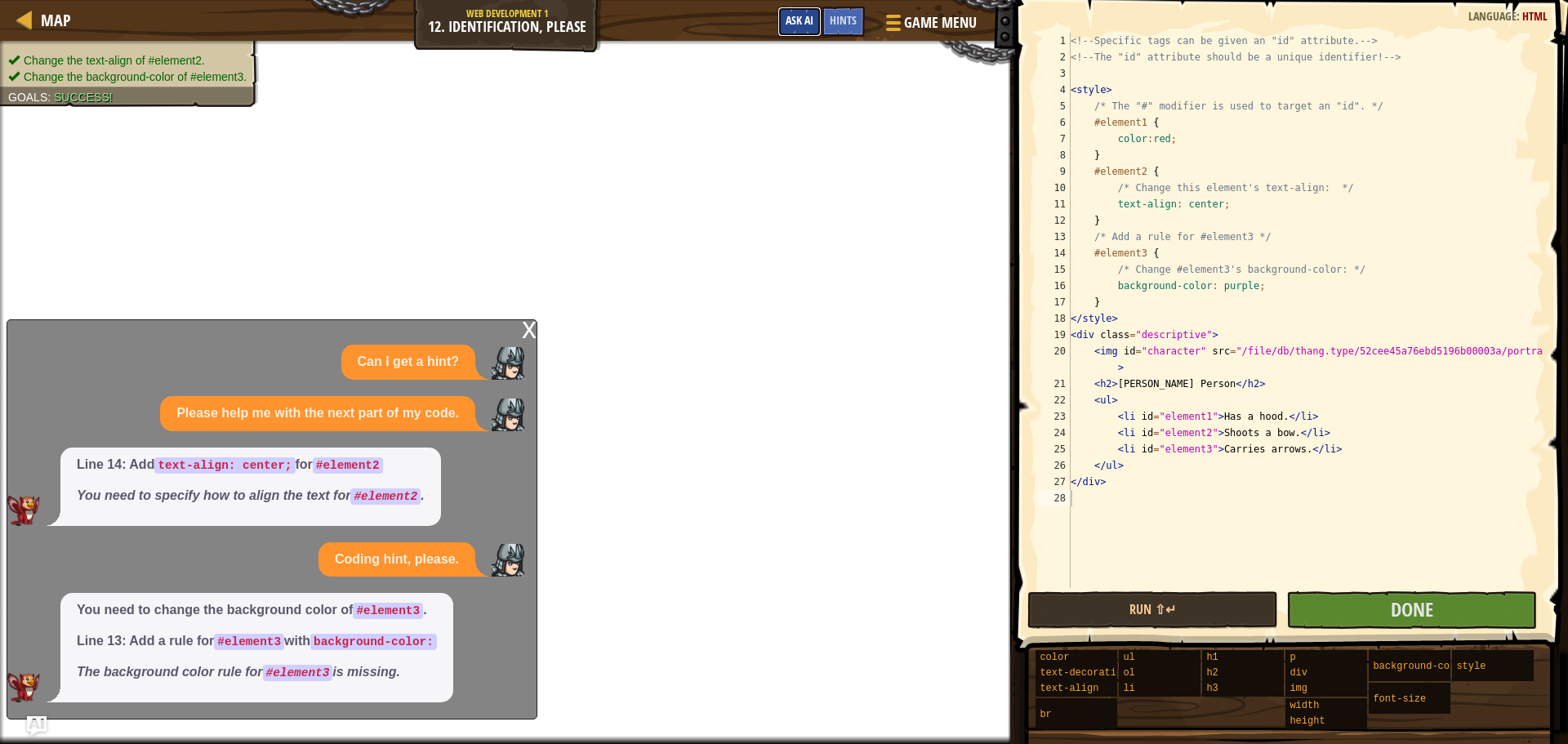
click at [808, 19] on span "Ask AI" at bounding box center [799, 20] width 28 height 16
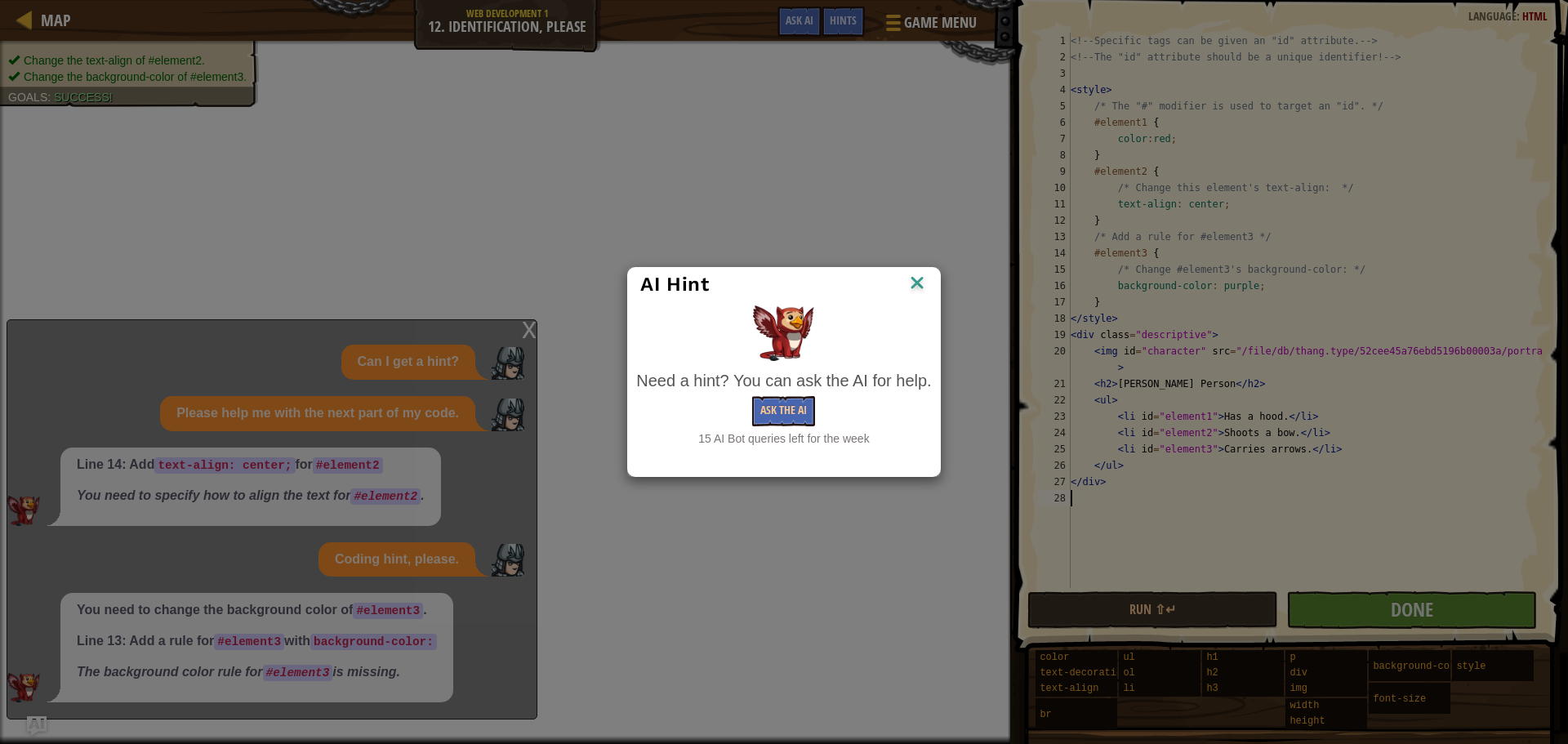
click at [920, 282] on img at bounding box center [916, 284] width 21 height 24
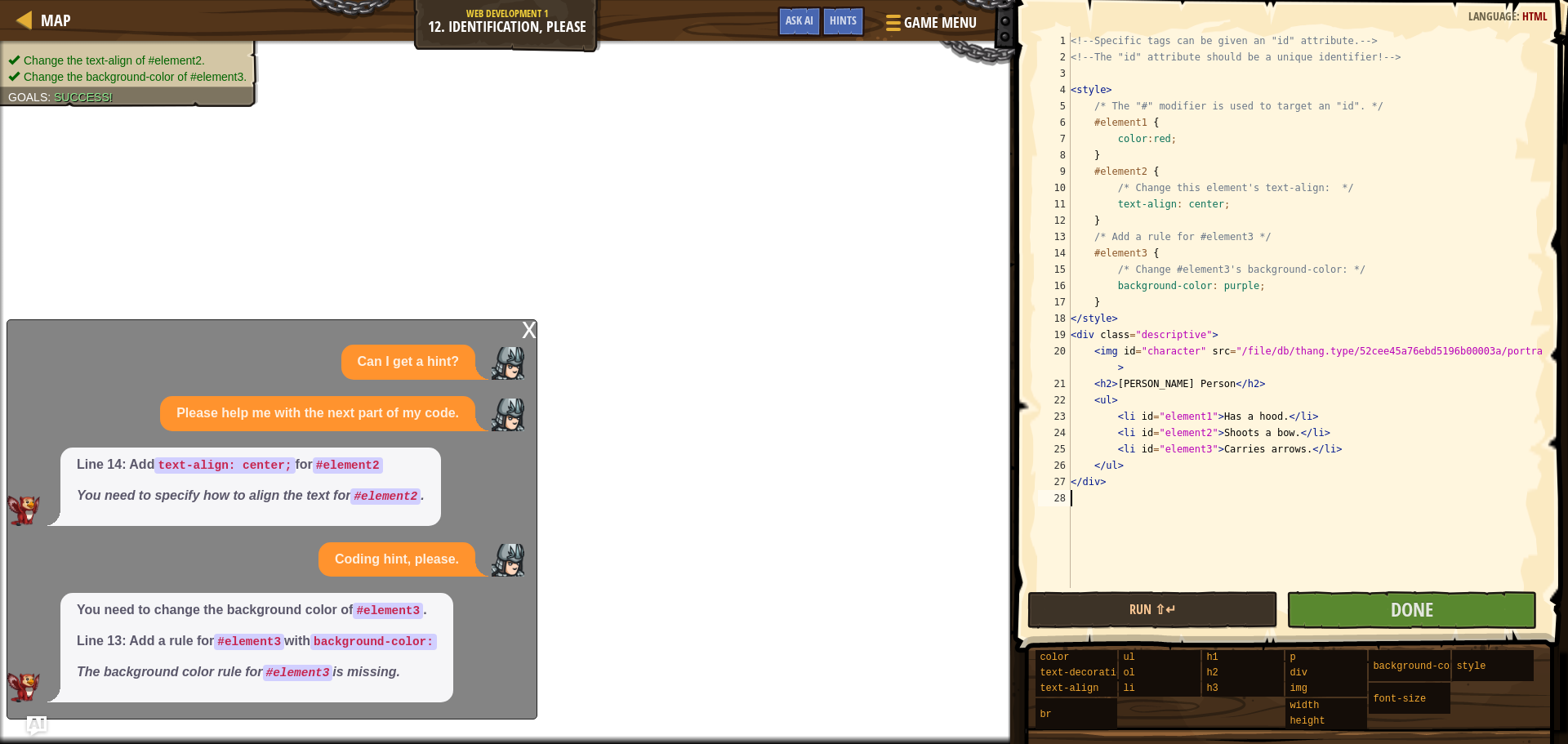
click at [1402, 583] on div "<!-- Specific tags can be given an "id" attribute. --> <!-- The "id" attribute …" at bounding box center [1305, 326] width 476 height 588
click at [1403, 605] on span "Done" at bounding box center [1412, 609] width 43 height 26
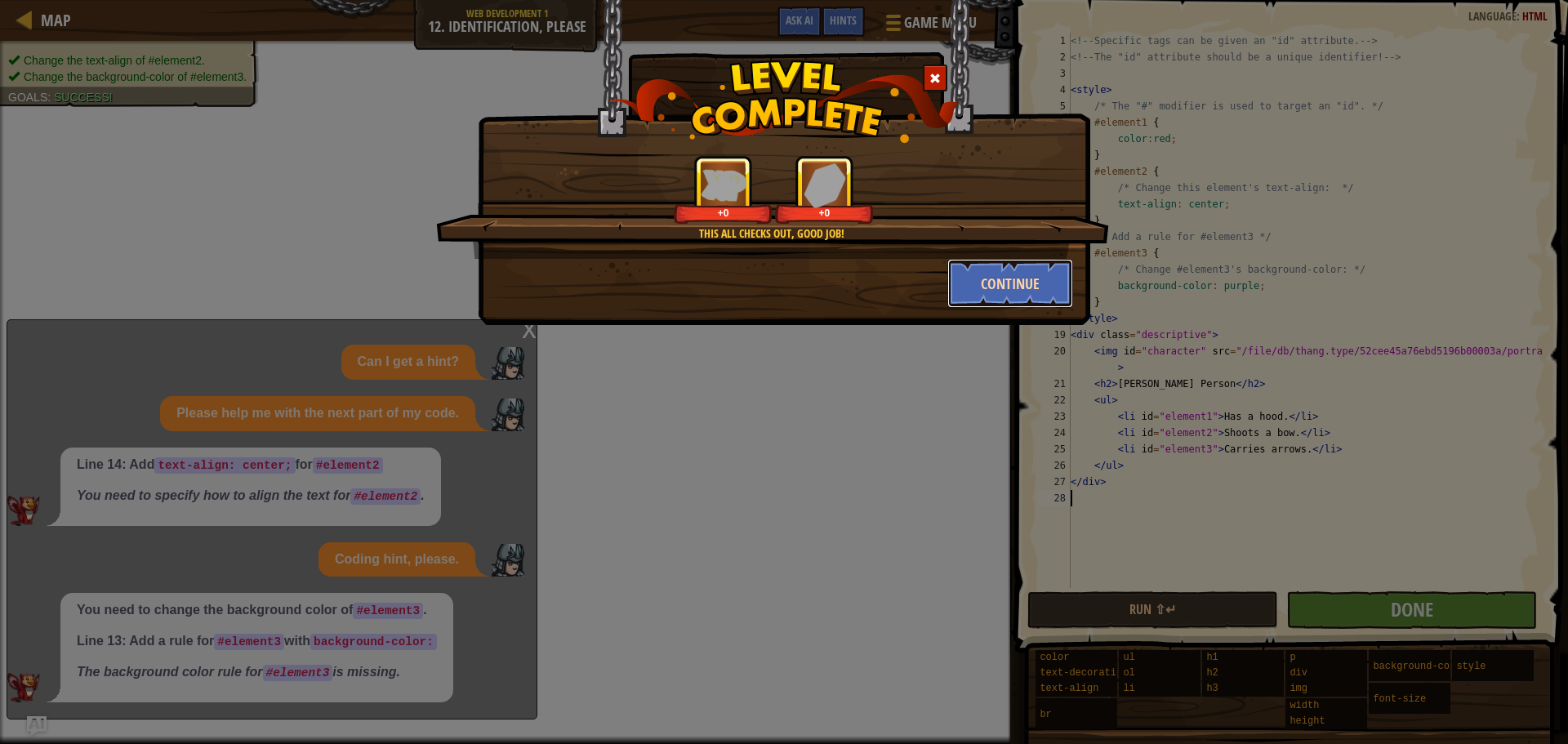
click at [976, 270] on button "Continue" at bounding box center [1011, 283] width 127 height 49
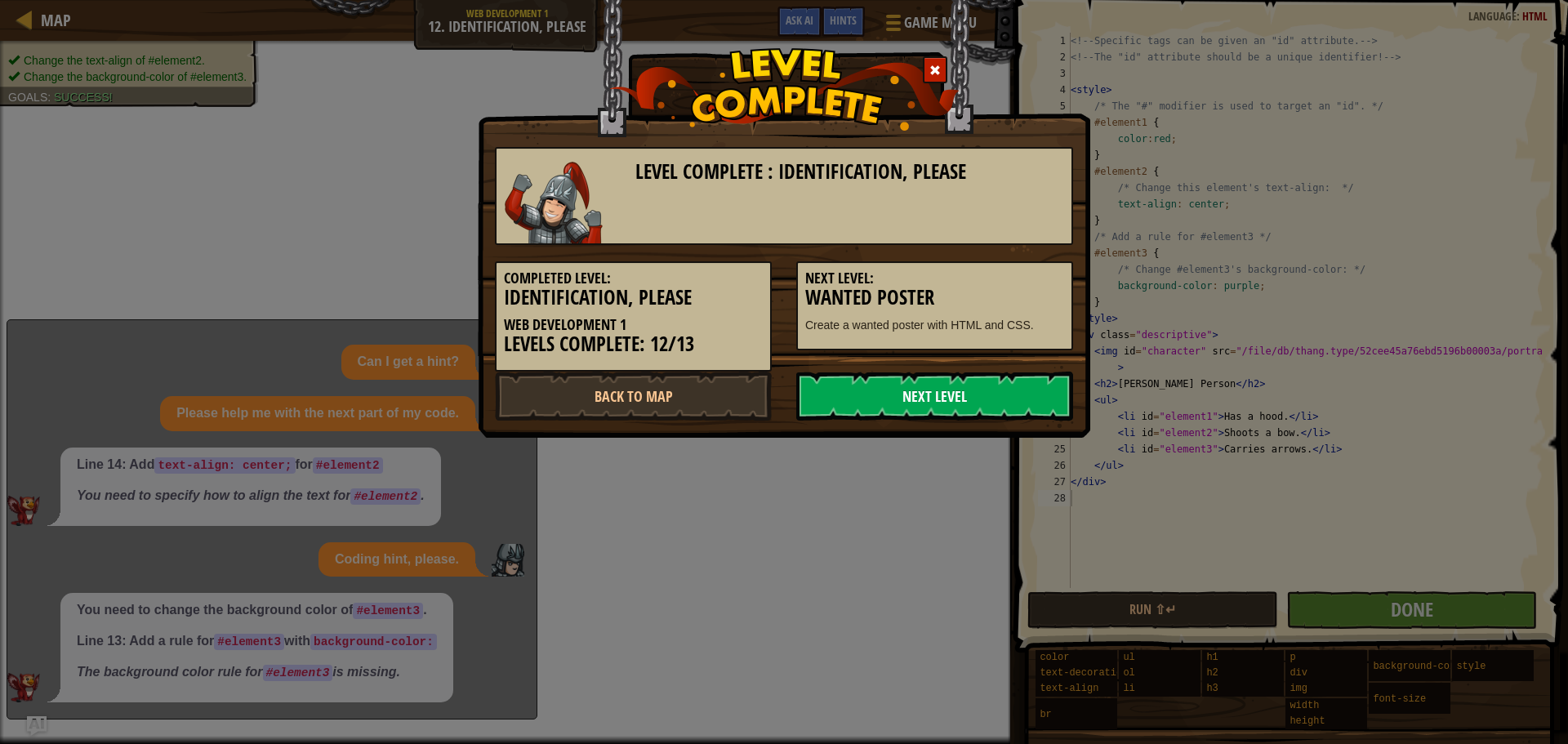
click at [991, 405] on link "Next Level" at bounding box center [935, 395] width 277 height 49
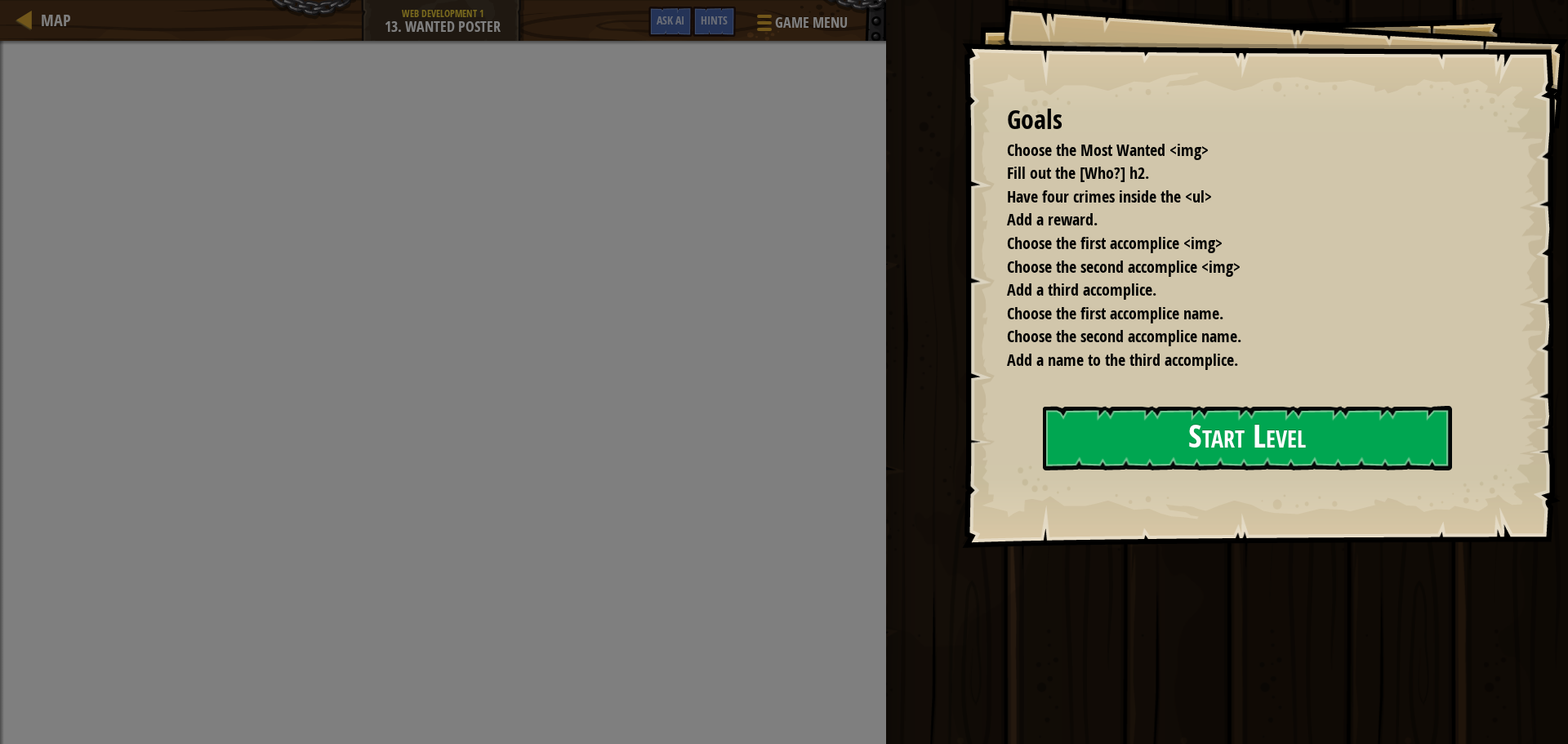
click at [1043, 470] on button "Start Level" at bounding box center [1248, 437] width 409 height 64
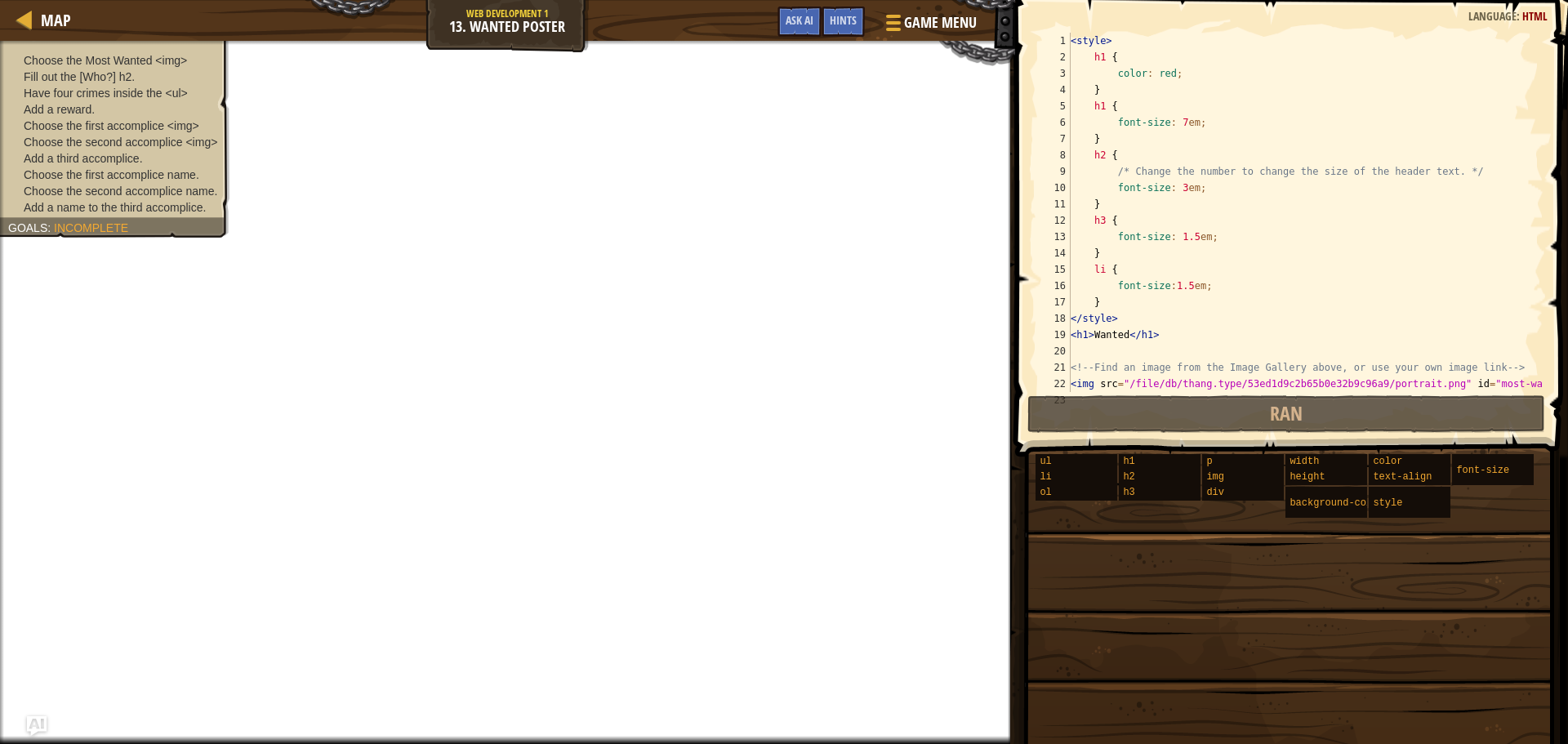
scroll to position [359, 0]
